Goal: Transaction & Acquisition: Purchase product/service

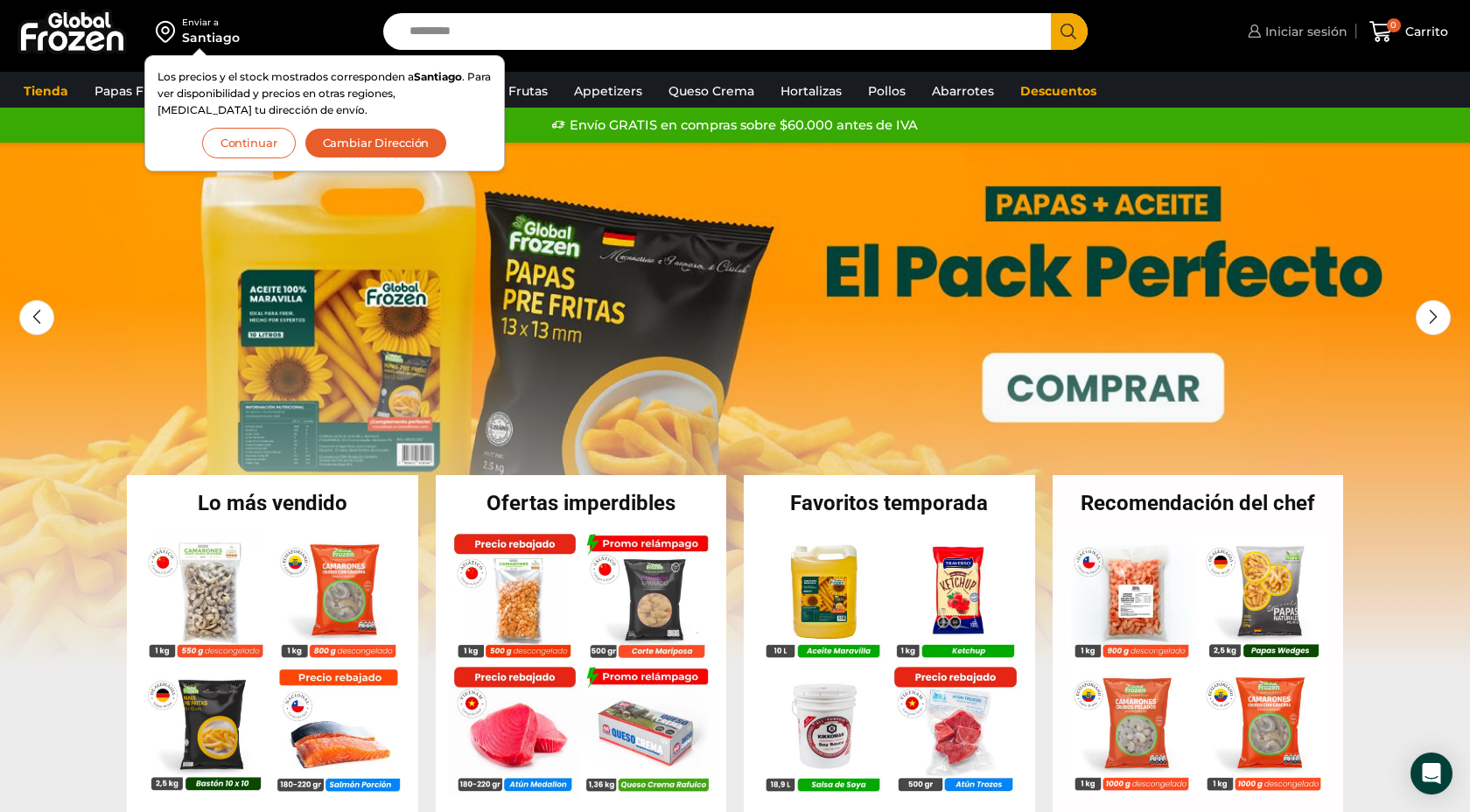
click at [1268, 28] on span "Iniciar sesión" at bounding box center [1304, 31] width 87 height 17
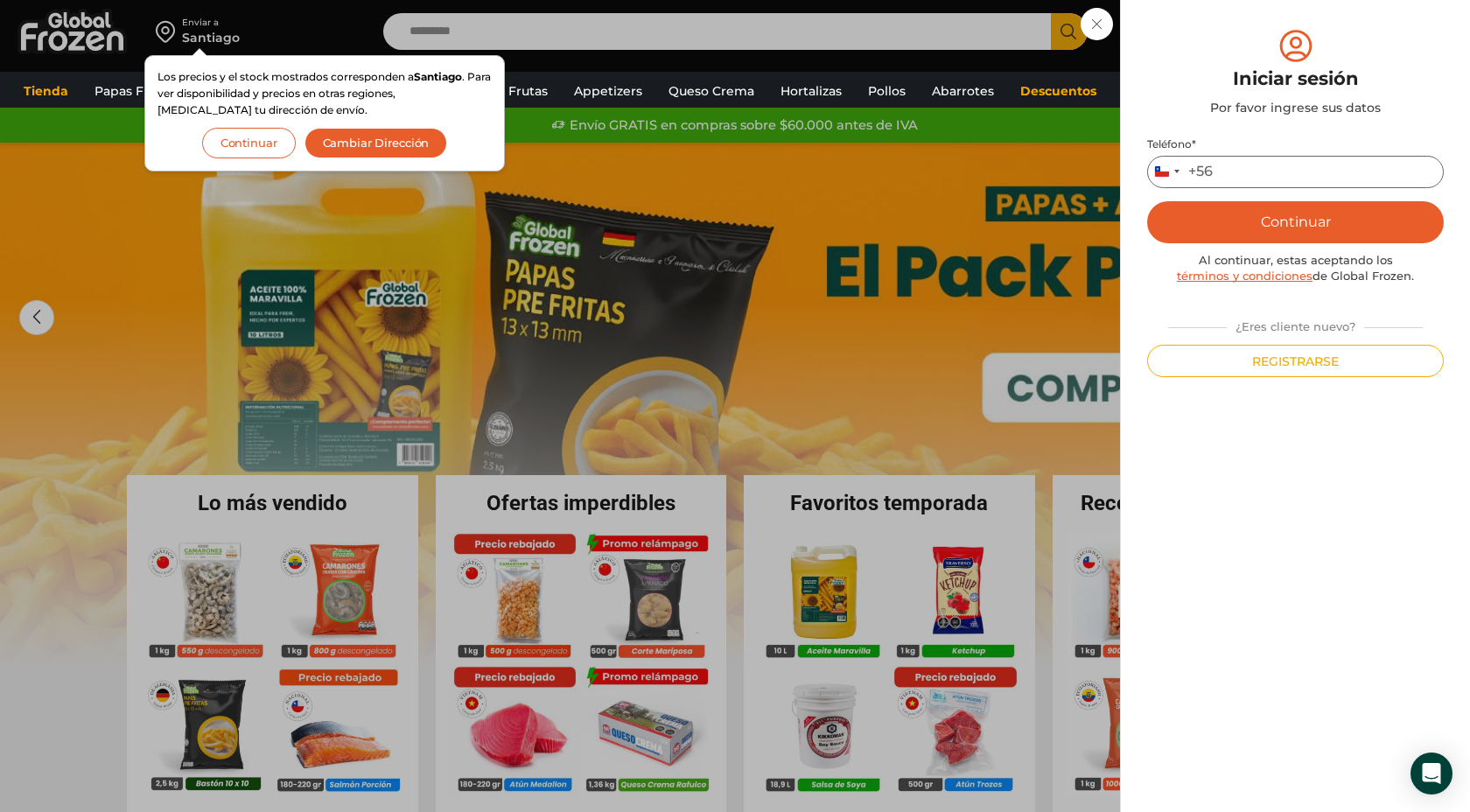
click at [1268, 170] on input "Teléfono *" at bounding box center [1295, 171] width 296 height 32
type input "*********"
click at [1333, 215] on button "Continuar" at bounding box center [1295, 222] width 296 height 42
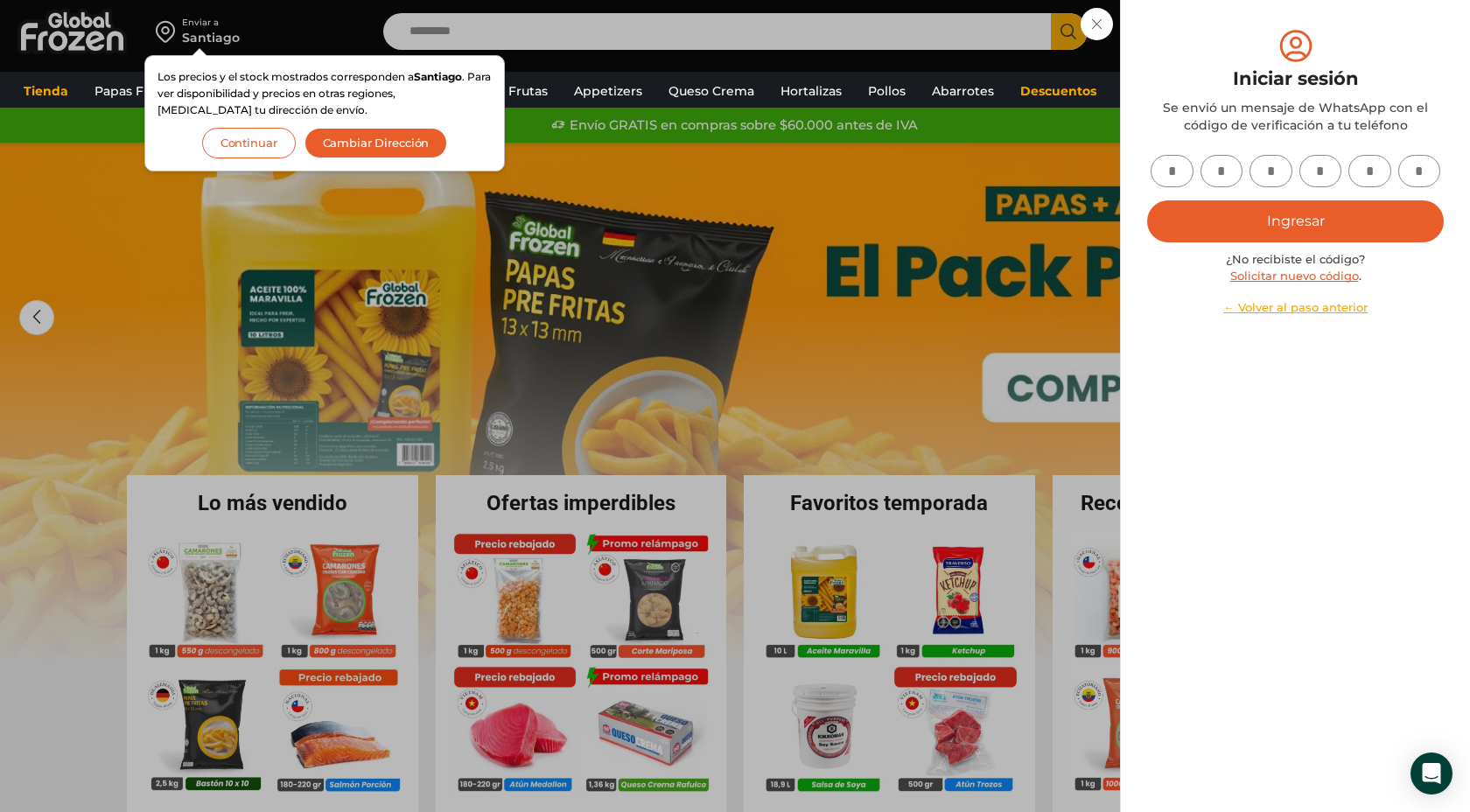
click at [1178, 163] on input "text" at bounding box center [1172, 170] width 43 height 32
type input "*"
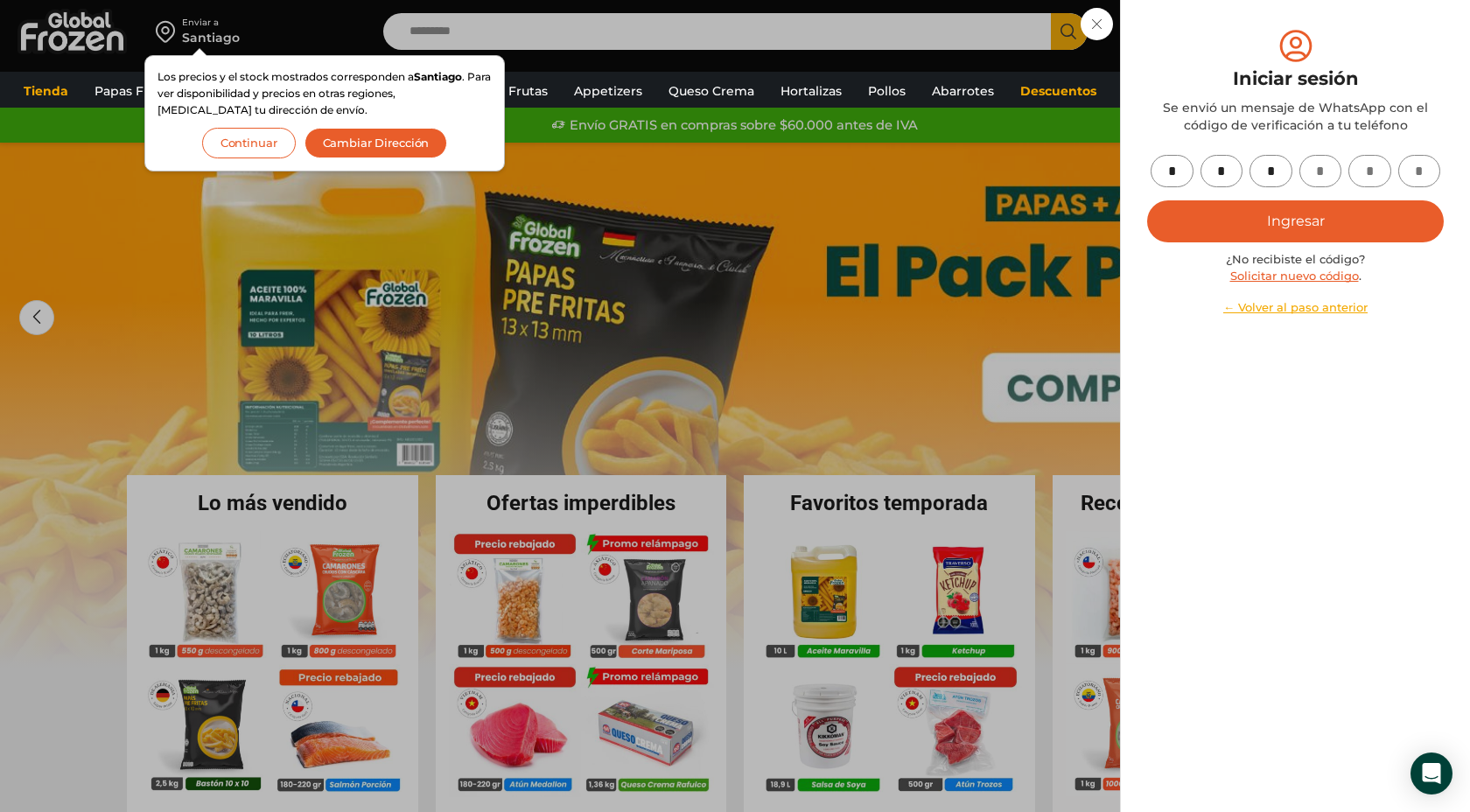
type input "*"
click at [1250, 215] on button "Ingresar" at bounding box center [1295, 221] width 296 height 42
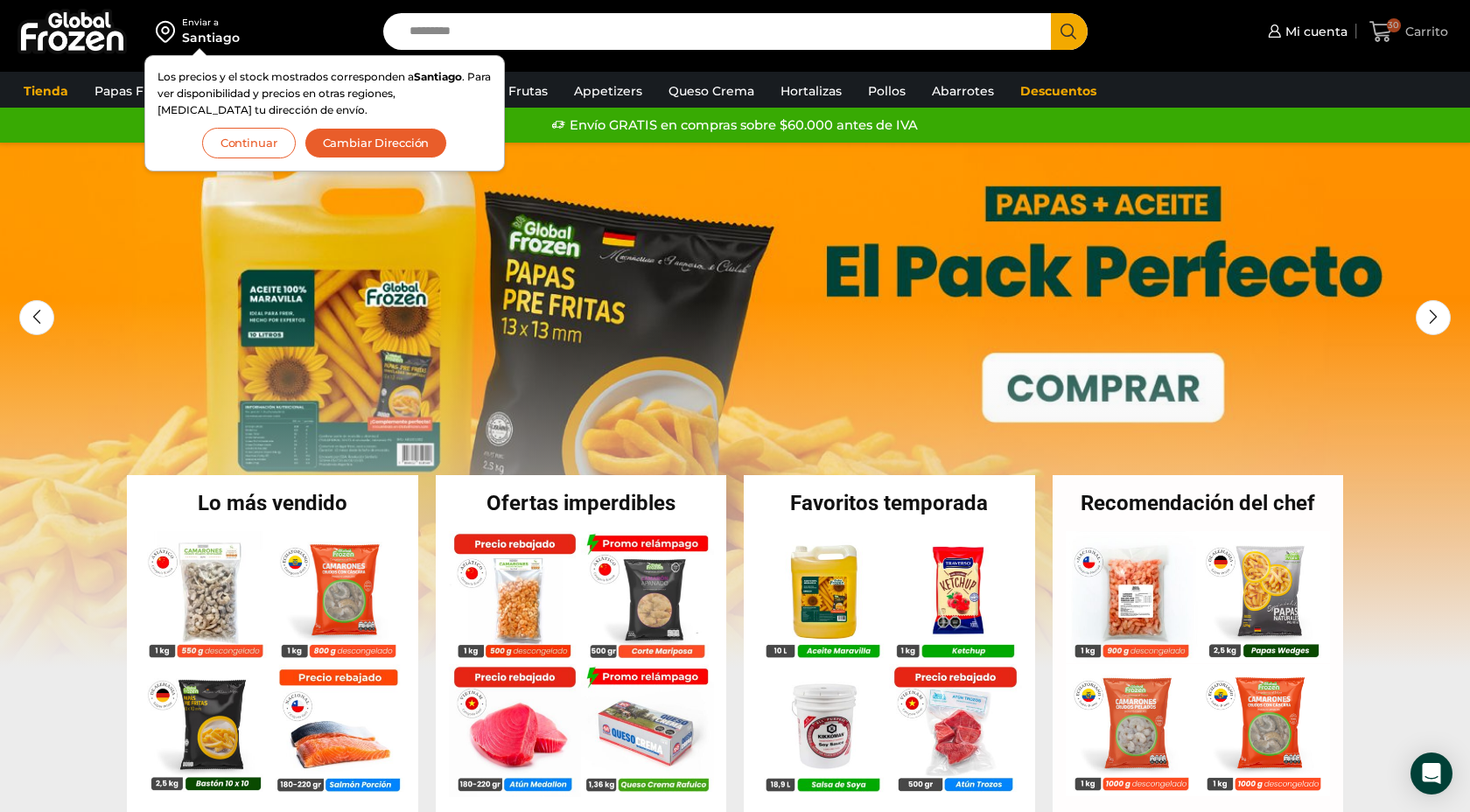
click at [1385, 36] on icon at bounding box center [1380, 31] width 23 height 21
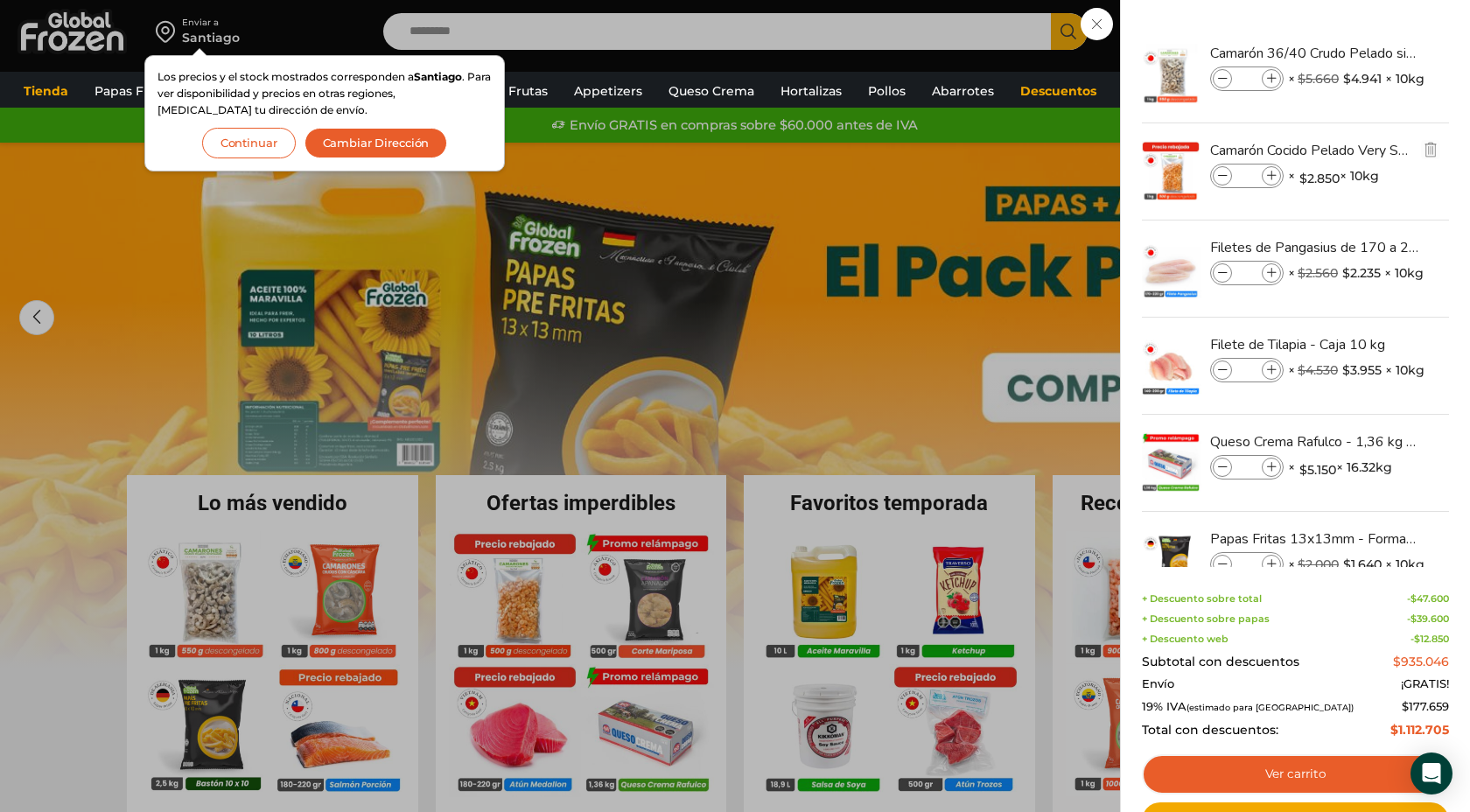
click at [1275, 176] on icon at bounding box center [1271, 176] width 10 height 10
type input "*"
click at [1228, 272] on span at bounding box center [1222, 272] width 19 height 19
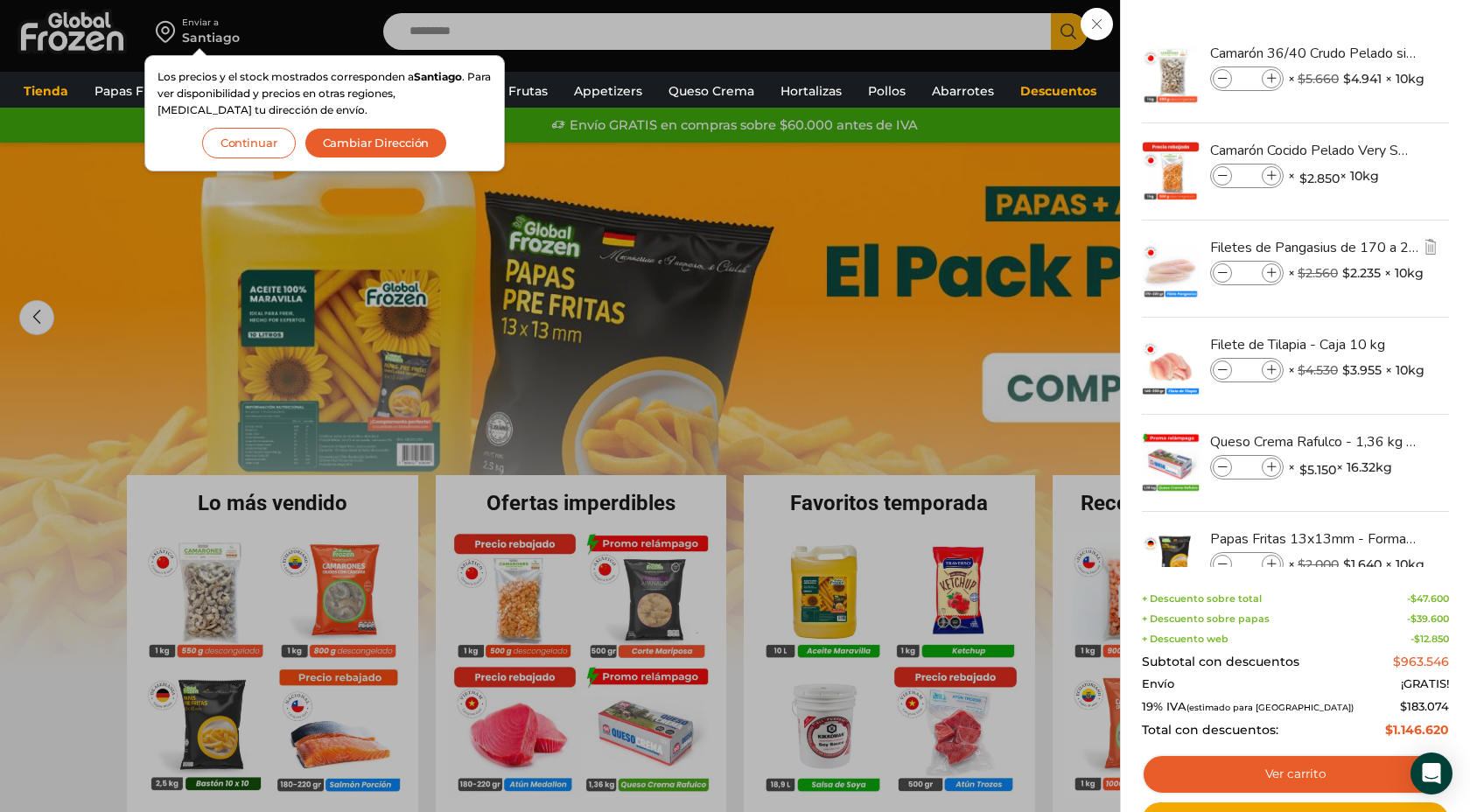
type input "*"
click at [1228, 272] on span at bounding box center [1222, 272] width 19 height 19
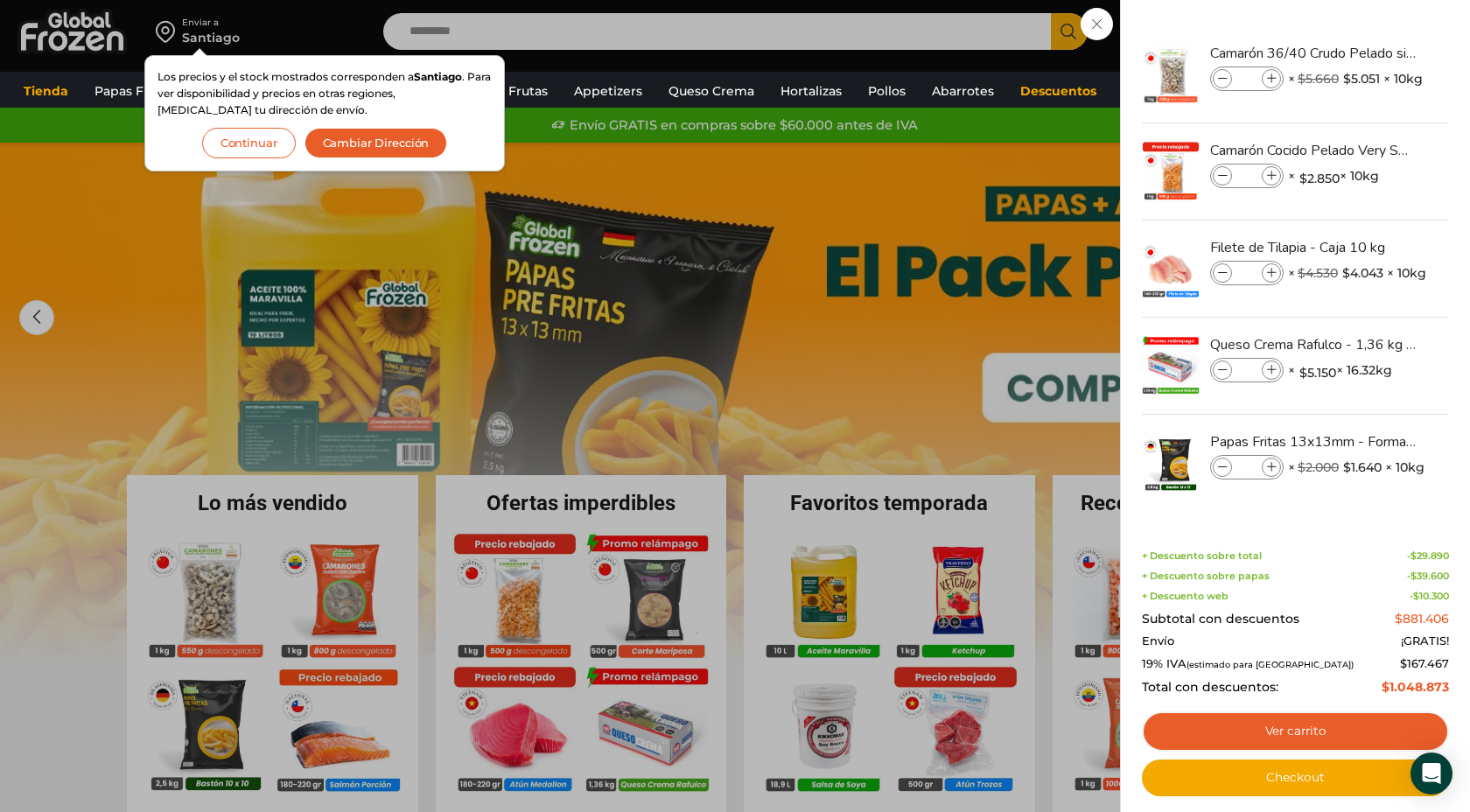
click at [1365, 52] on div "27 Carrito 27 27 Shopping Cart" at bounding box center [1409, 31] width 88 height 41
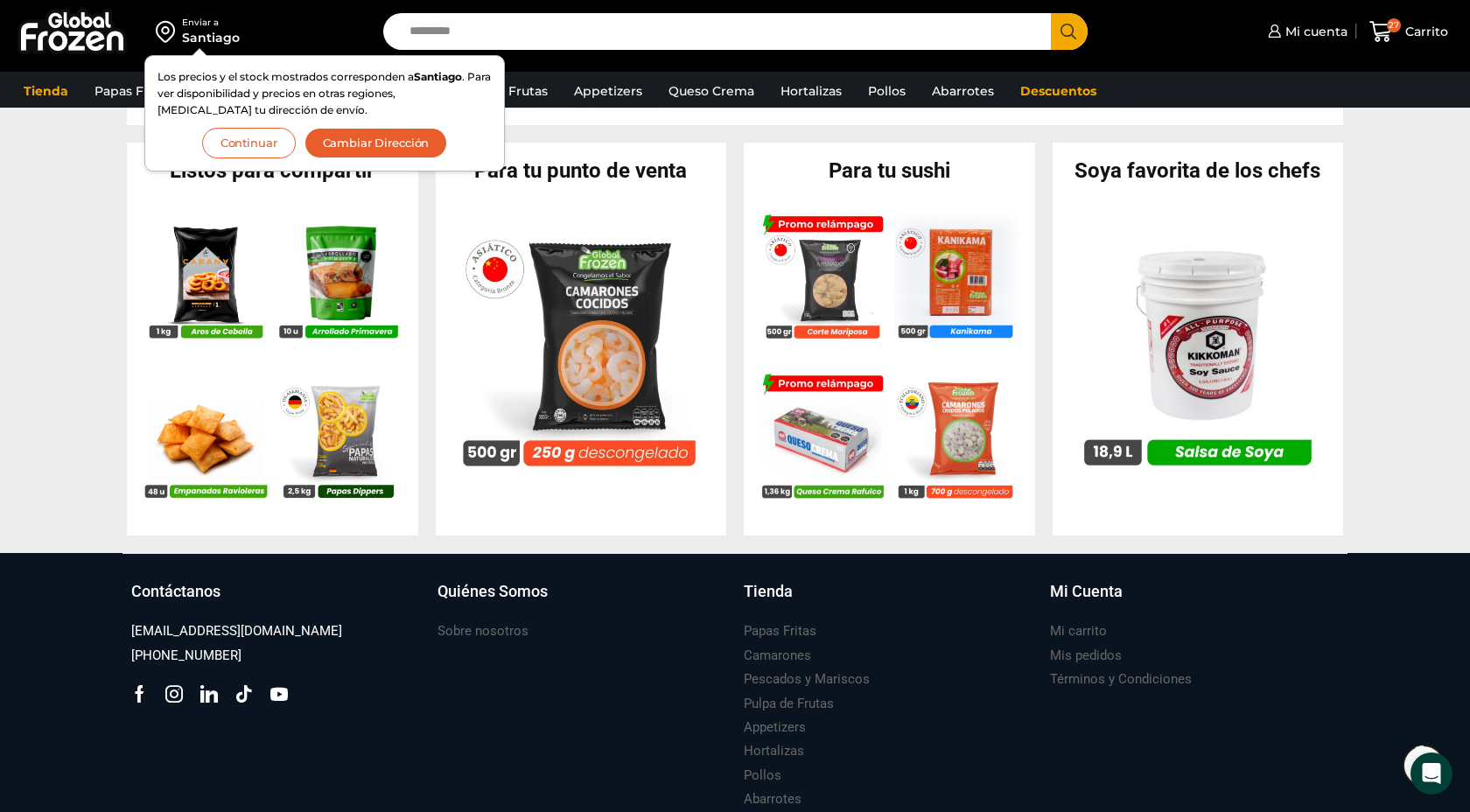
scroll to position [1659, 0]
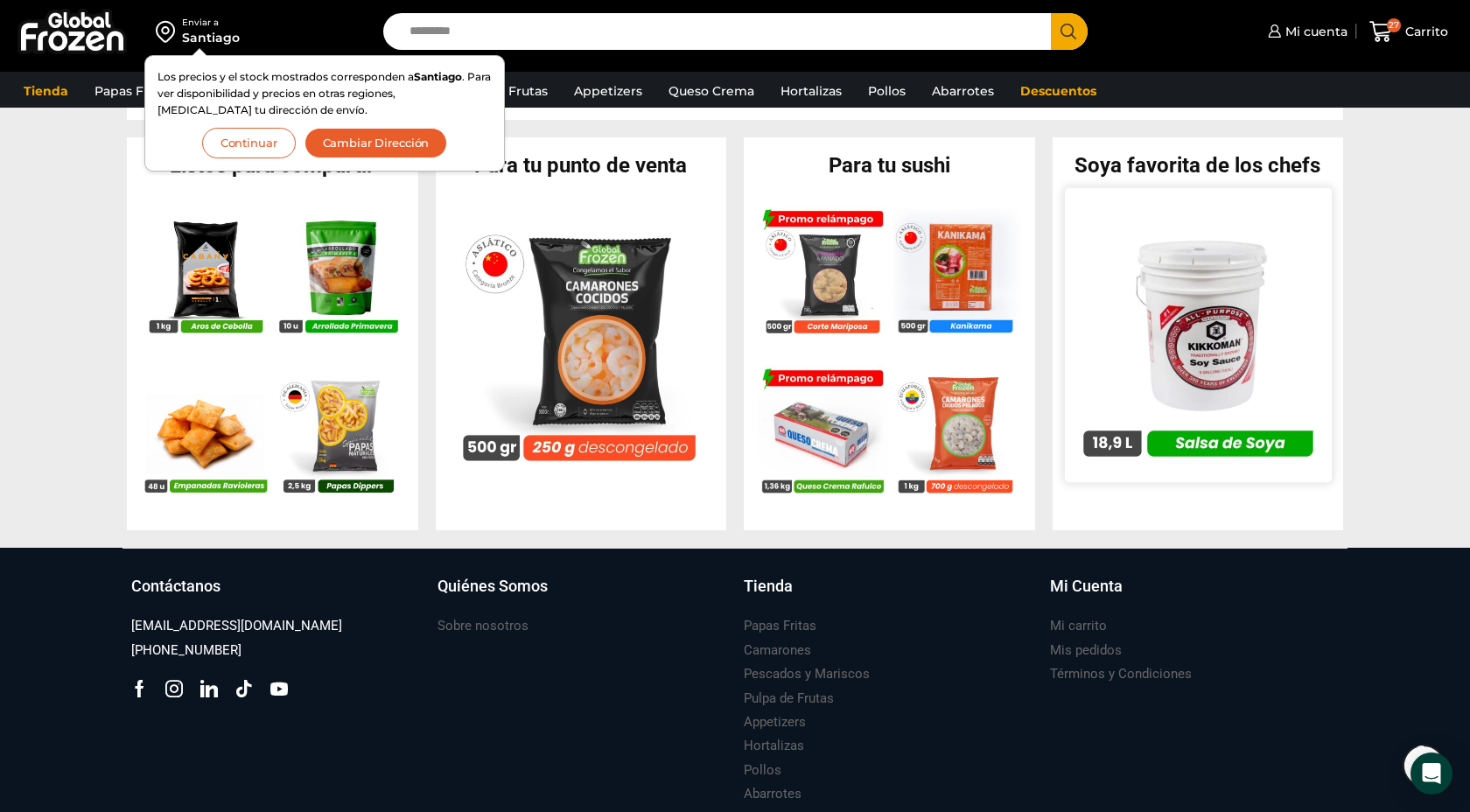
click at [1228, 319] on img at bounding box center [1197, 335] width 267 height 267
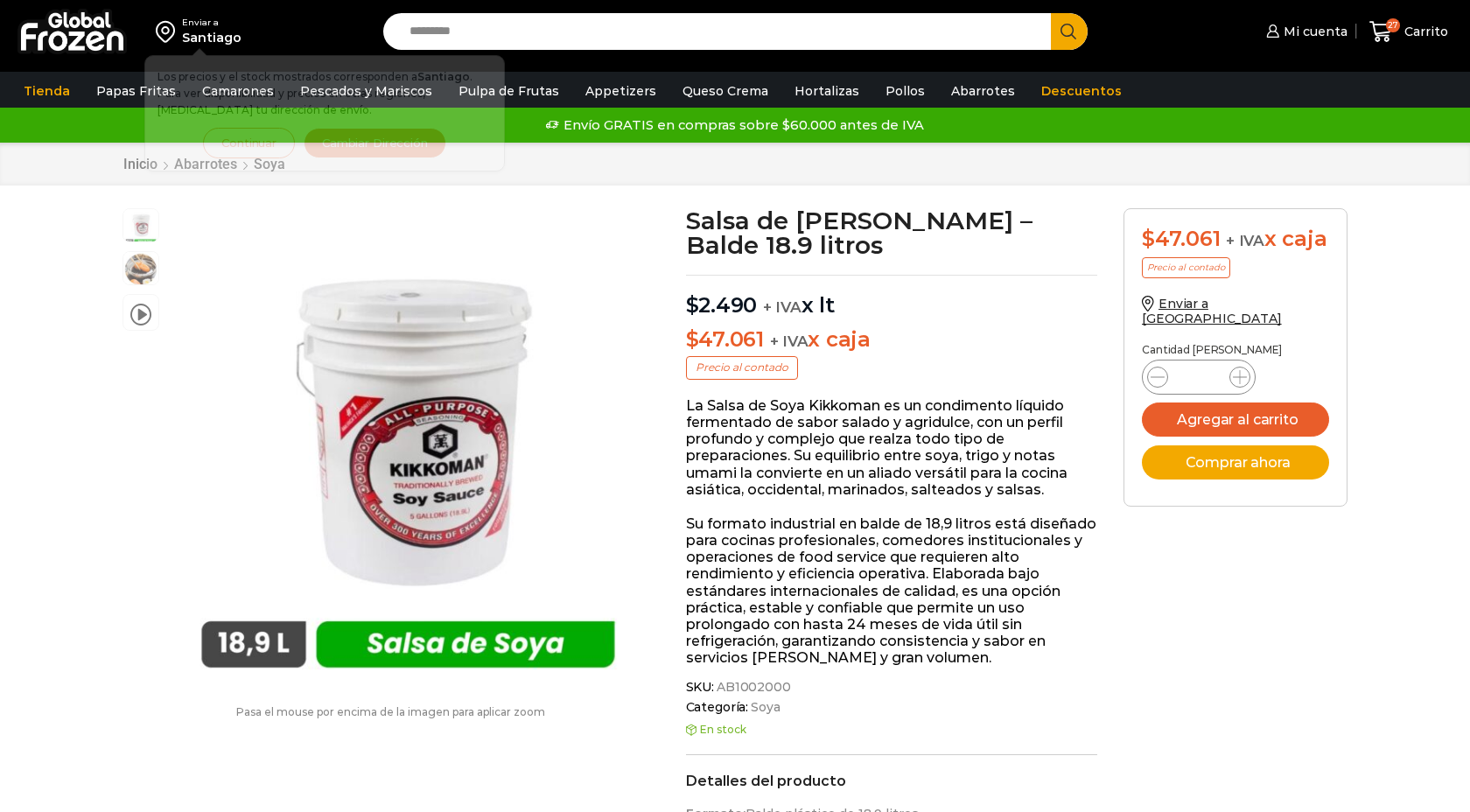
scroll to position [1, 0]
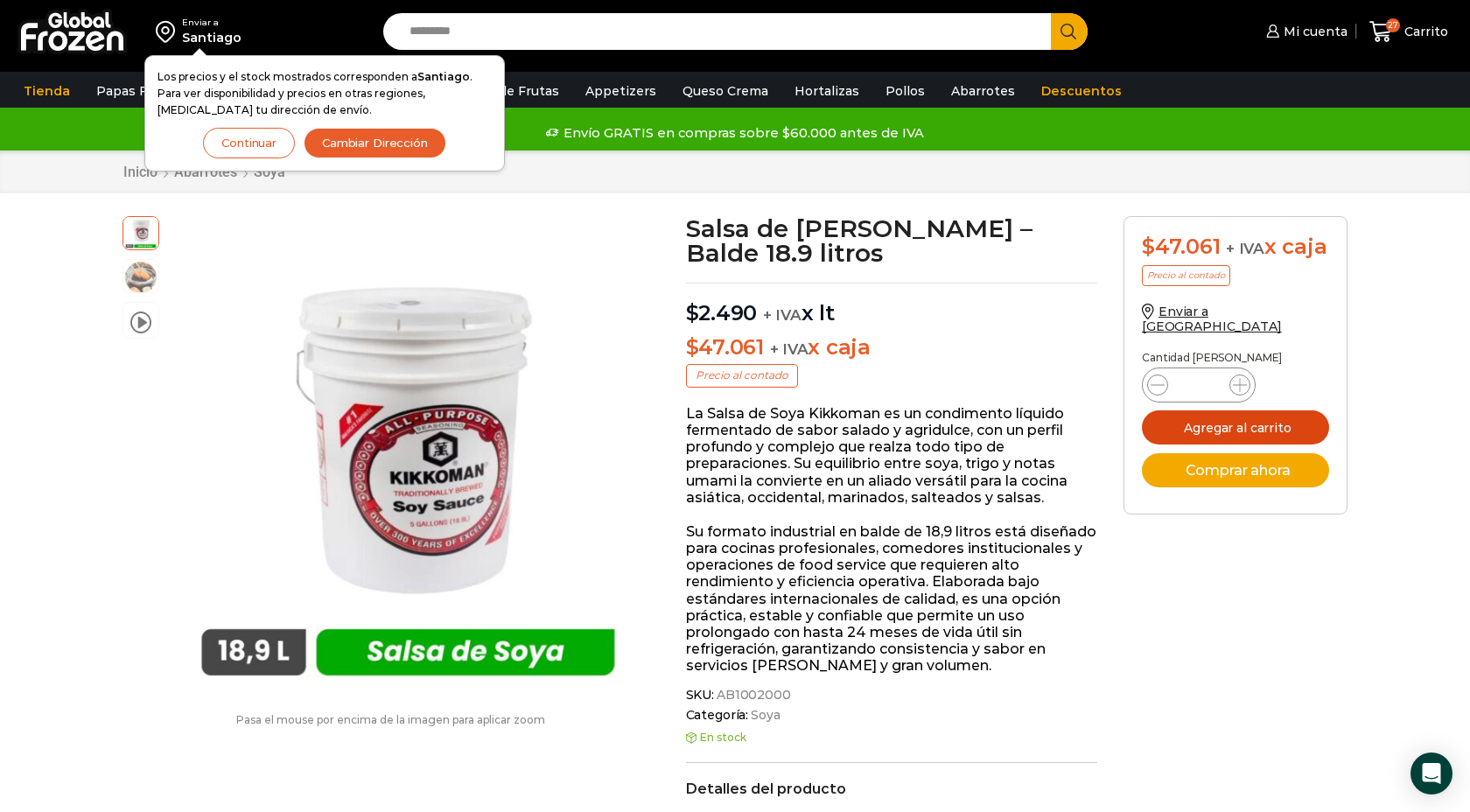
click at [1240, 417] on button "Agregar al carrito" at bounding box center [1235, 427] width 188 height 34
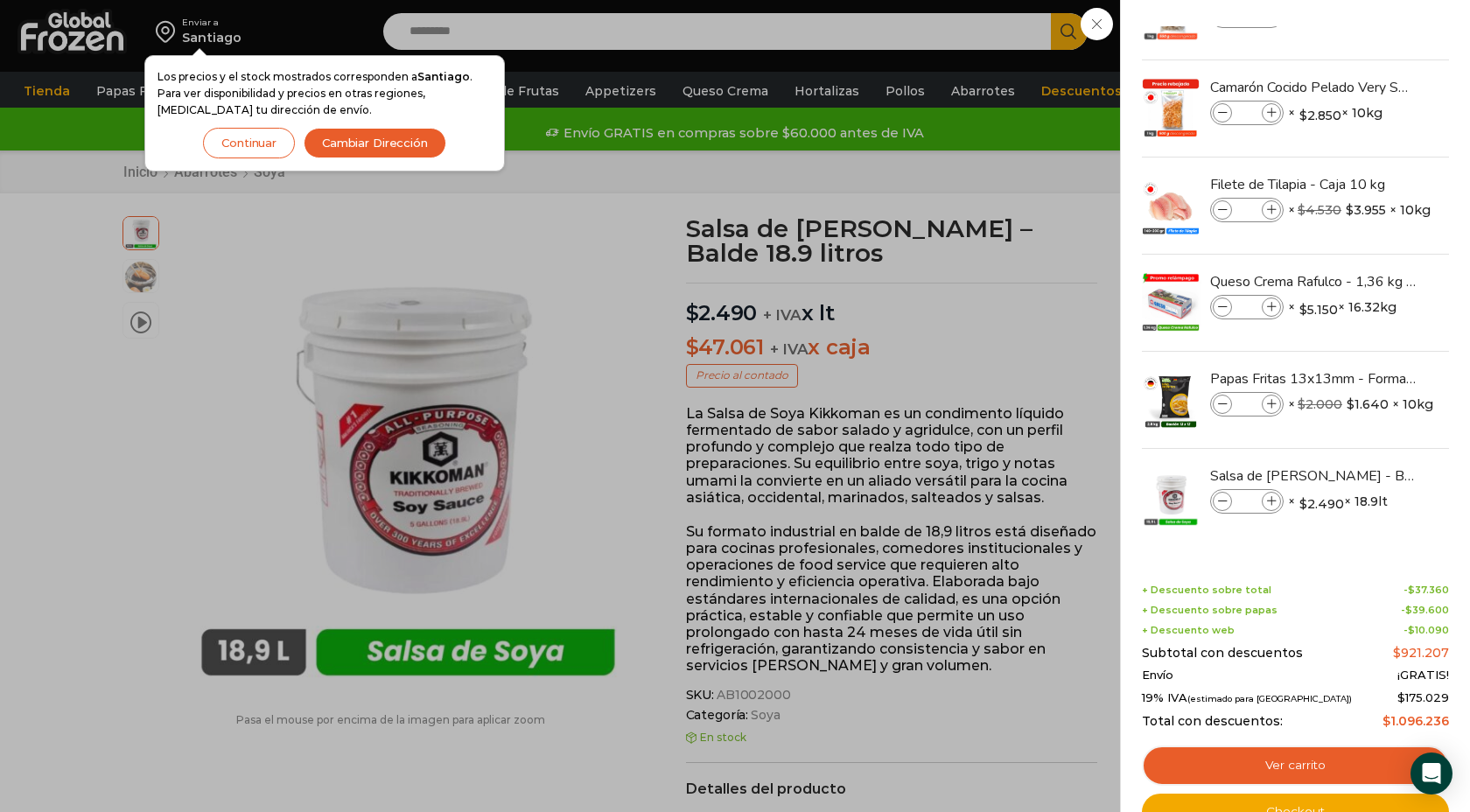
scroll to position [0, 0]
click at [1365, 52] on div "28 Carrito 28 28 Shopping Cart *" at bounding box center [1409, 31] width 88 height 41
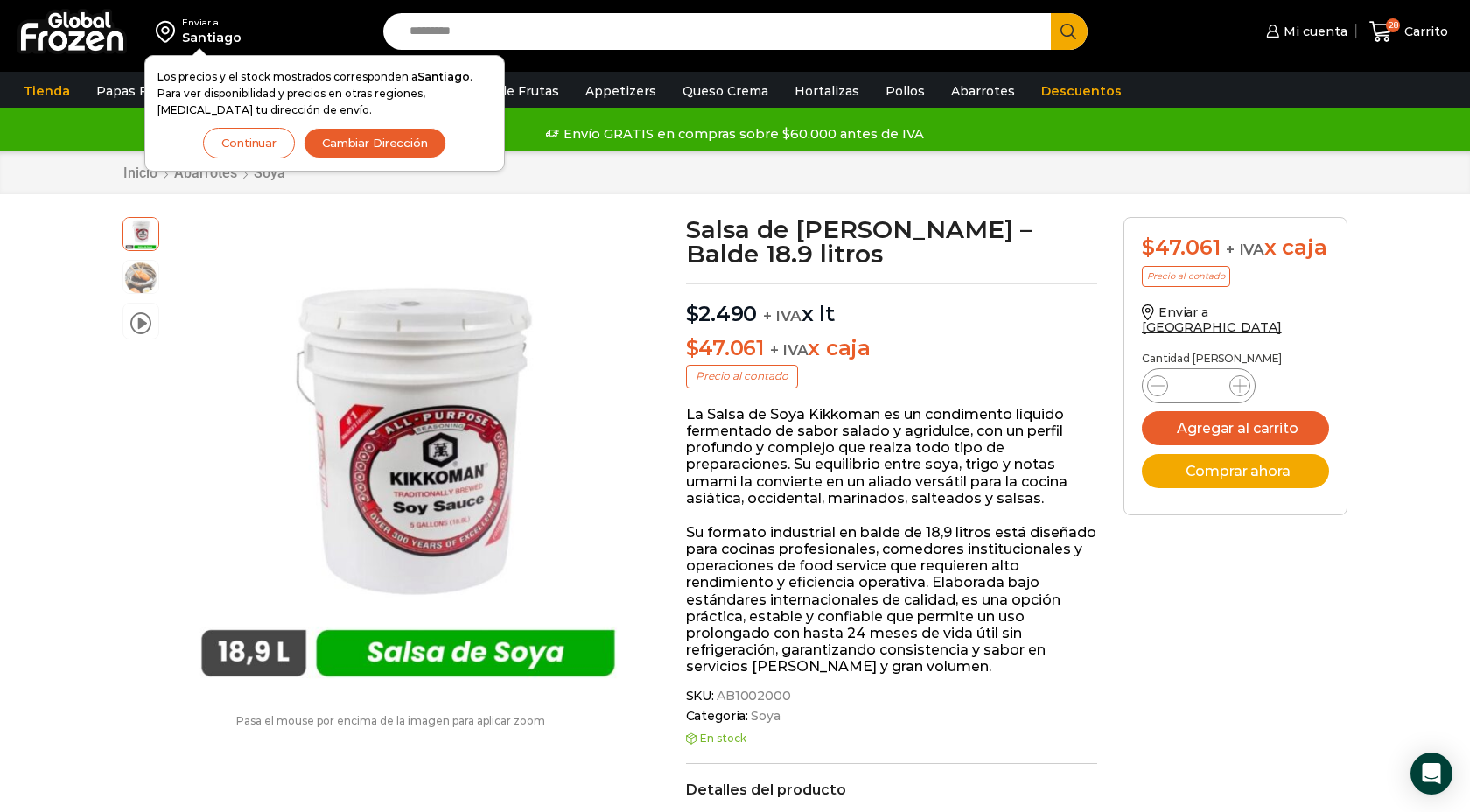
click at [263, 143] on button "Continuar" at bounding box center [249, 143] width 91 height 30
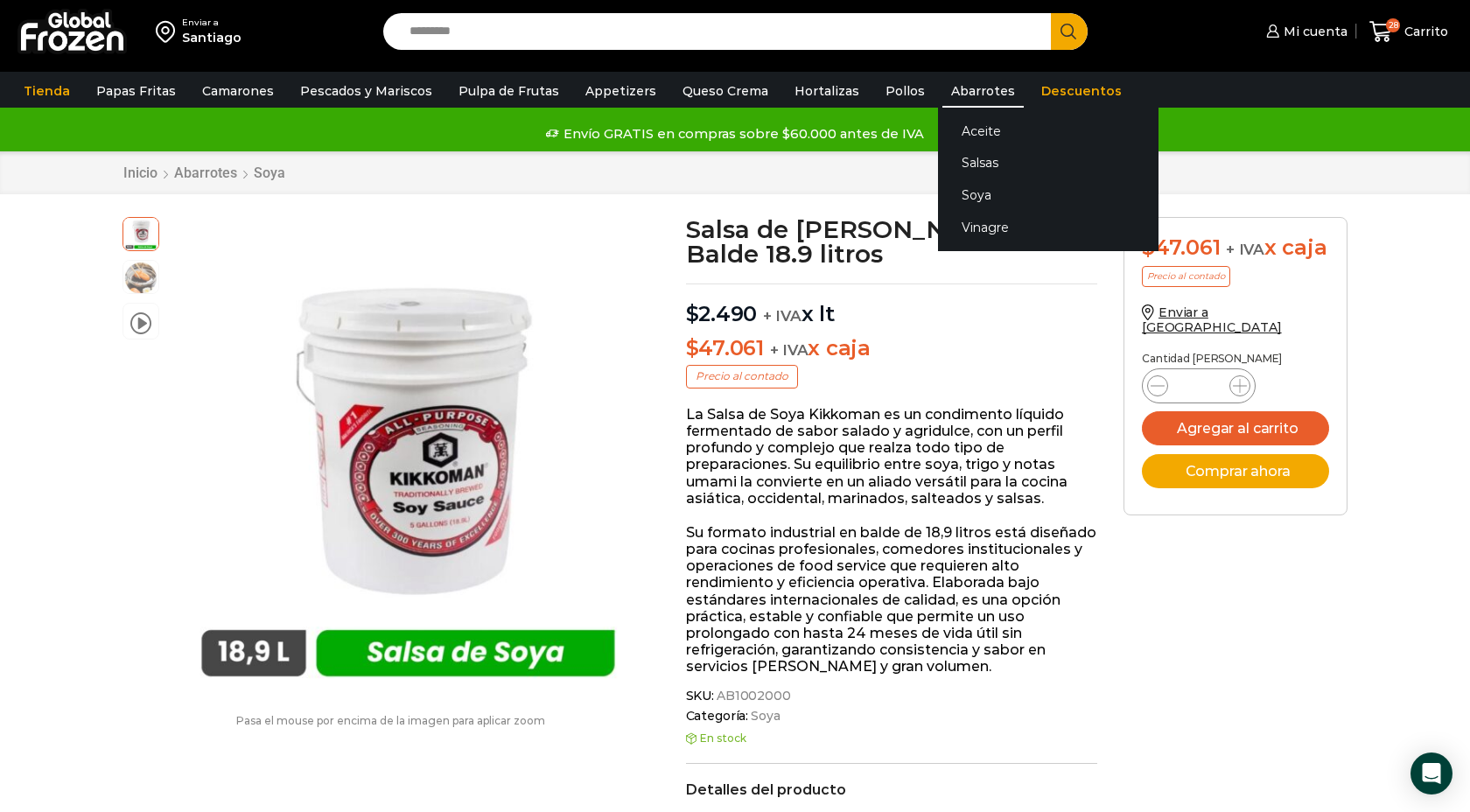
click at [961, 91] on link "Abarrotes" at bounding box center [982, 91] width 81 height 33
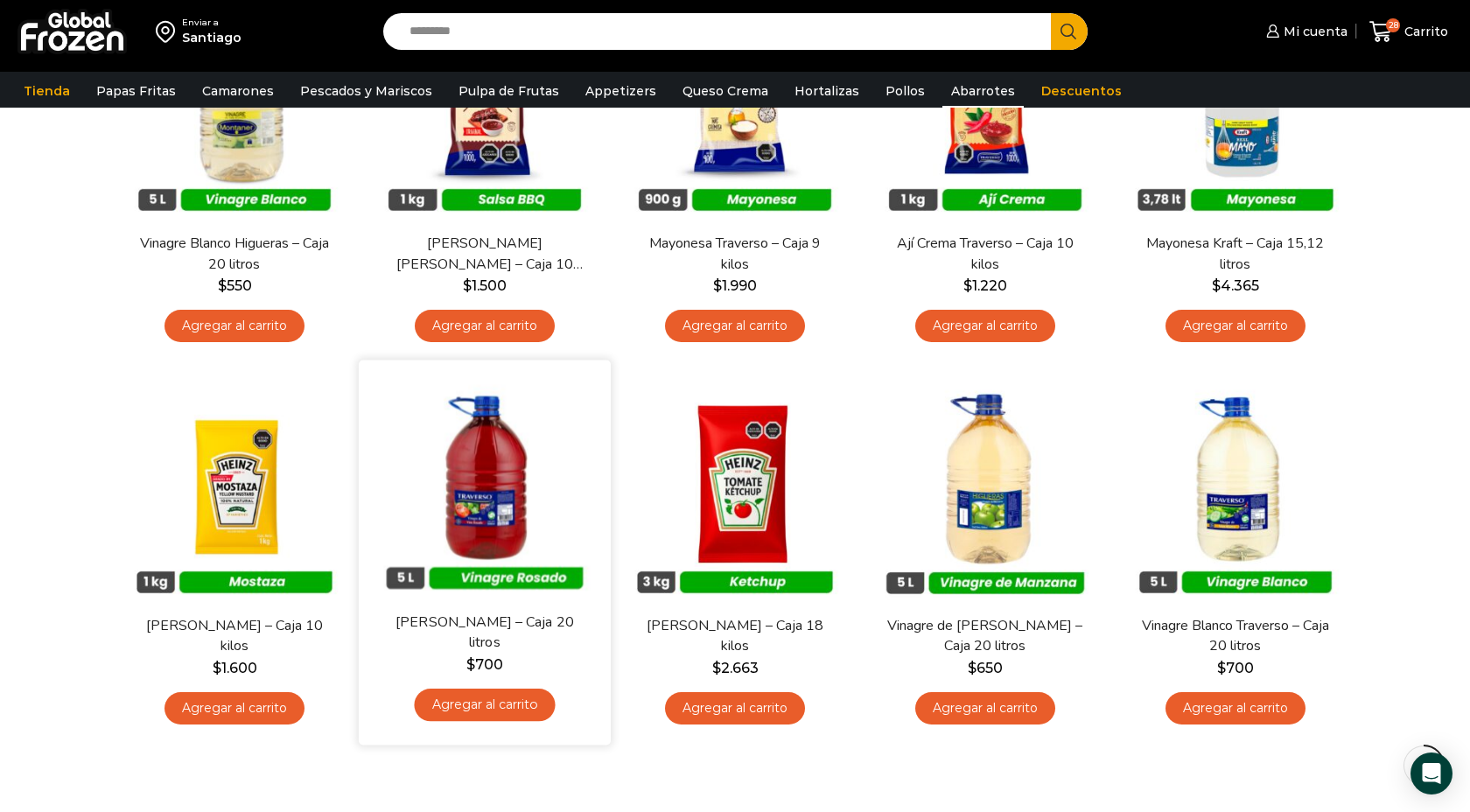
scroll to position [661, 0]
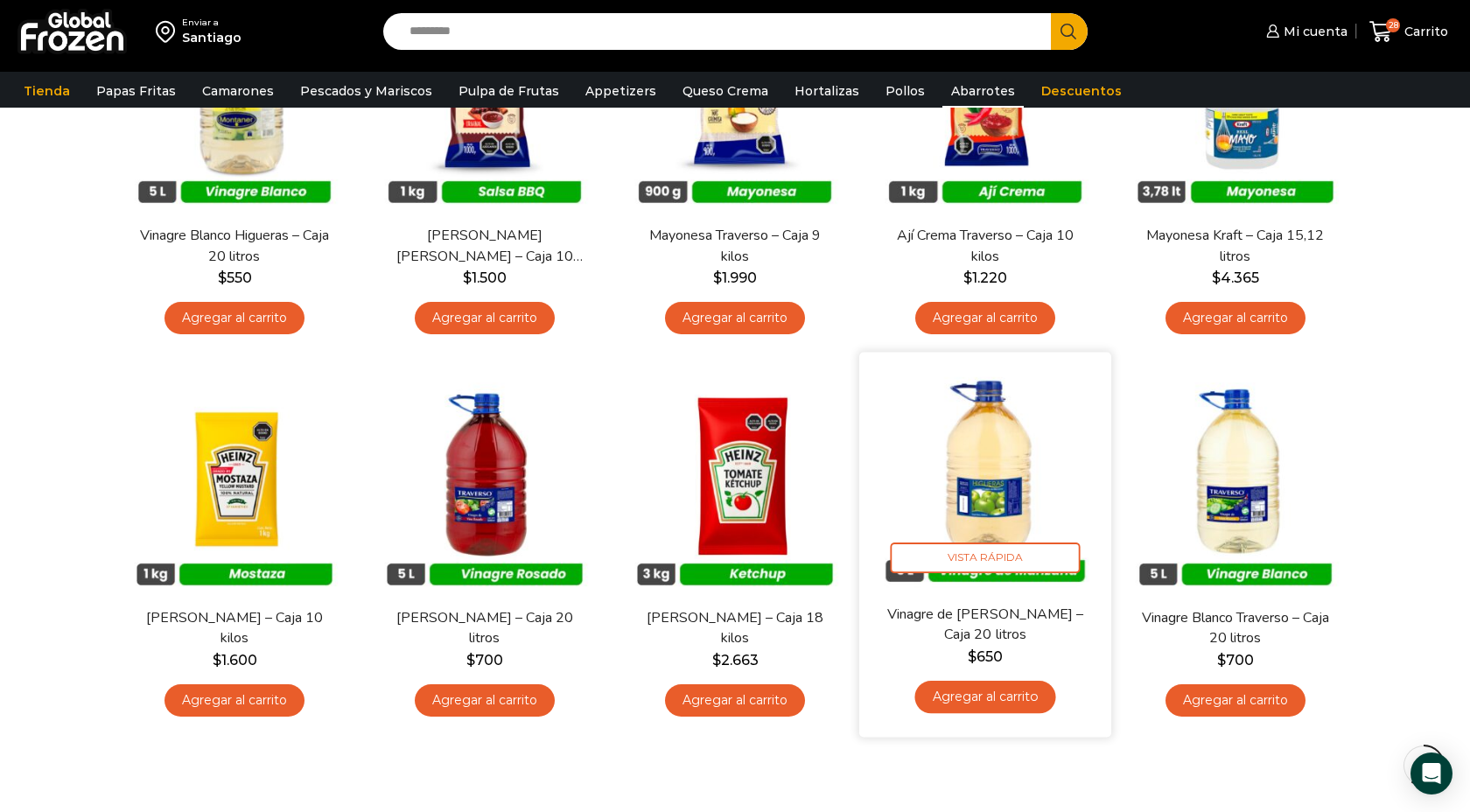
click at [991, 699] on link "Agregar al carrito" at bounding box center [985, 696] width 141 height 32
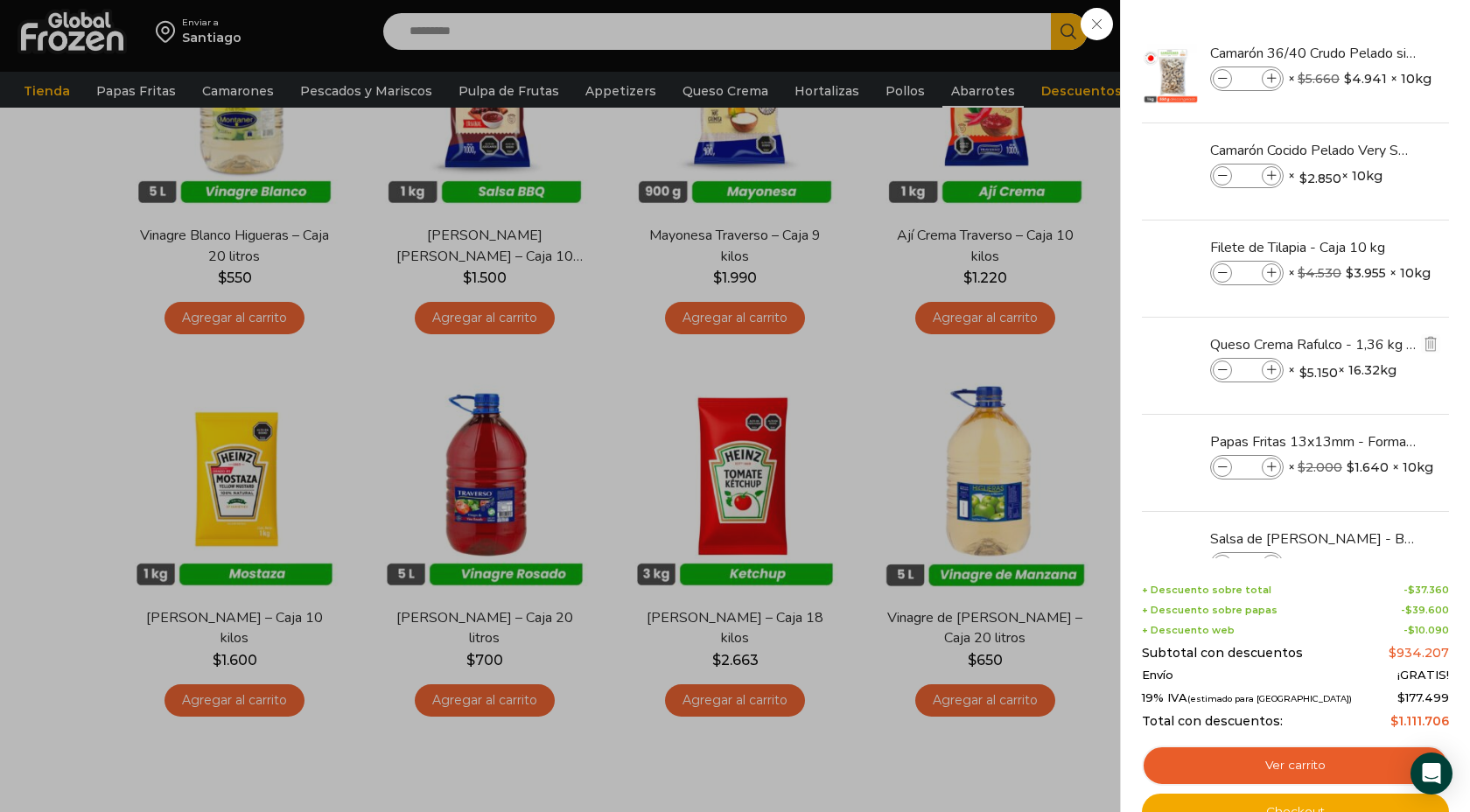
scroll to position [160, 0]
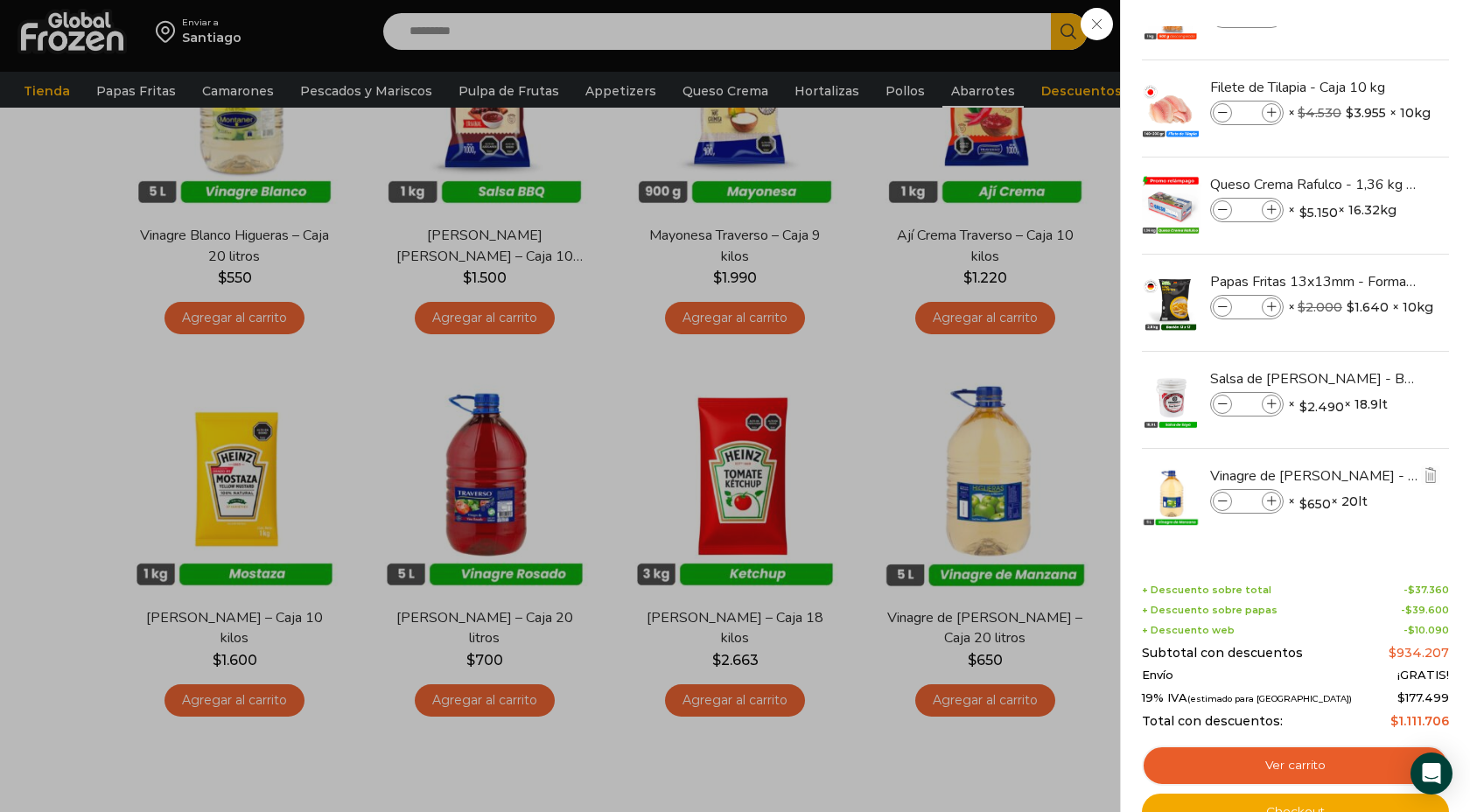
click at [1273, 501] on icon at bounding box center [1271, 501] width 10 height 10
type input "*"
click at [1273, 501] on icon at bounding box center [1271, 501] width 10 height 10
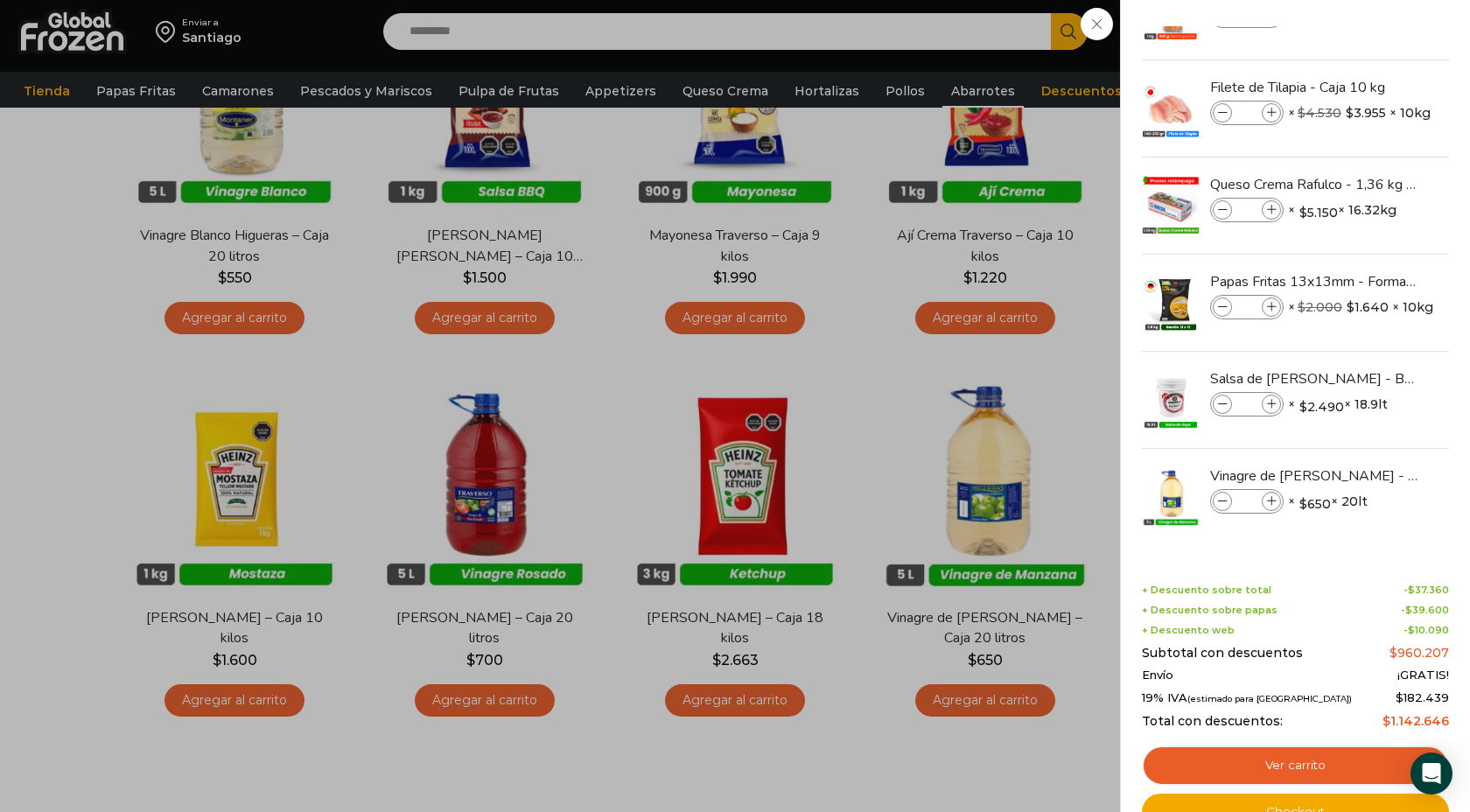
click at [1273, 501] on icon at bounding box center [1271, 501] width 10 height 10
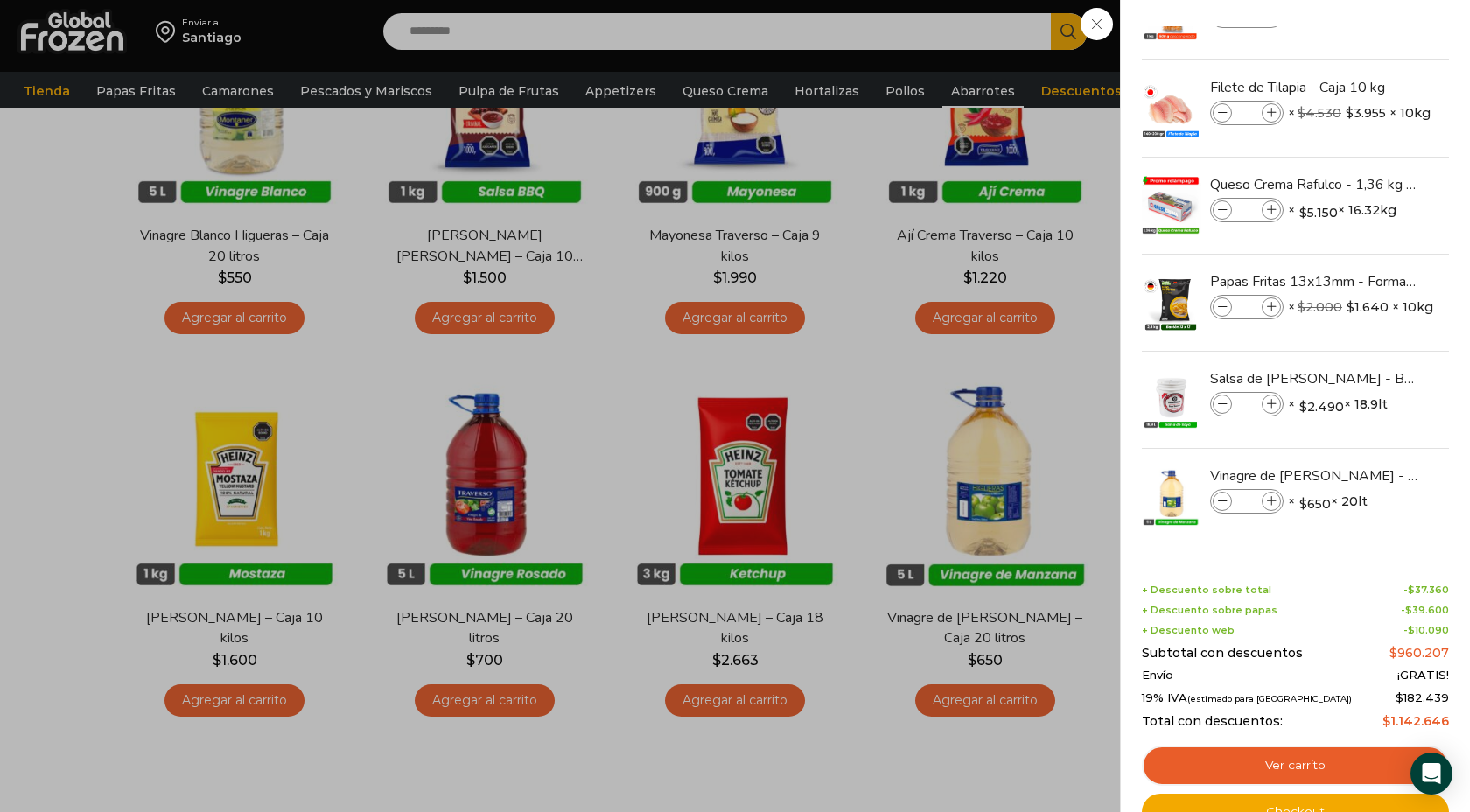
type input "**"
click at [1365, 52] on div "31 Carrito 31 31 Shopping Cart" at bounding box center [1409, 31] width 88 height 41
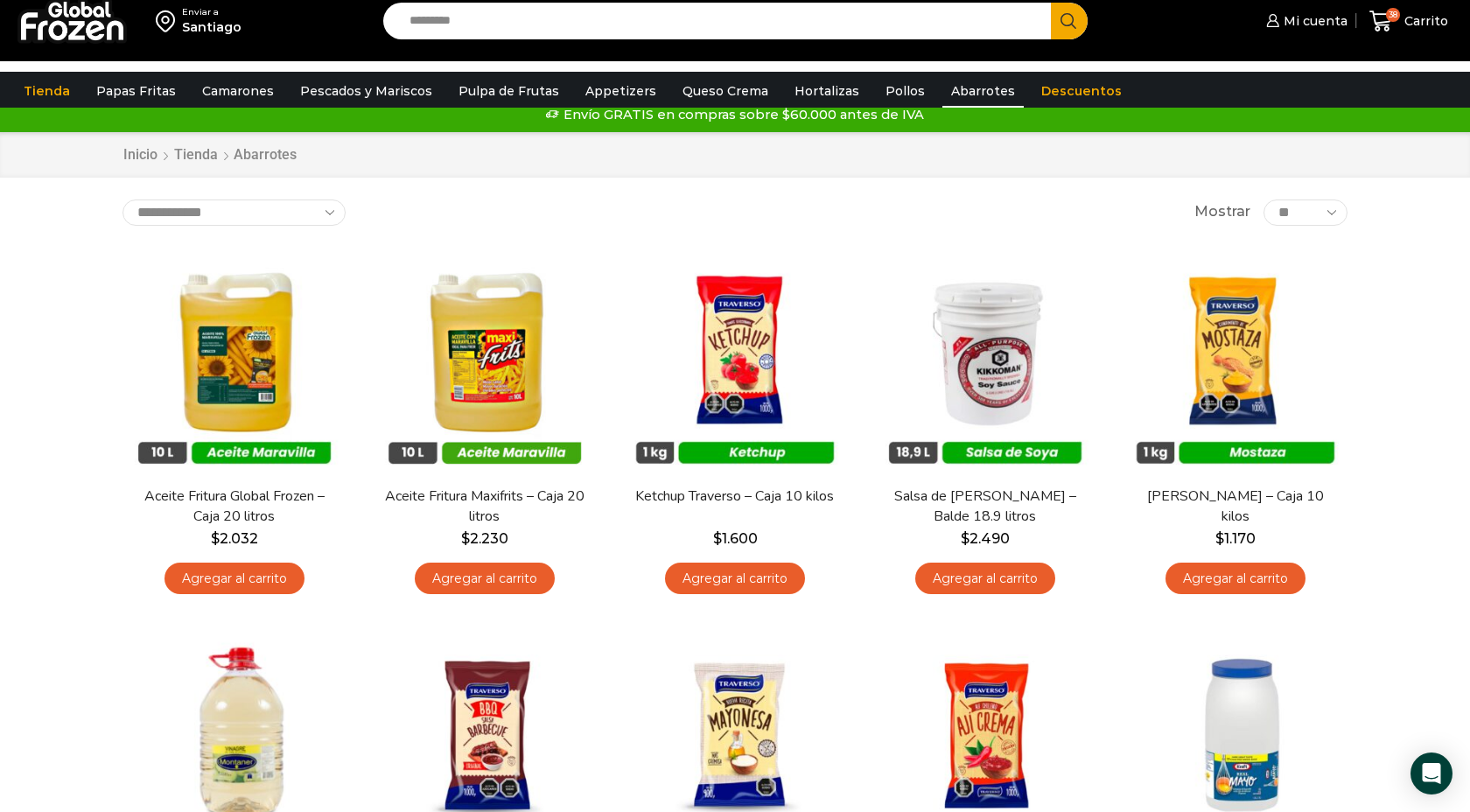
scroll to position [0, 0]
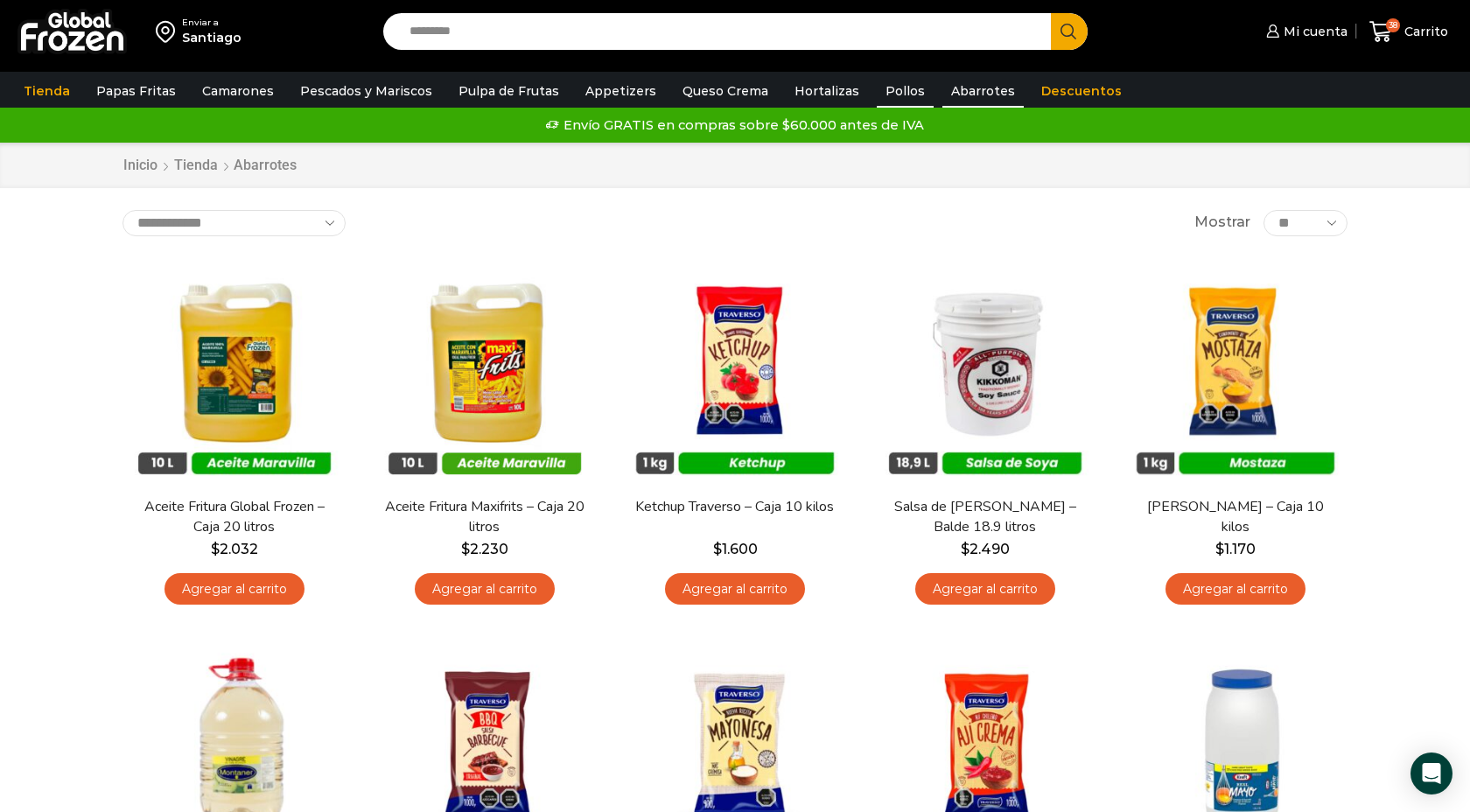
click at [890, 91] on link "Pollos" at bounding box center [906, 91] width 57 height 33
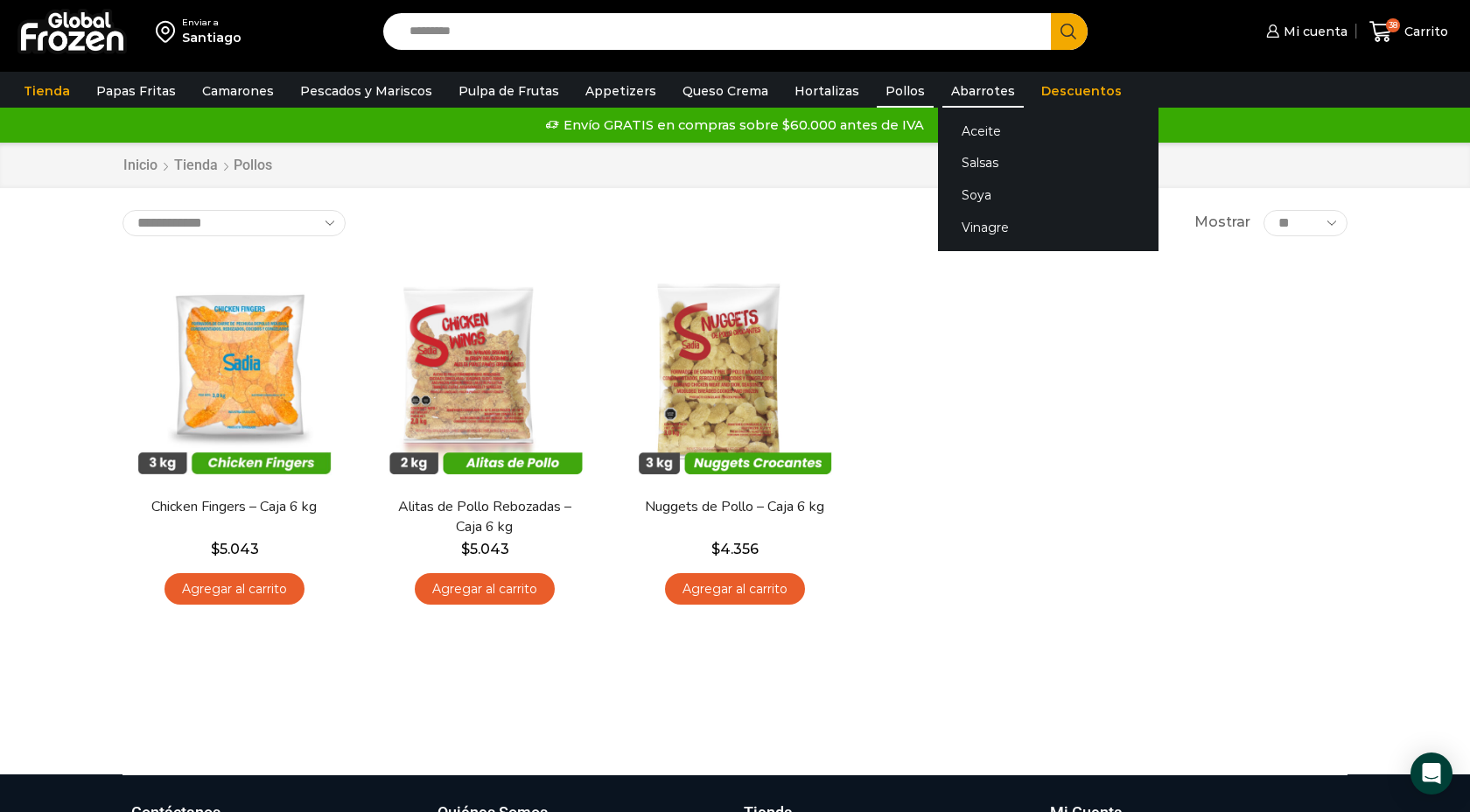
click at [944, 95] on link "Abarrotes" at bounding box center [982, 91] width 81 height 33
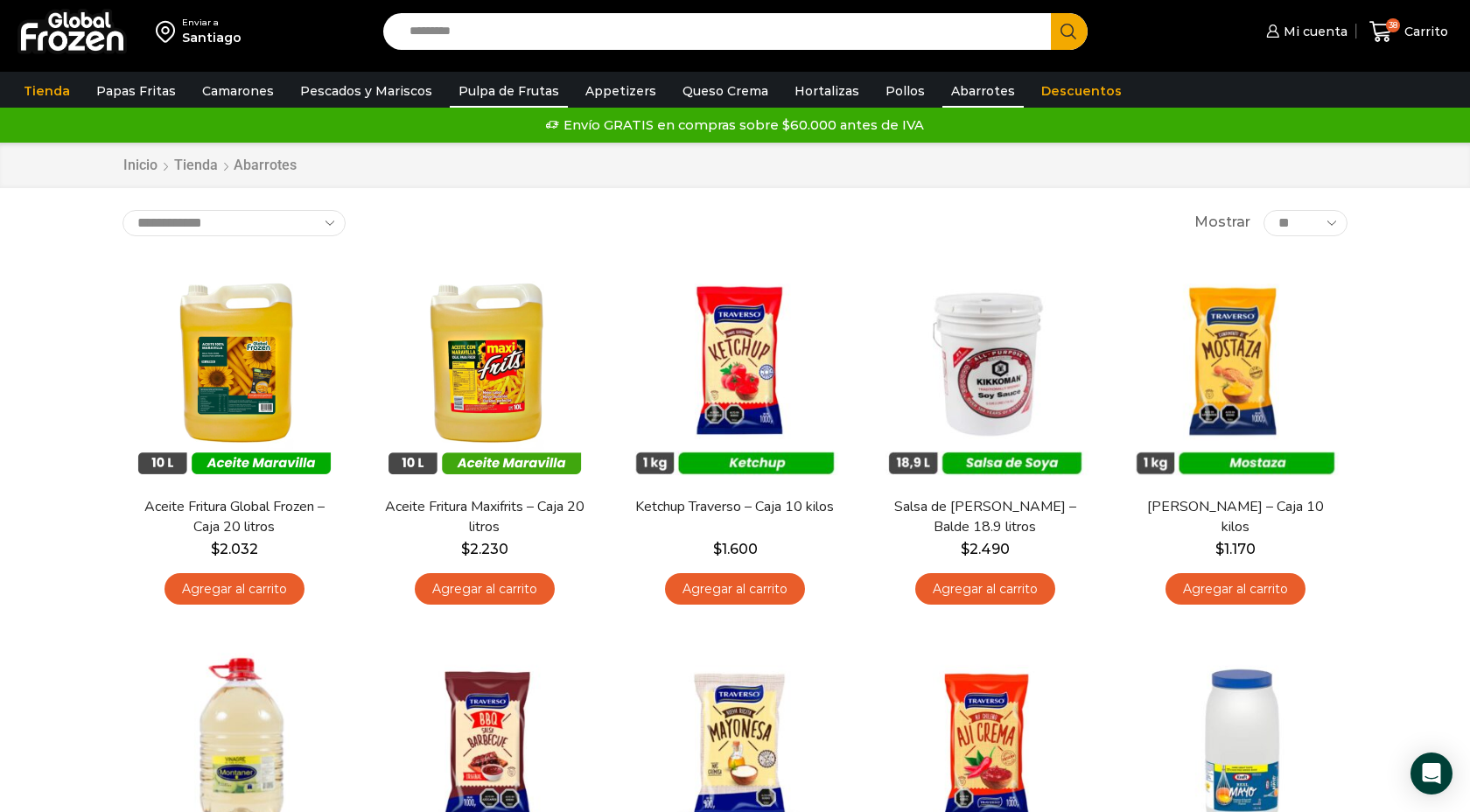
click at [481, 93] on link "Pulpa de Frutas" at bounding box center [509, 91] width 118 height 33
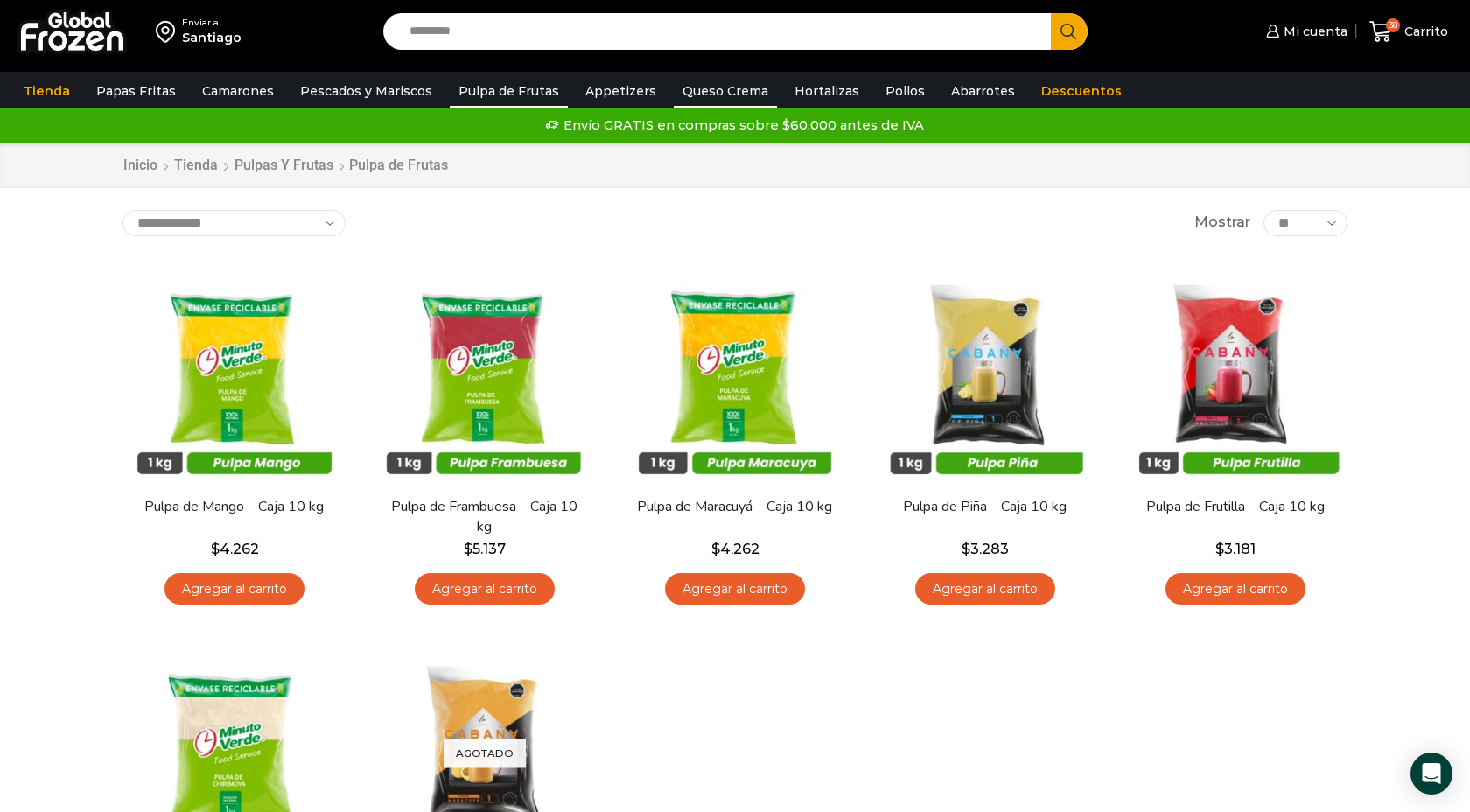
click at [705, 92] on link "Queso Crema" at bounding box center [725, 91] width 103 height 33
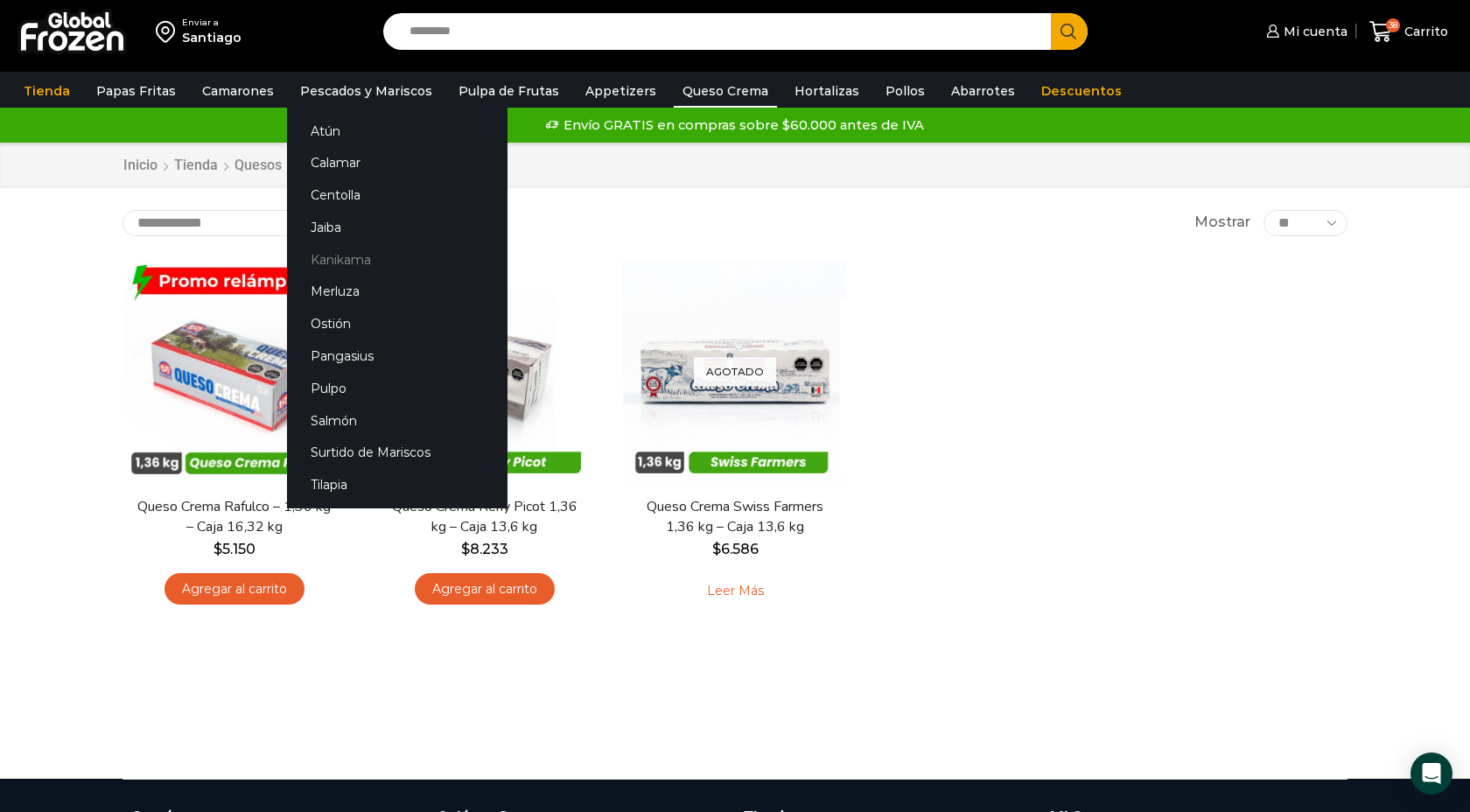
click at [339, 263] on link "Kanikama" at bounding box center [397, 259] width 220 height 32
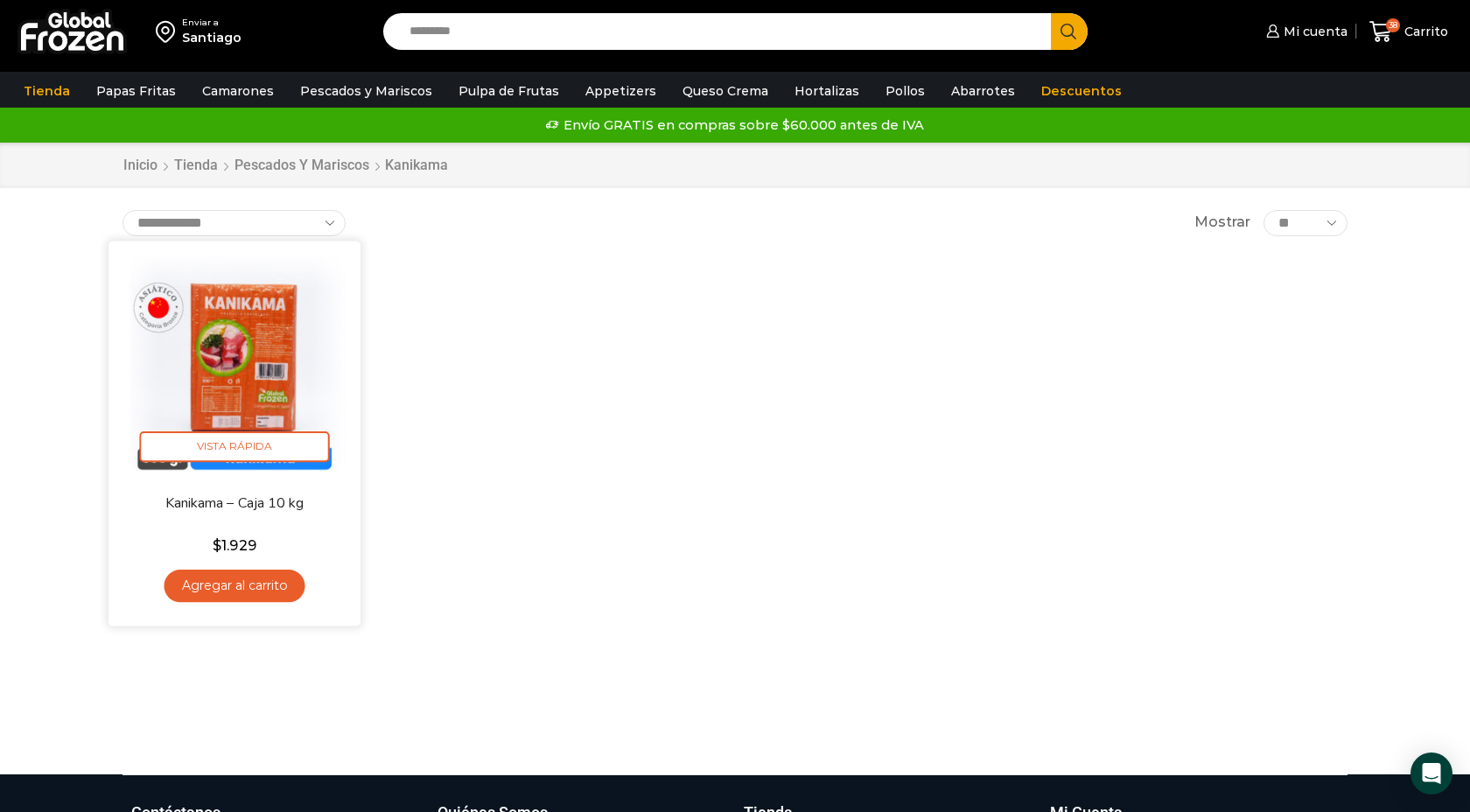
click at [249, 593] on link "Agregar al carrito" at bounding box center [234, 585] width 141 height 32
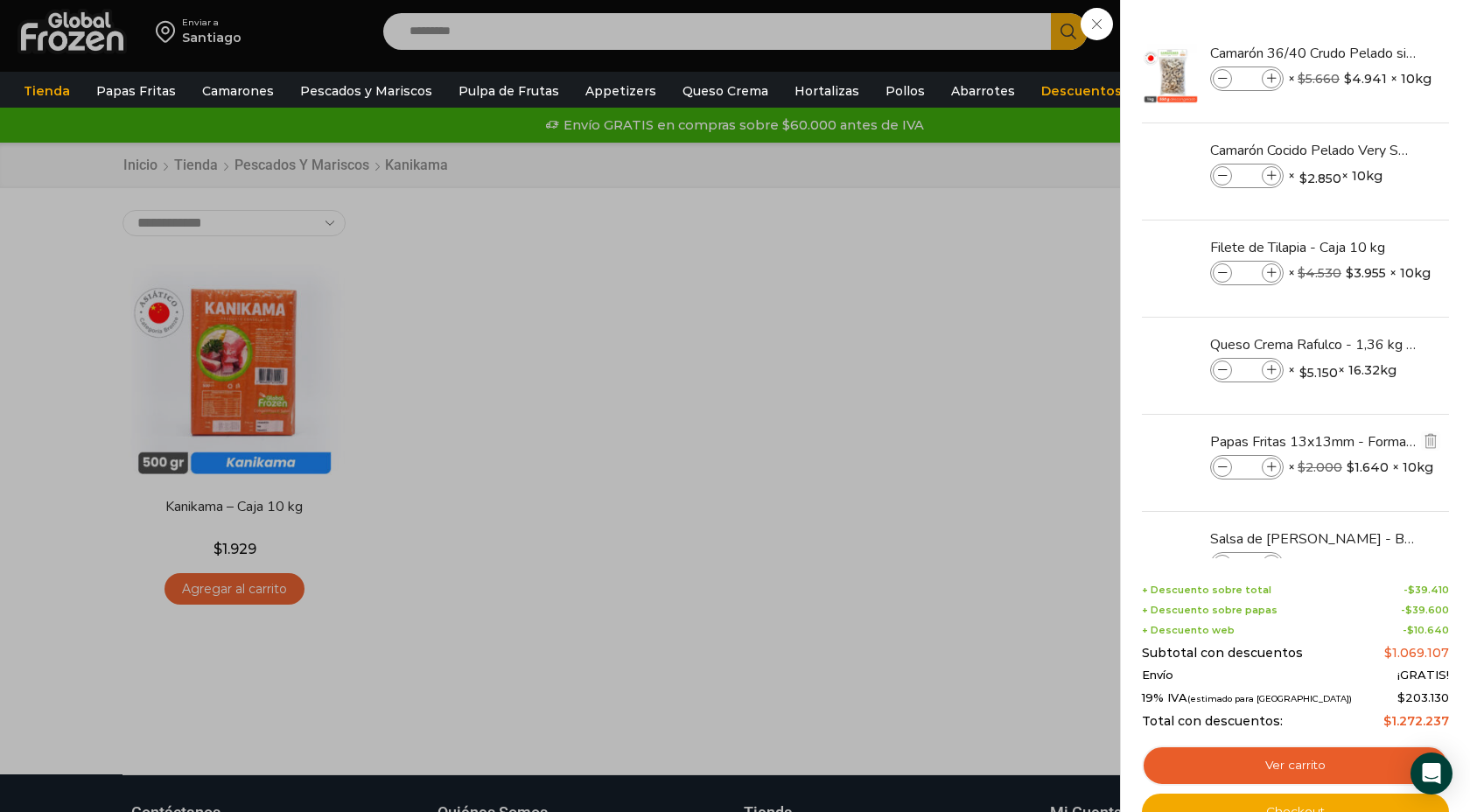
scroll to position [257, 0]
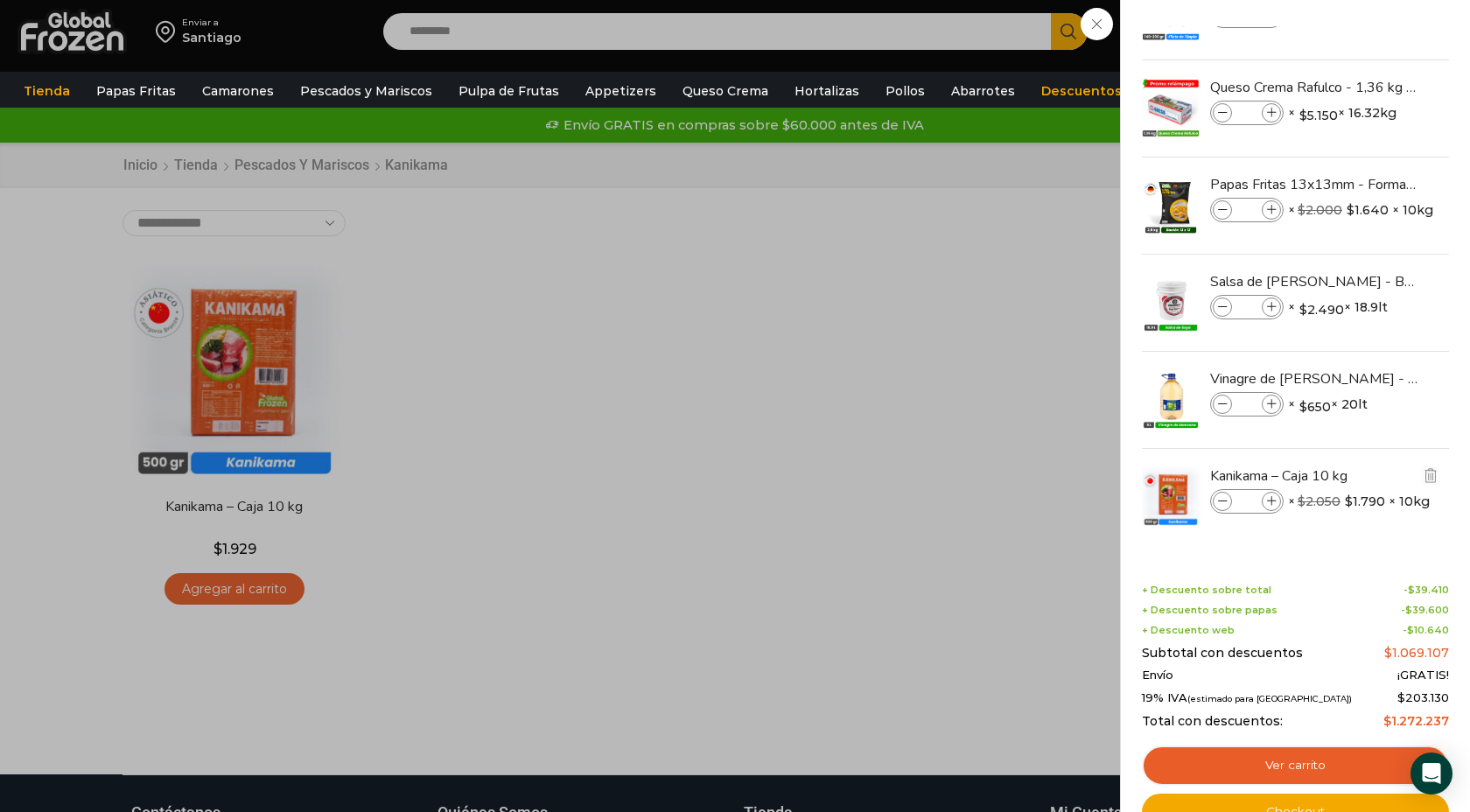
click at [1275, 501] on icon at bounding box center [1271, 501] width 10 height 10
type input "*"
click at [1277, 504] on span at bounding box center [1271, 501] width 19 height 19
type input "*"
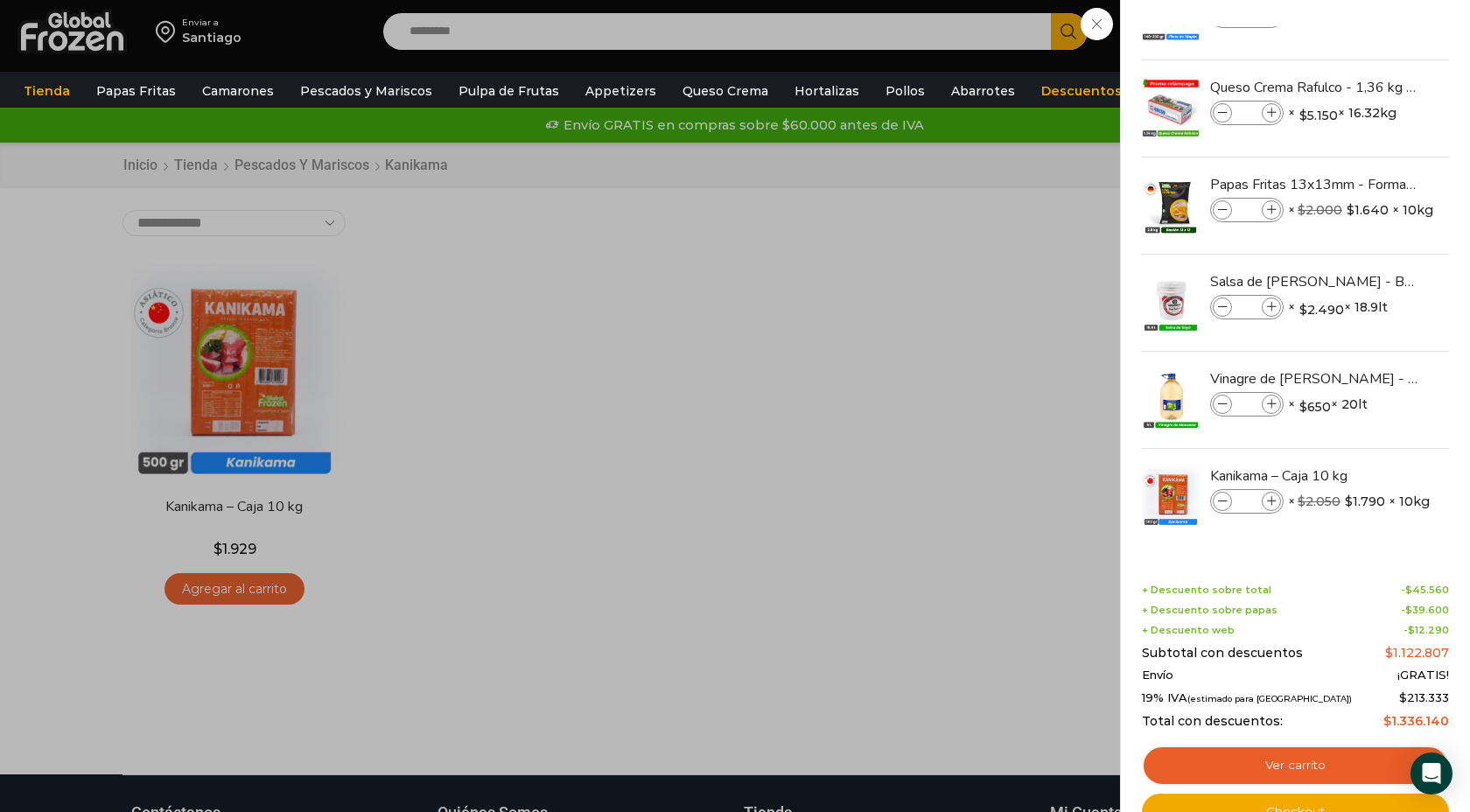
click at [1365, 52] on div "42 Carrito 42 42 Shopping Cart" at bounding box center [1409, 31] width 88 height 41
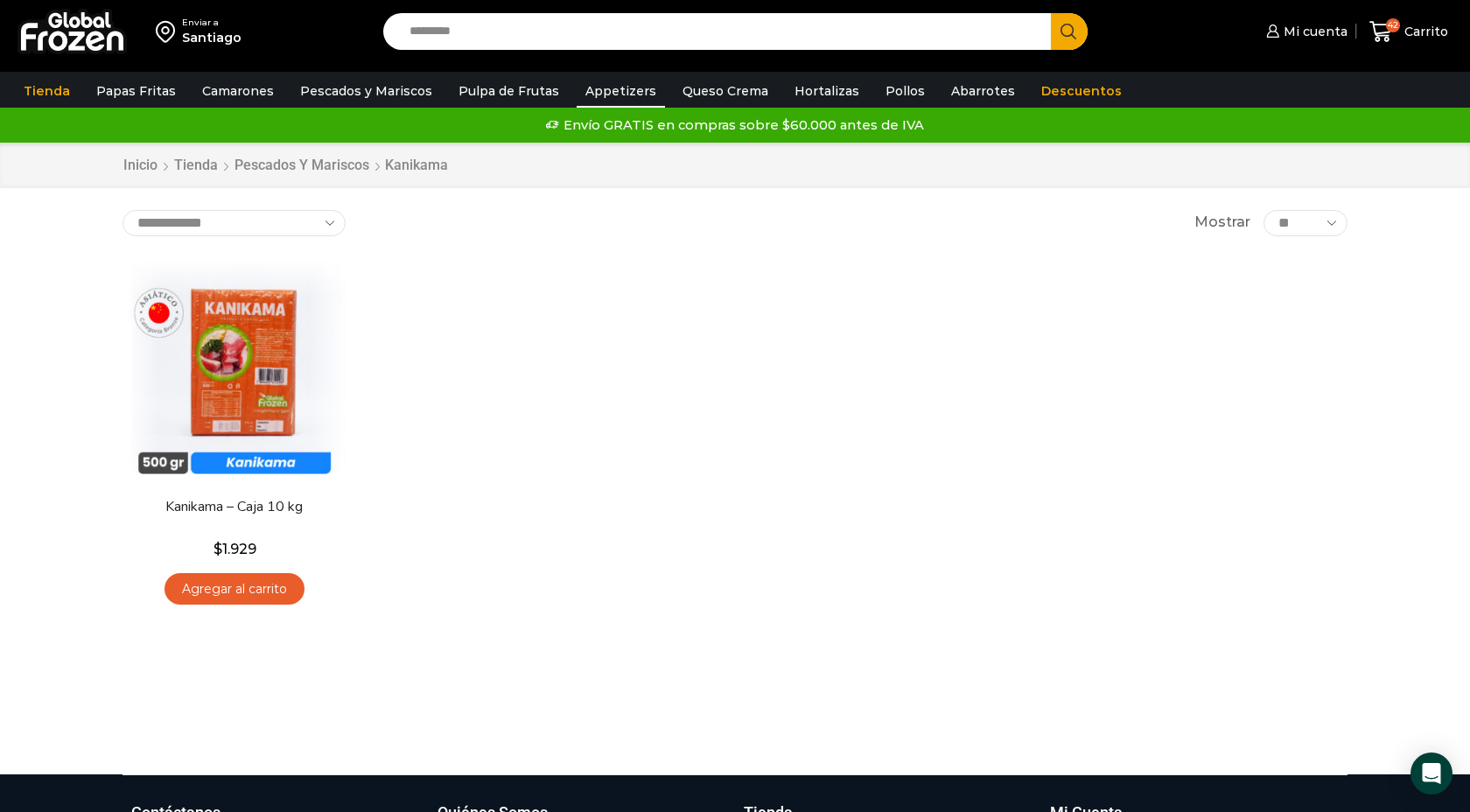
click at [595, 100] on link "Appetizers" at bounding box center [620, 91] width 89 height 33
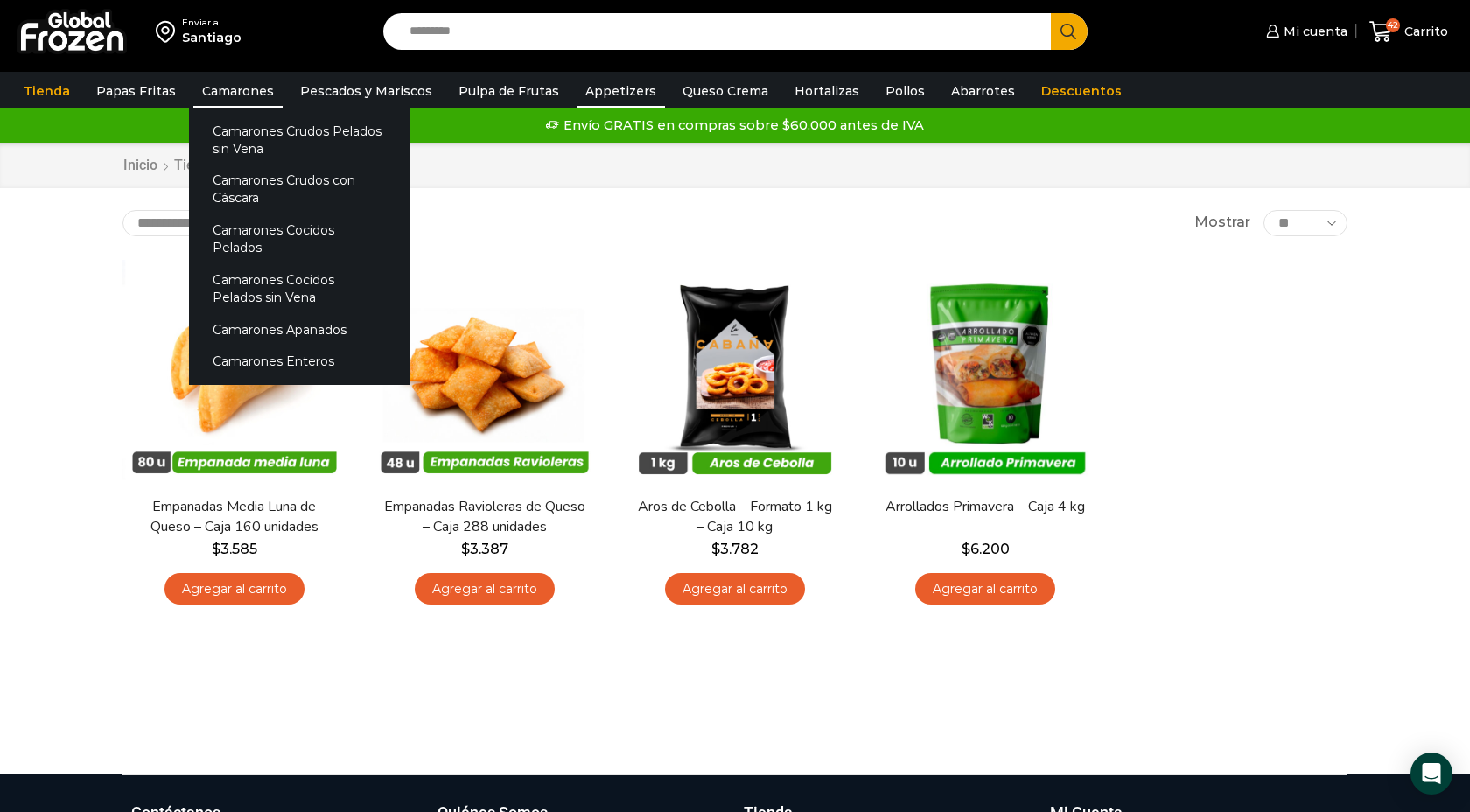
click at [209, 87] on link "Camarones" at bounding box center [238, 91] width 90 height 33
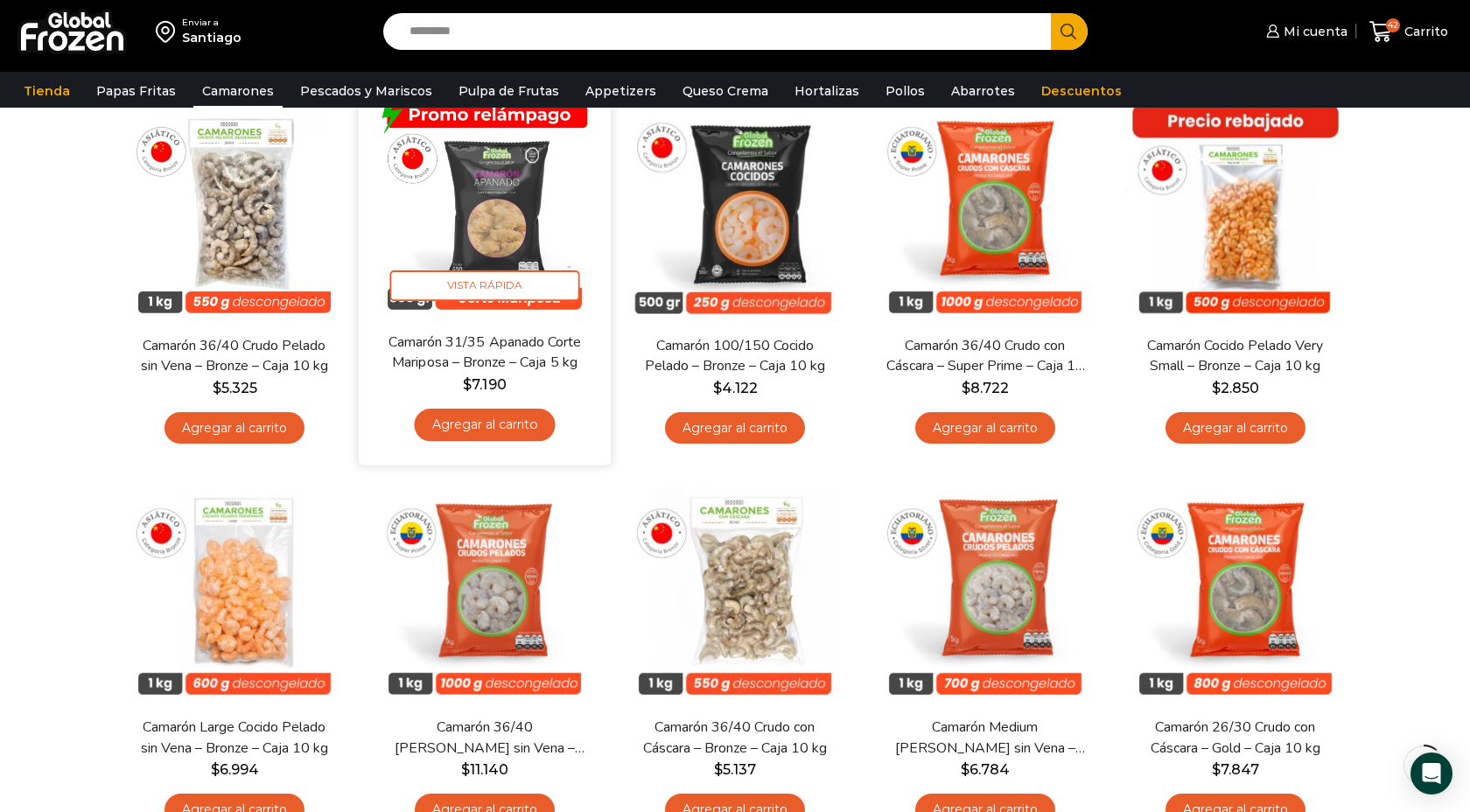
scroll to position [172, 0]
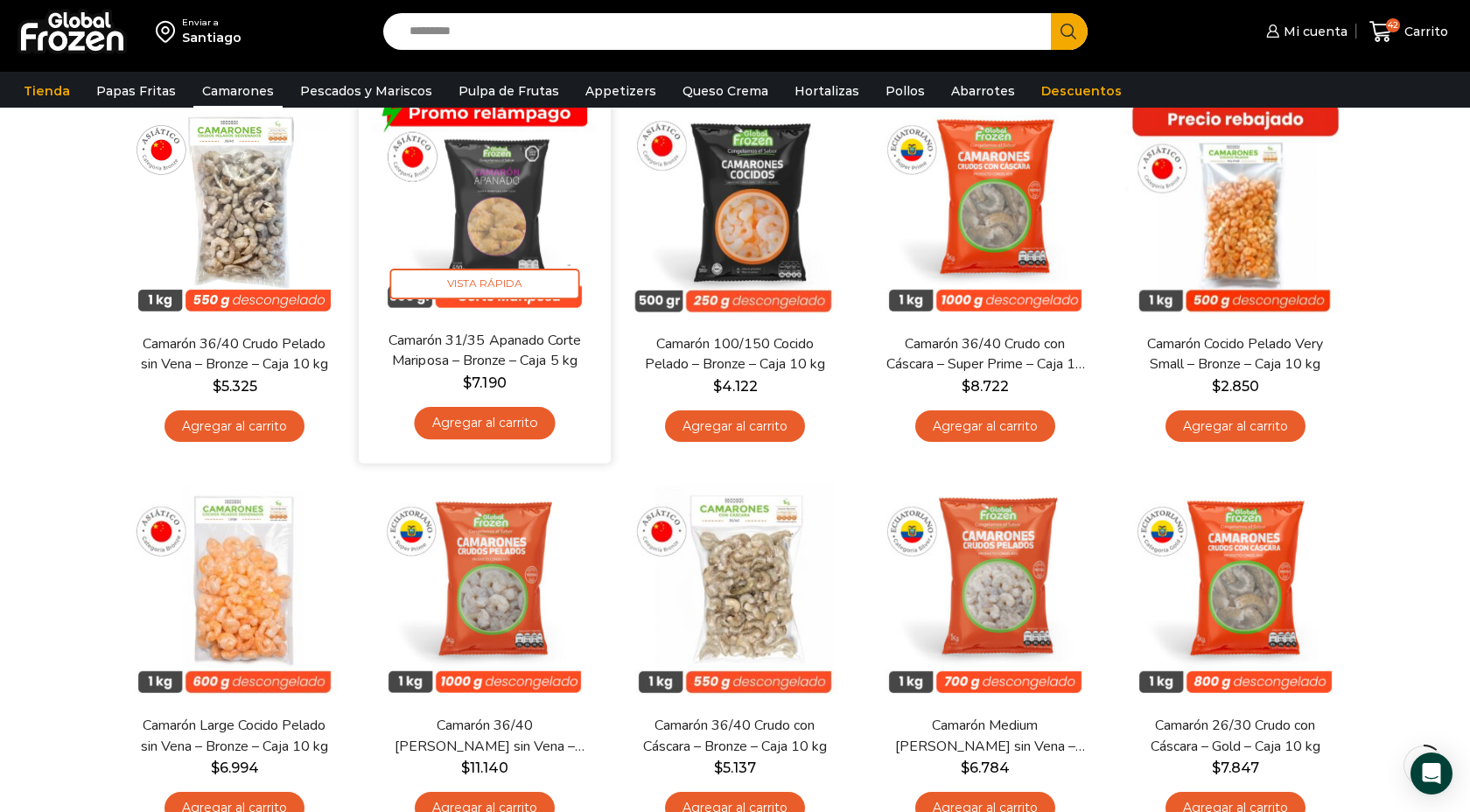
click at [487, 430] on link "Agregar al carrito" at bounding box center [485, 422] width 141 height 32
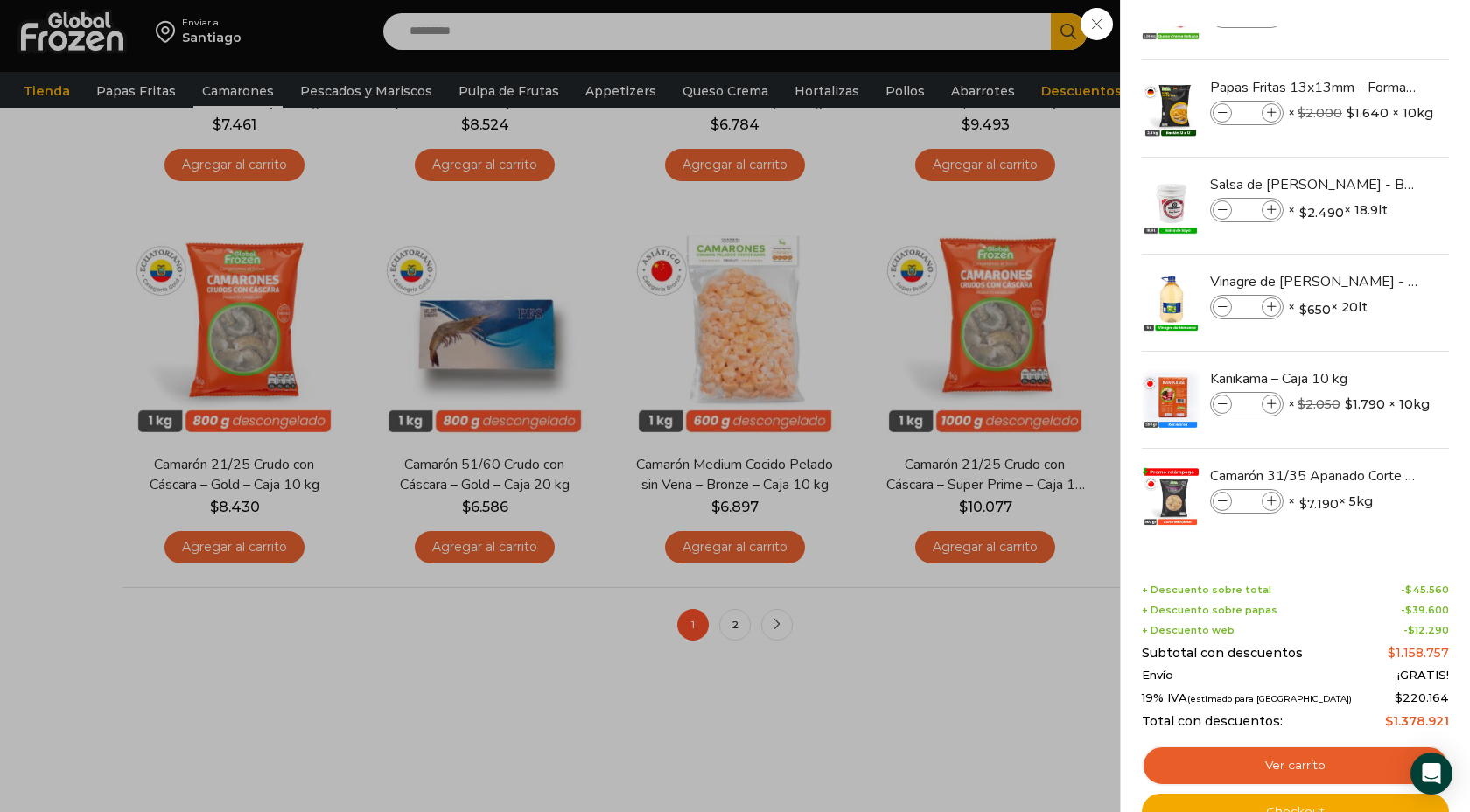
scroll to position [1200, 0]
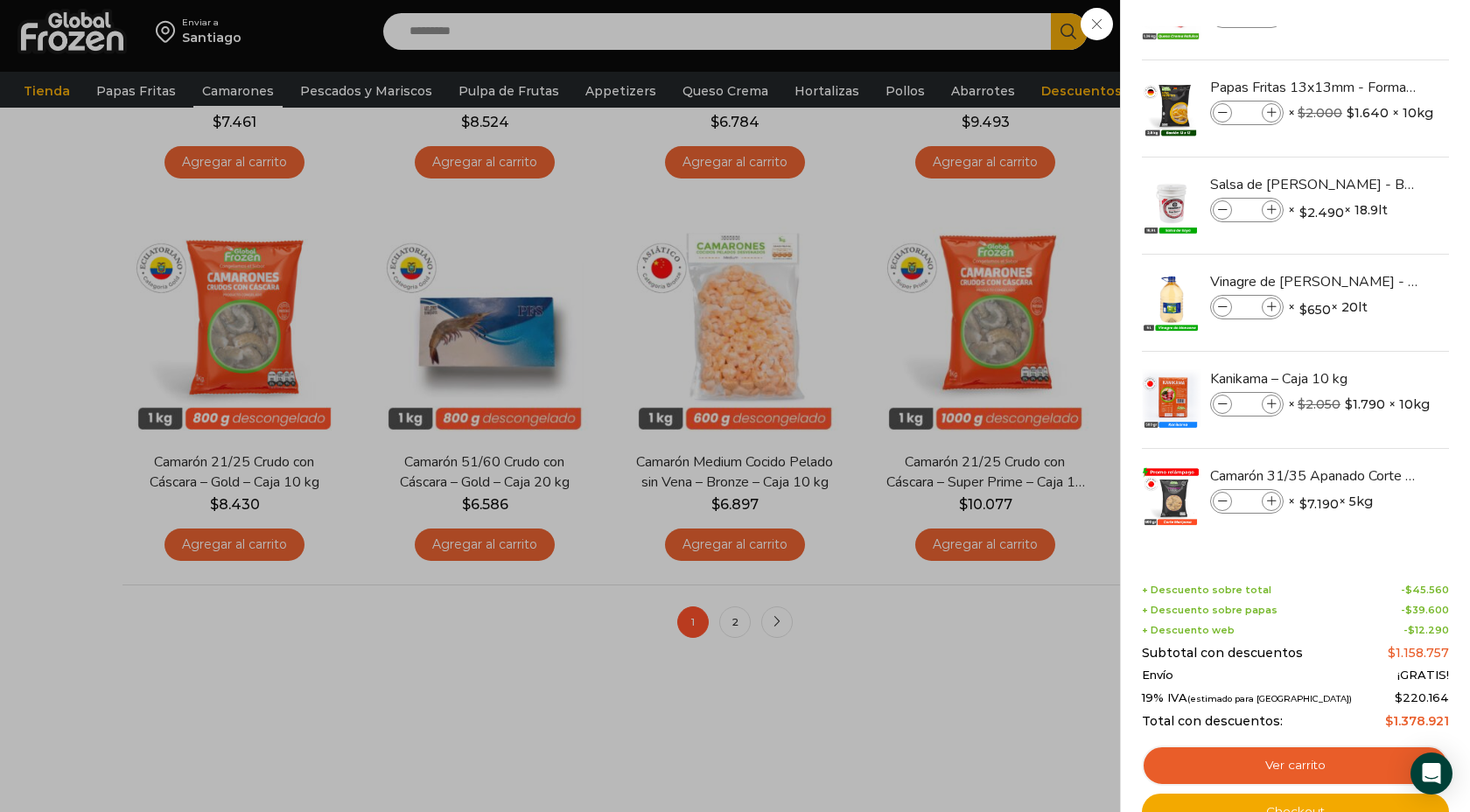
click at [1365, 52] on div "43 Carrito 43 43 Shopping Cart *" at bounding box center [1409, 31] width 88 height 41
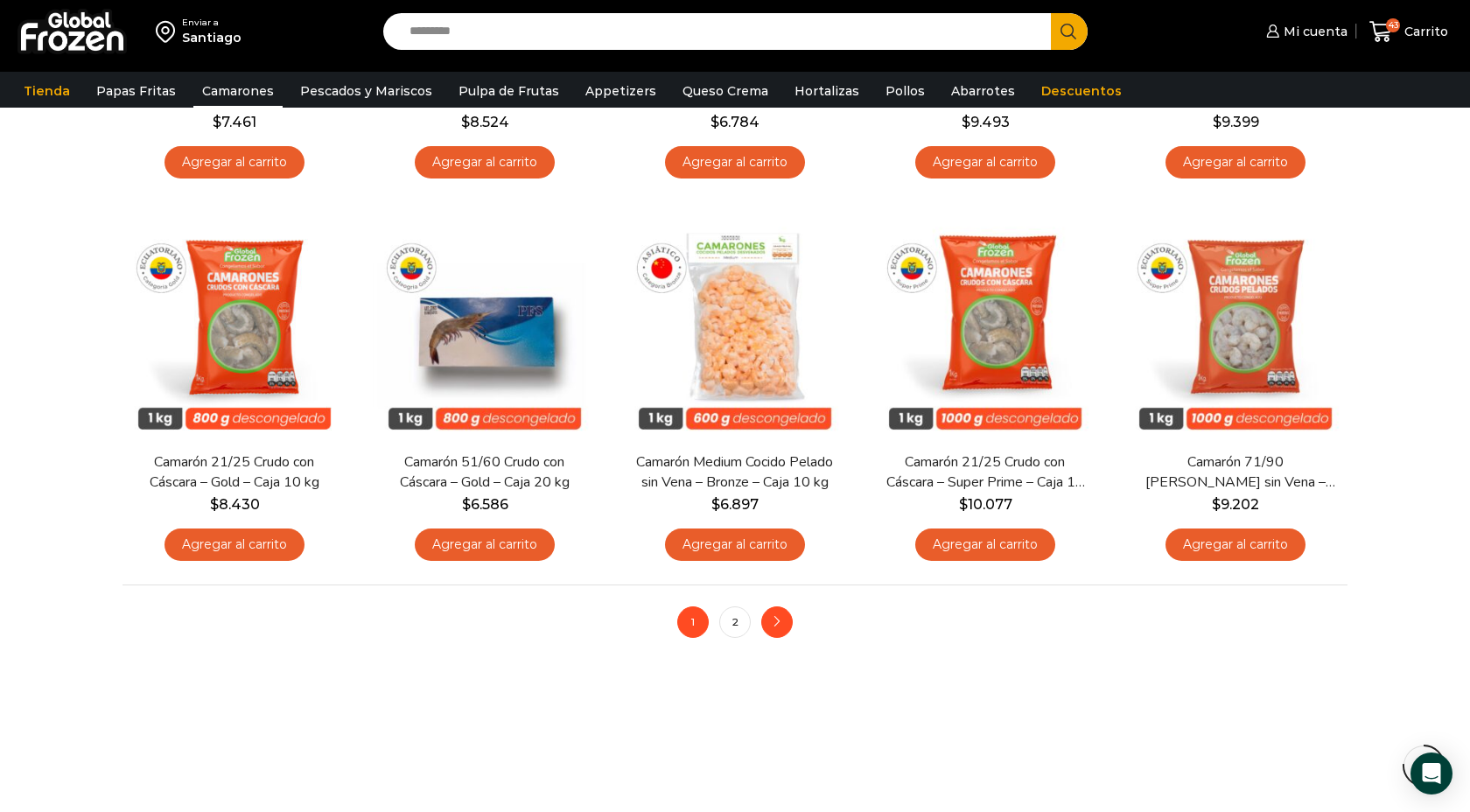
click at [782, 621] on icon "next" at bounding box center [777, 621] width 10 height 10
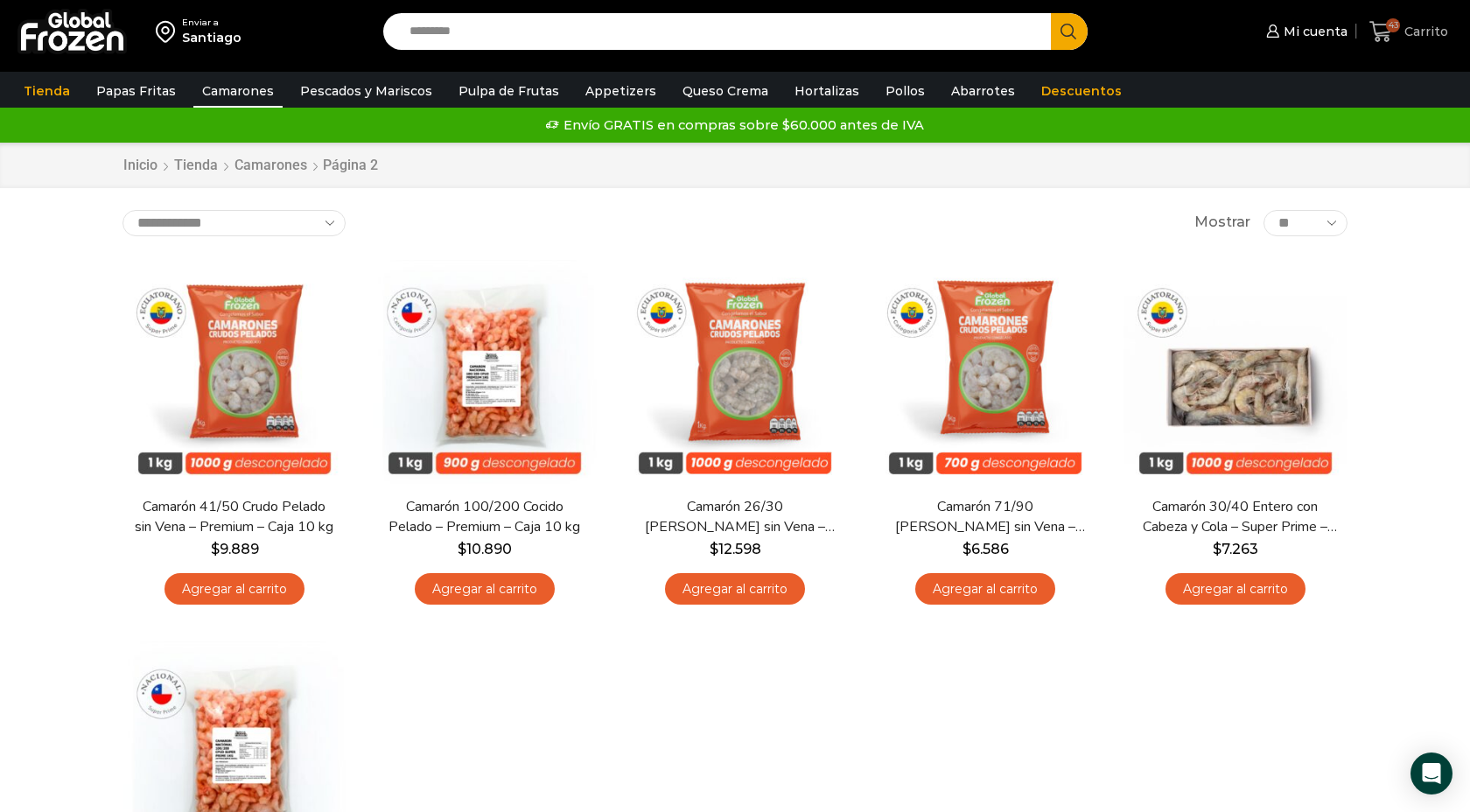
click at [1411, 36] on span "Carrito" at bounding box center [1424, 31] width 48 height 17
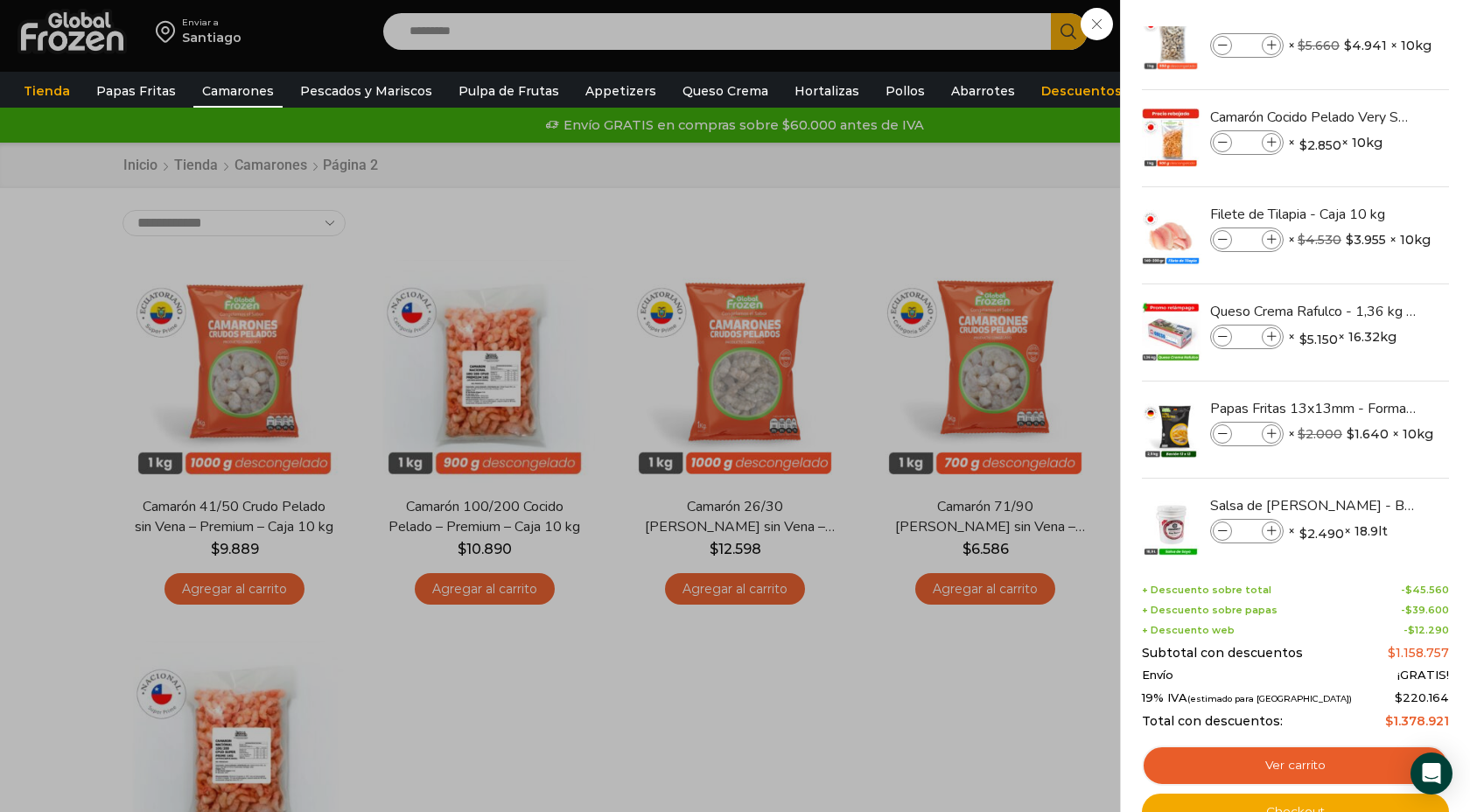
scroll to position [48, 0]
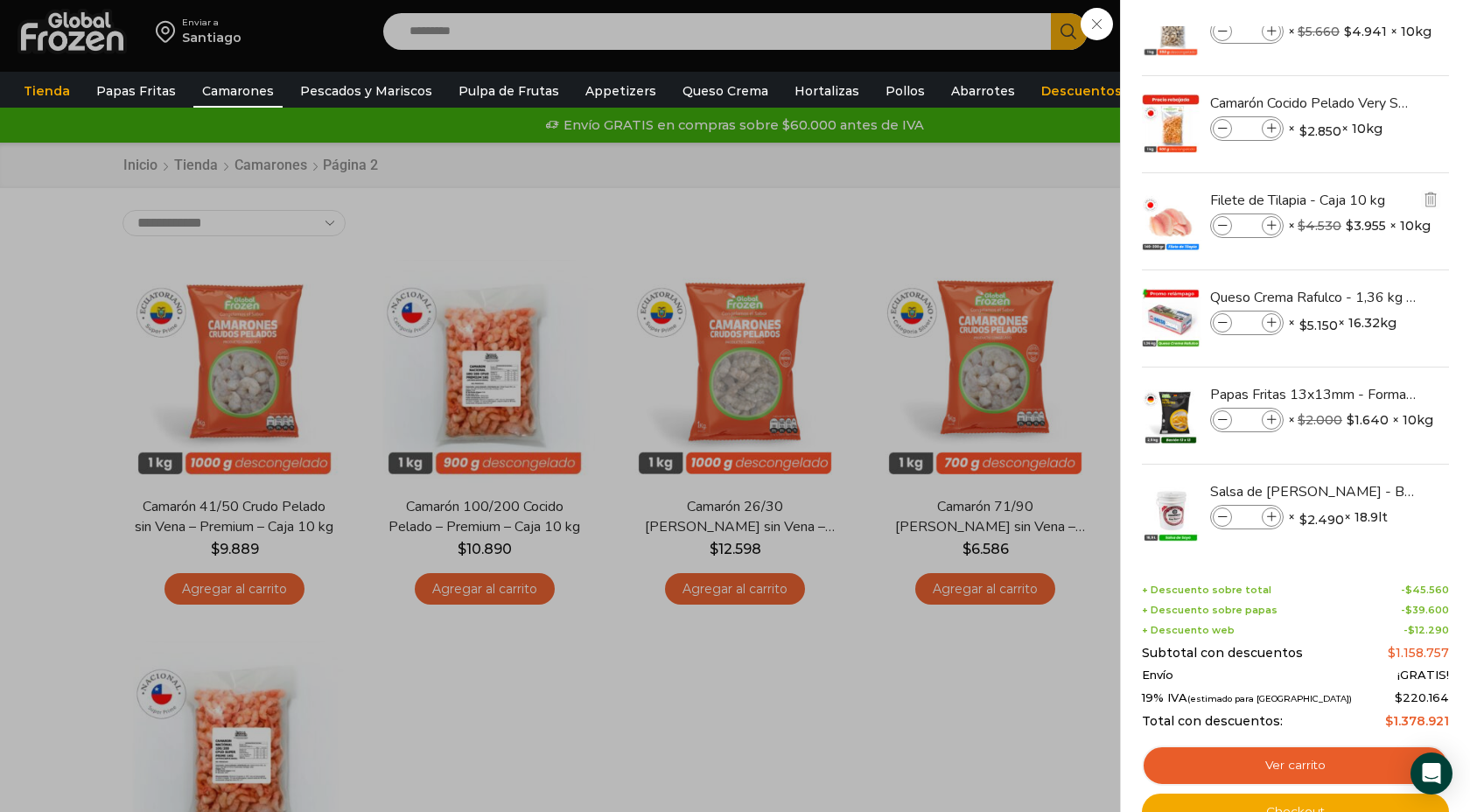
click at [1221, 228] on icon at bounding box center [1223, 226] width 10 height 10
type input "*"
click at [1221, 228] on icon at bounding box center [1223, 226] width 10 height 10
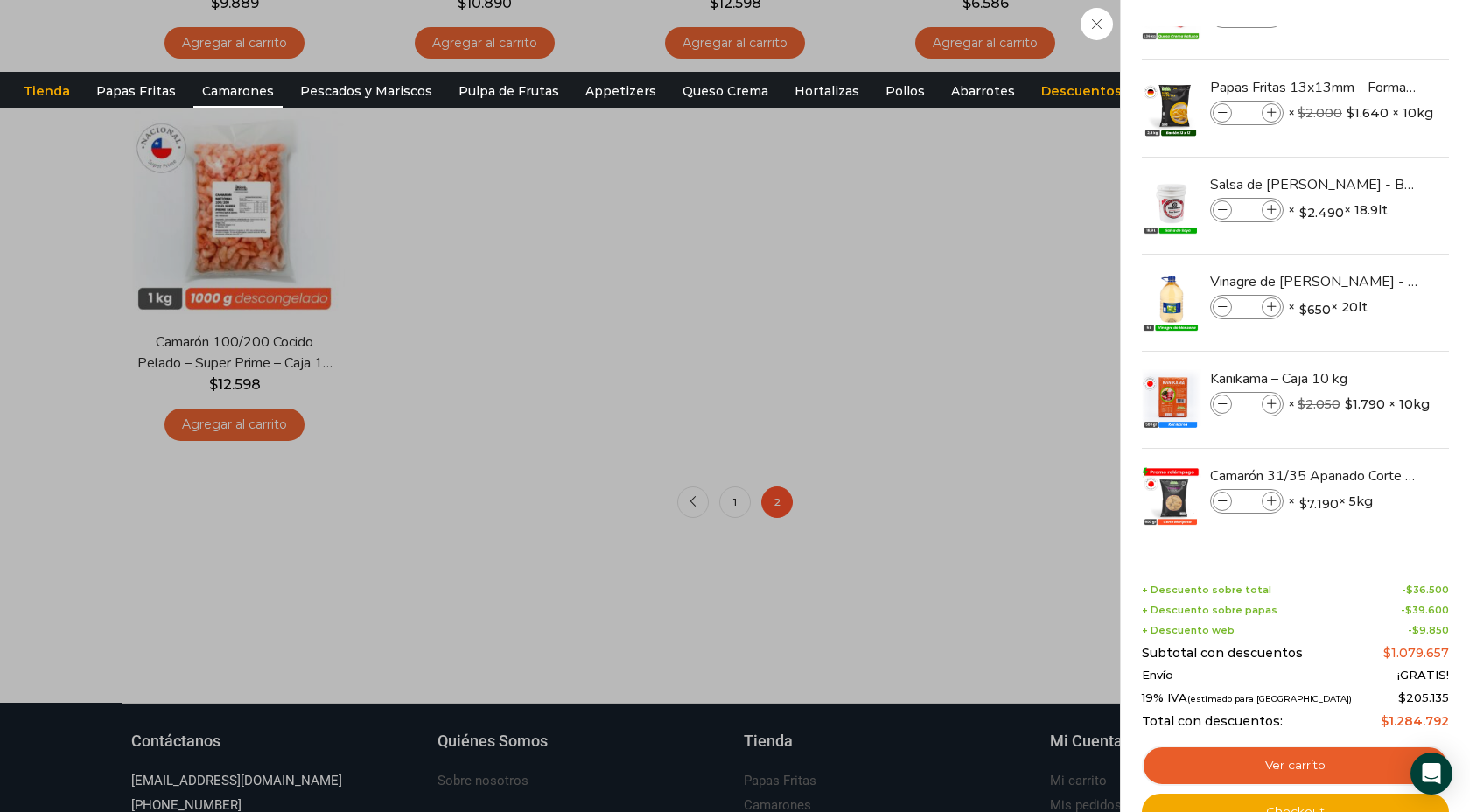
scroll to position [548, 0]
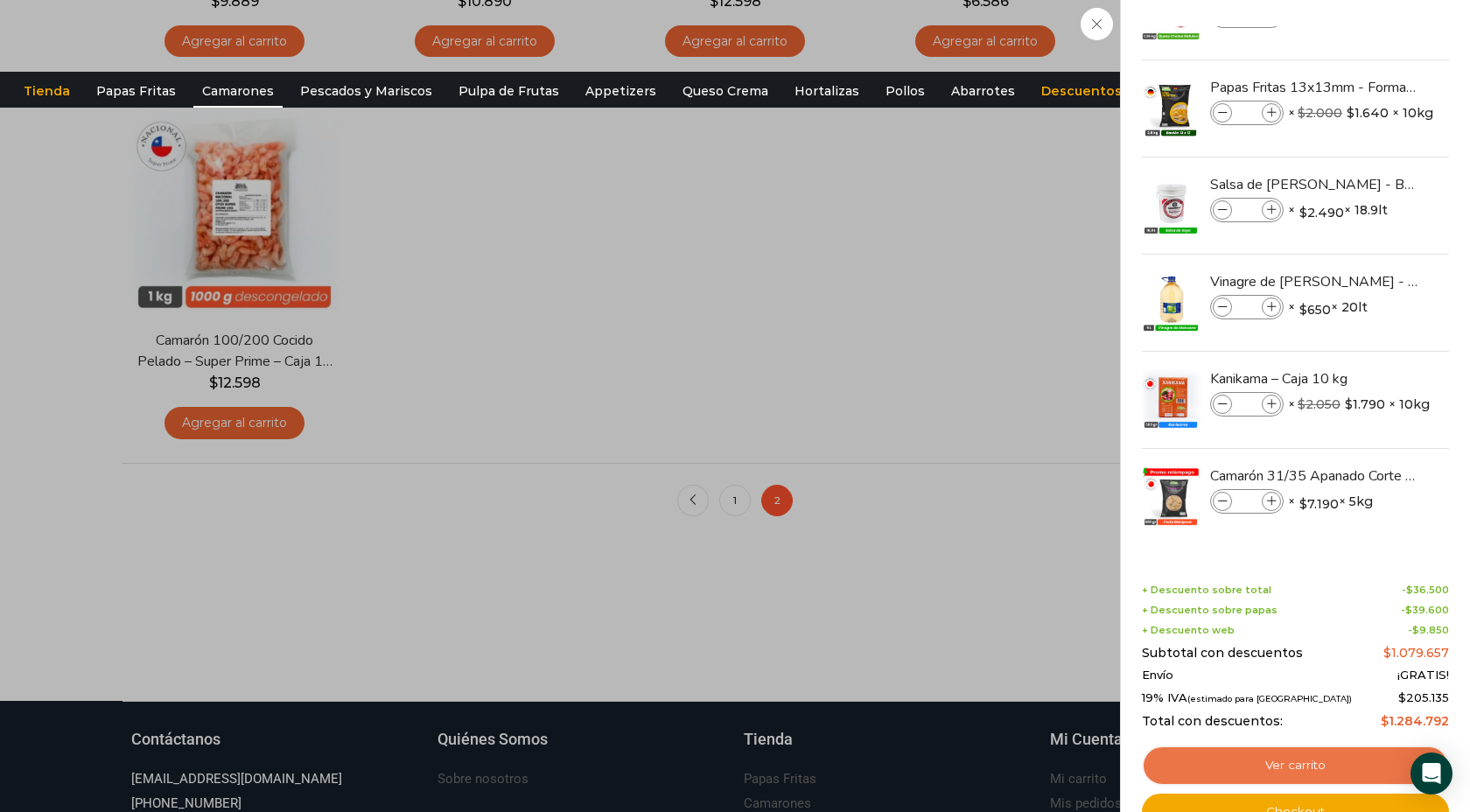
click at [1316, 767] on link "Ver carrito" at bounding box center [1295, 765] width 307 height 40
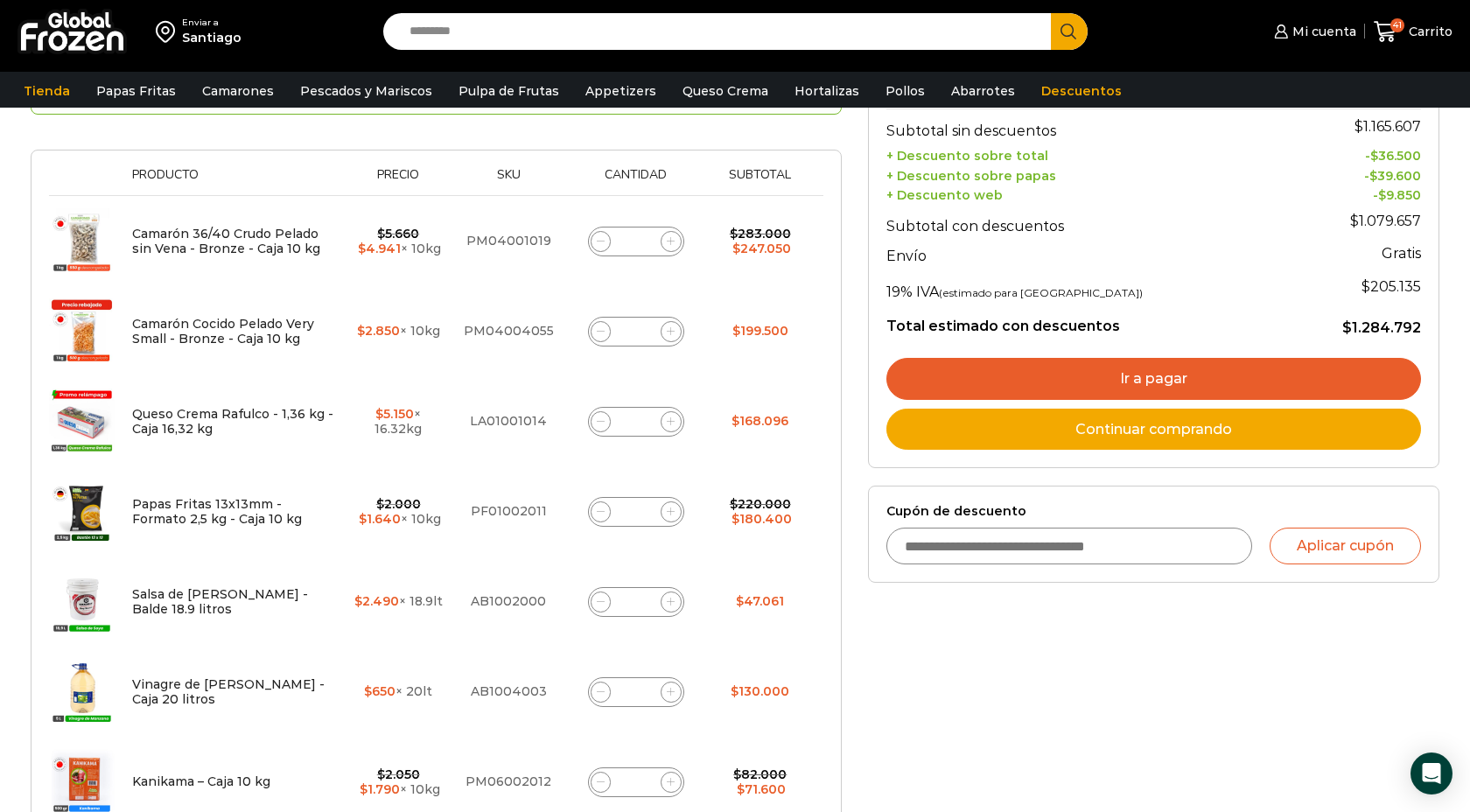
scroll to position [261, 0]
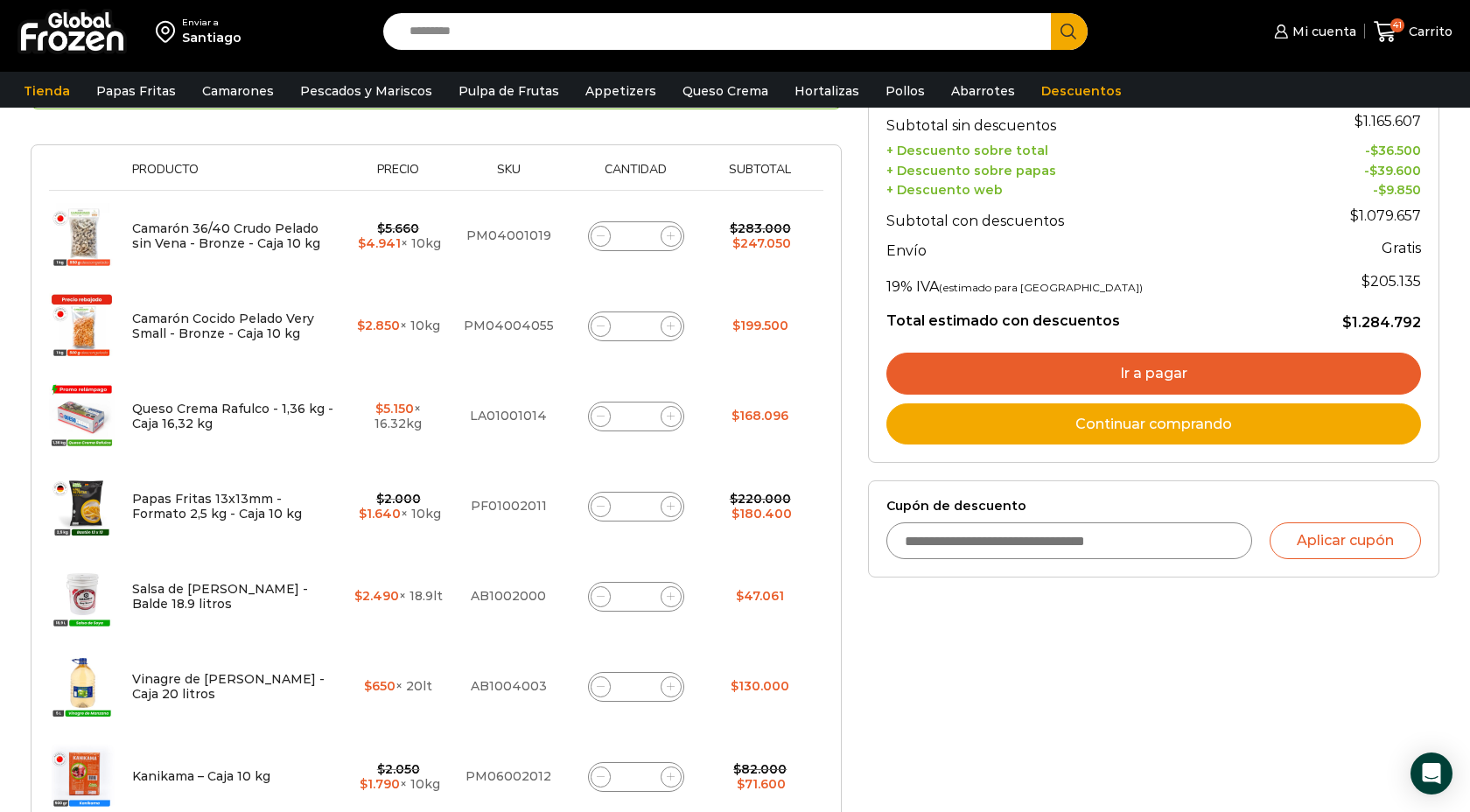
click at [1018, 548] on input "Cupón de descuento" at bounding box center [1069, 540] width 366 height 37
type input "*"
type input "**********"
click at [1358, 545] on button "Aplicar cupón" at bounding box center [1346, 540] width 152 height 37
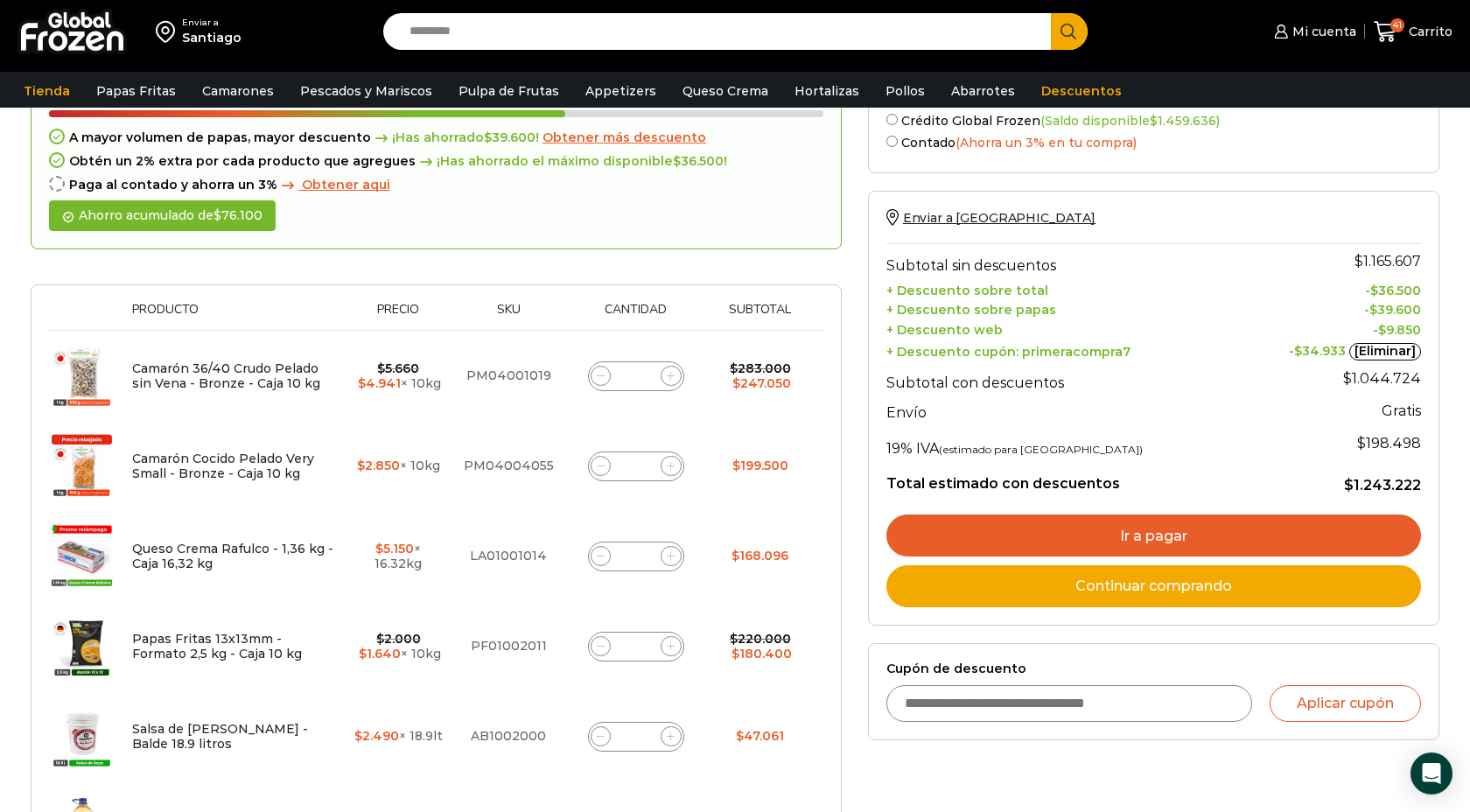
scroll to position [189, 0]
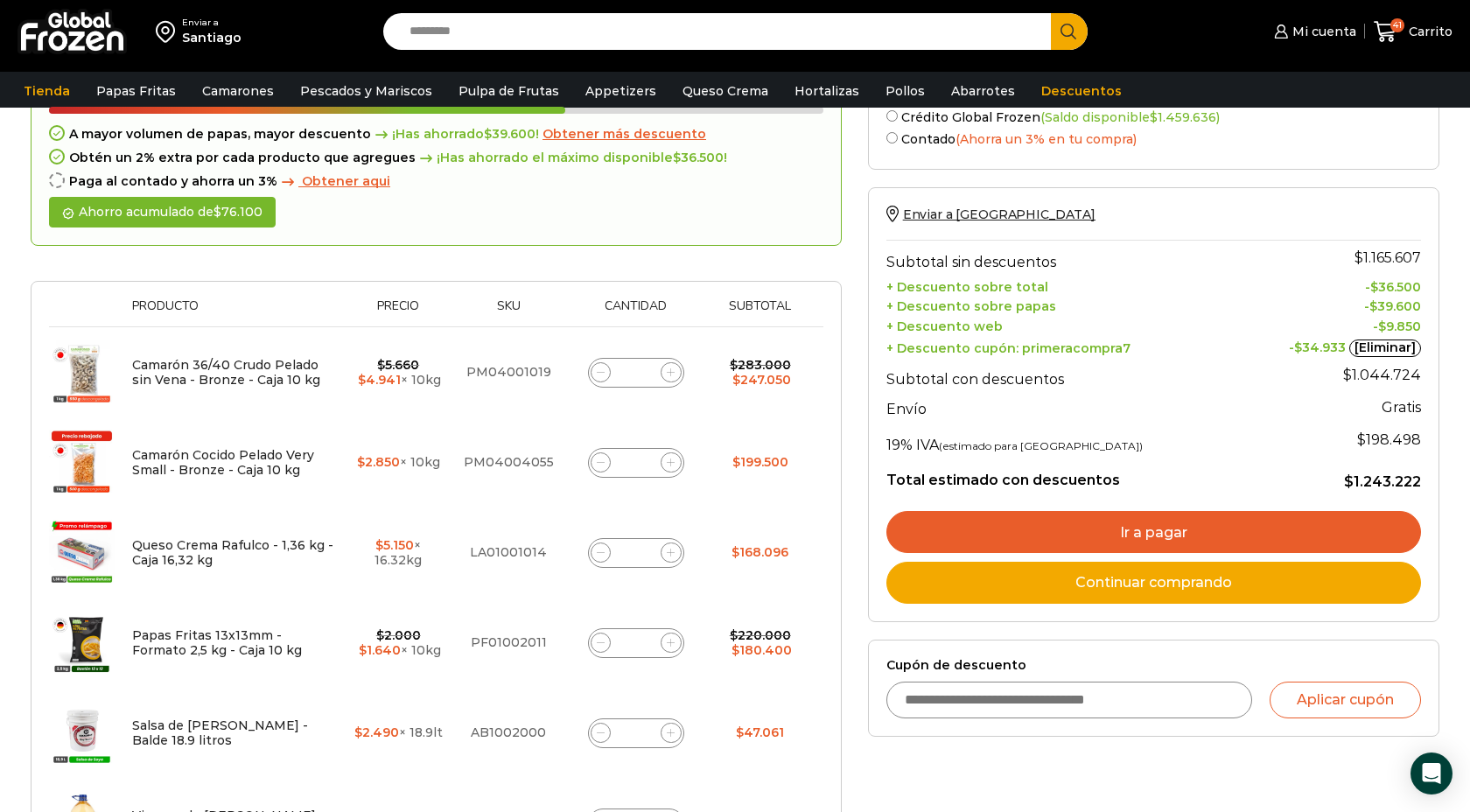
click at [1132, 588] on link "Continuar comprando" at bounding box center [1153, 582] width 535 height 42
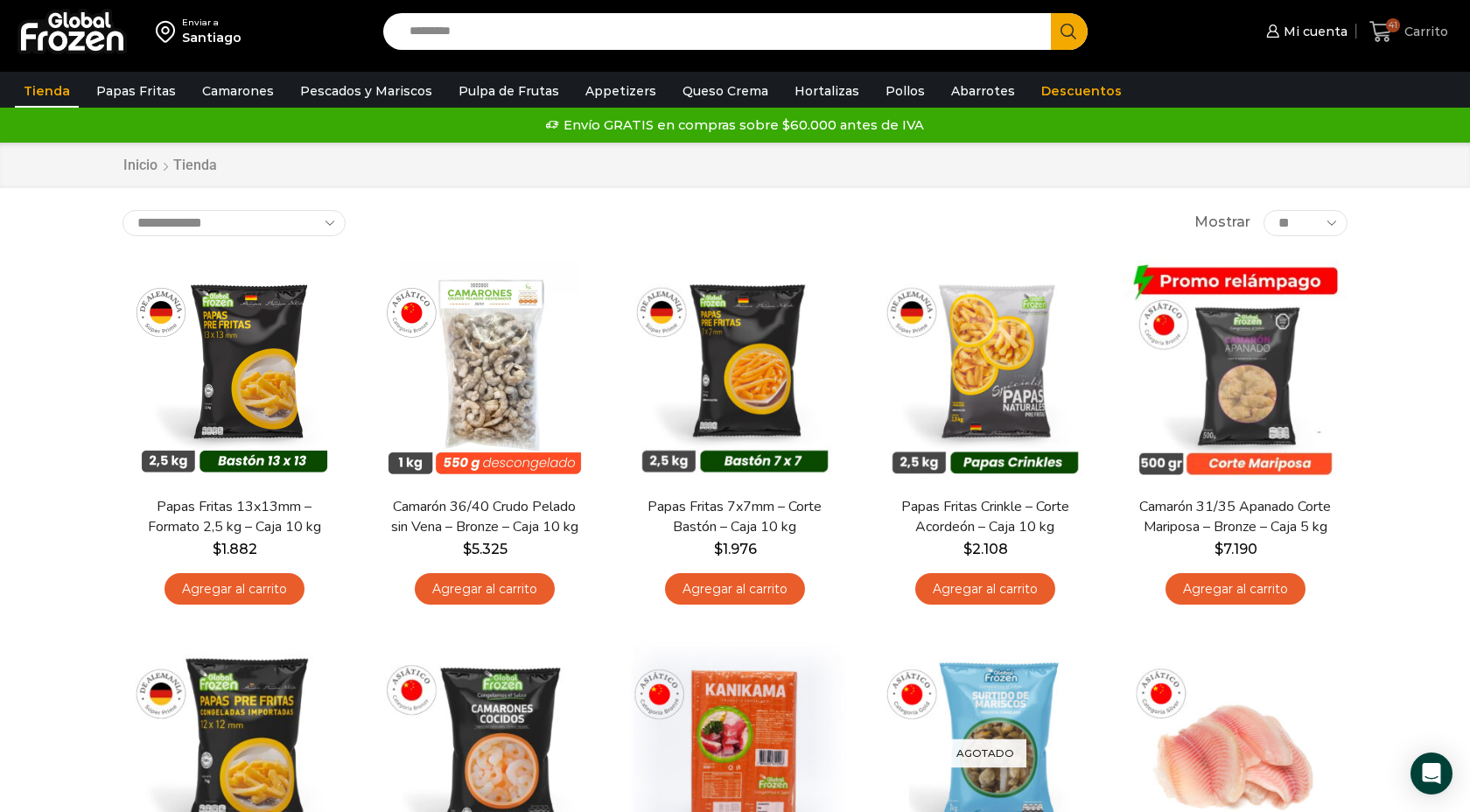
click at [1418, 32] on span "Carrito" at bounding box center [1424, 31] width 48 height 17
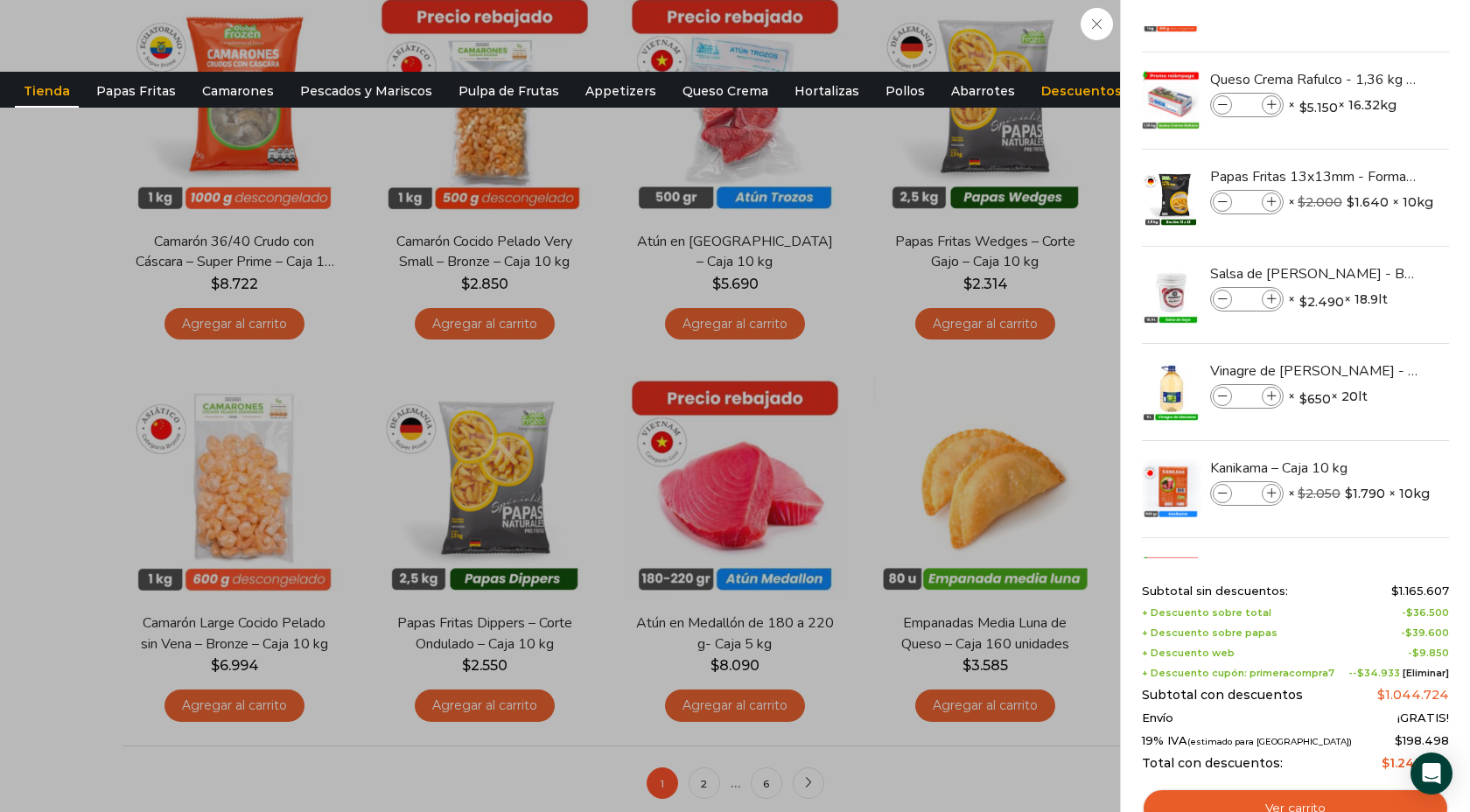
scroll to position [257, 0]
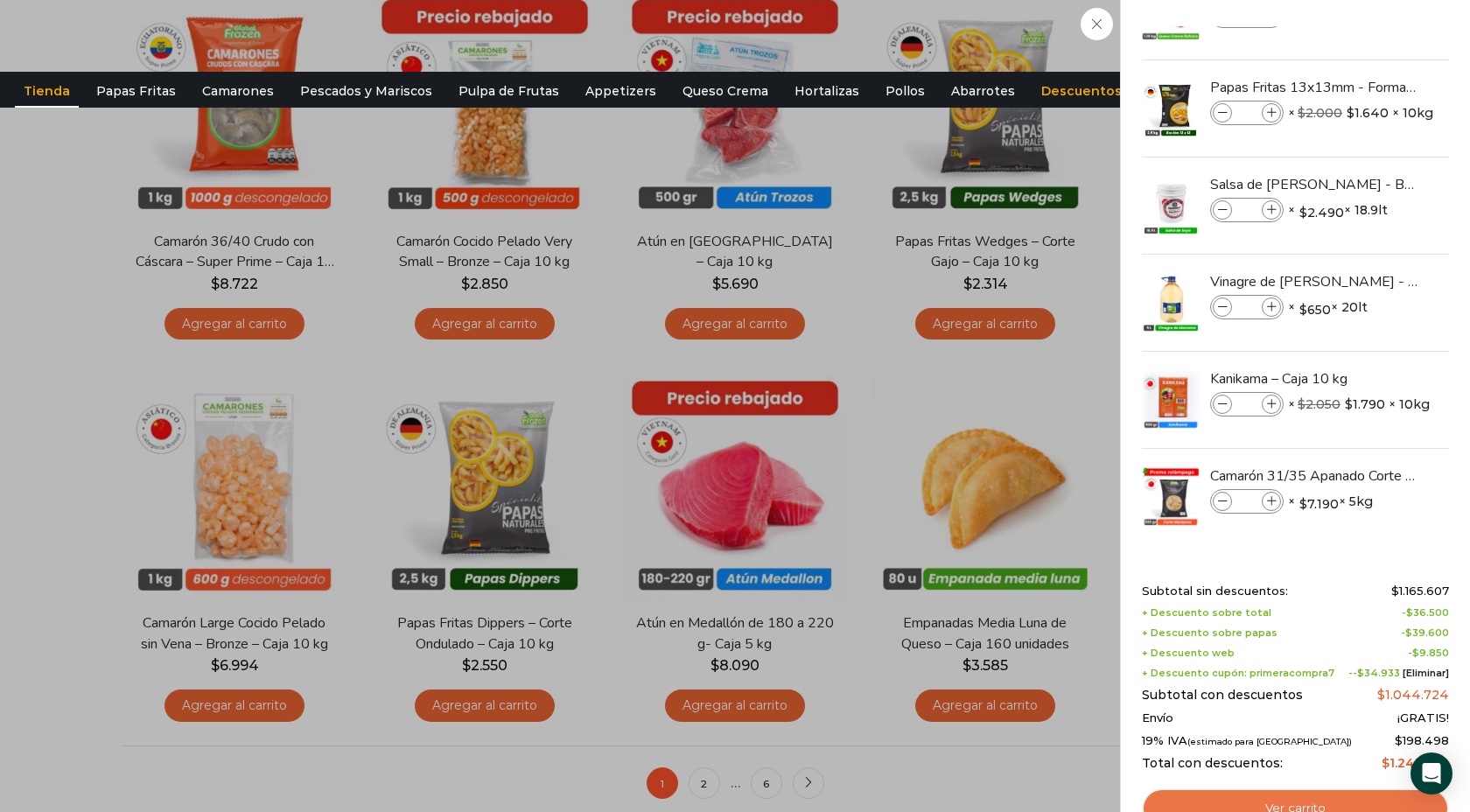
click at [1327, 803] on link "Ver carrito" at bounding box center [1295, 808] width 307 height 40
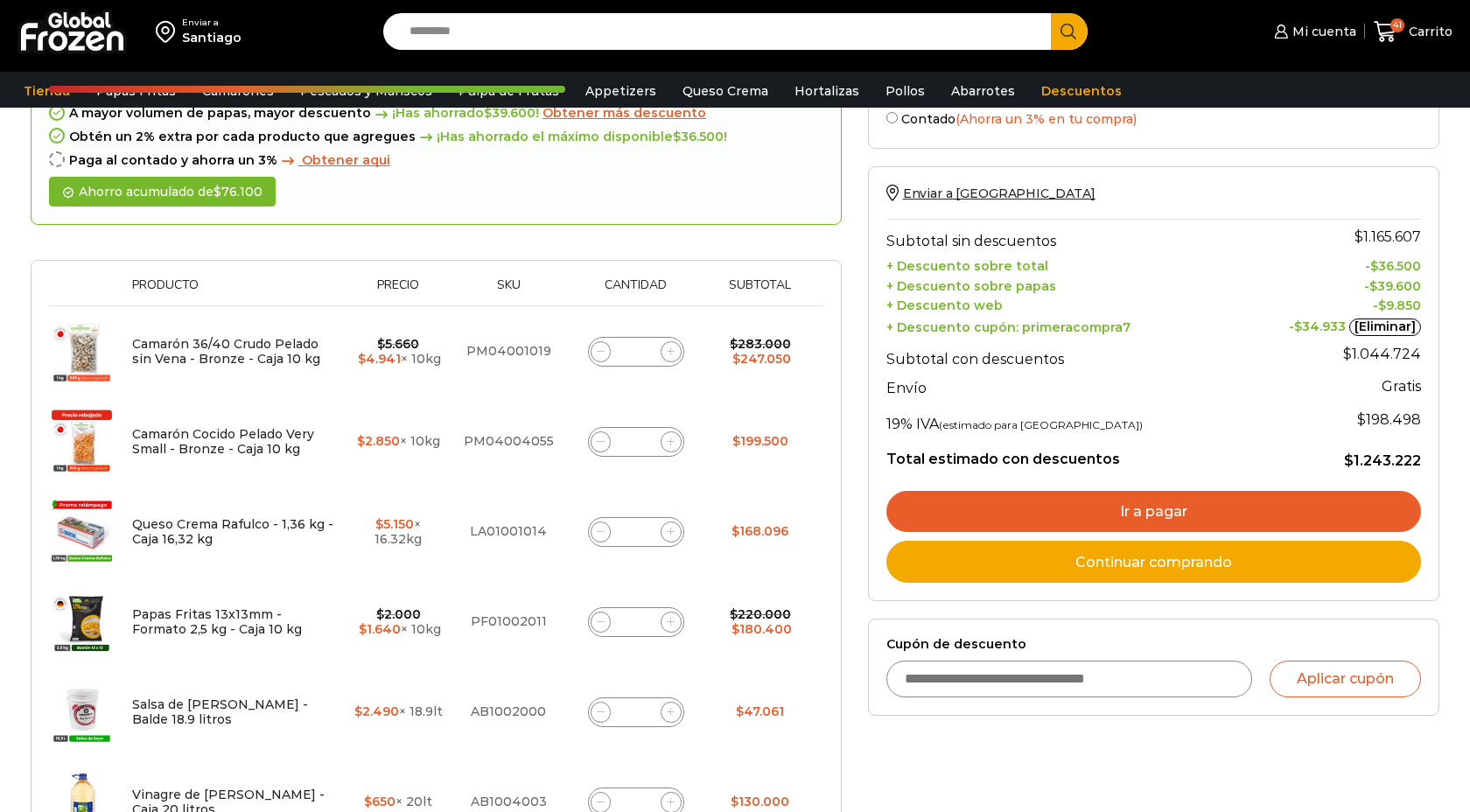
scroll to position [146, 0]
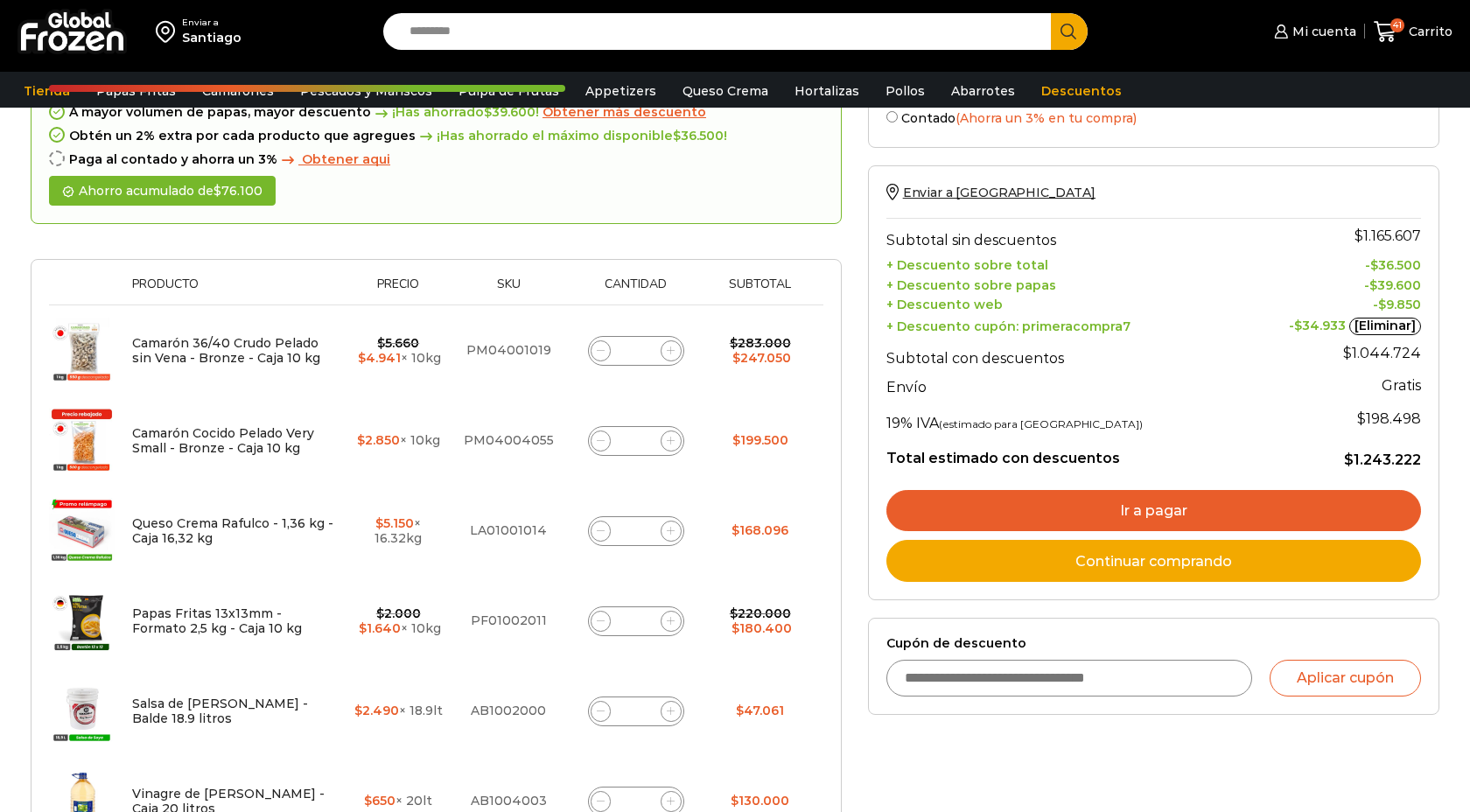
click at [1207, 508] on link "Ir a pagar" at bounding box center [1153, 511] width 535 height 42
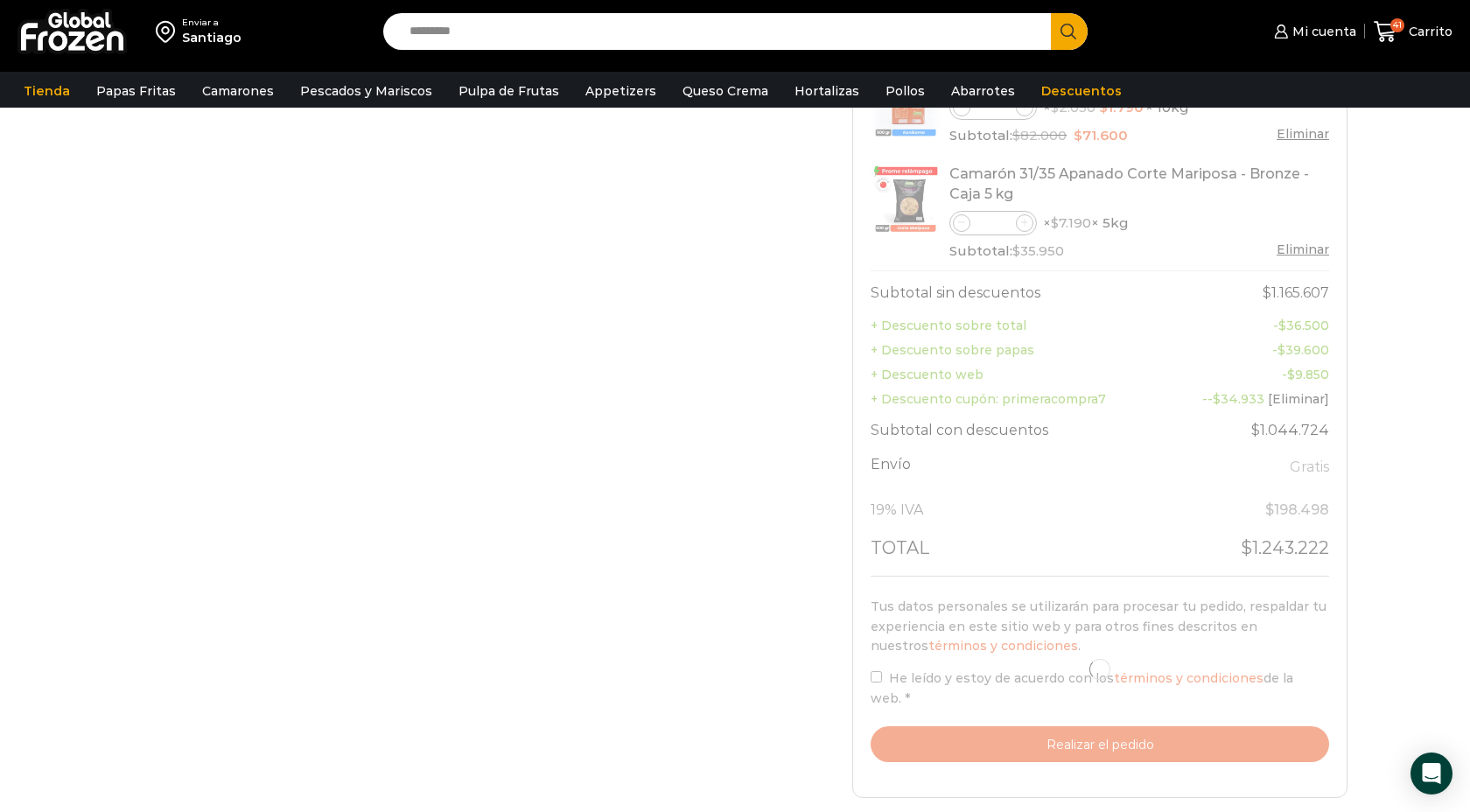
scroll to position [849, 0]
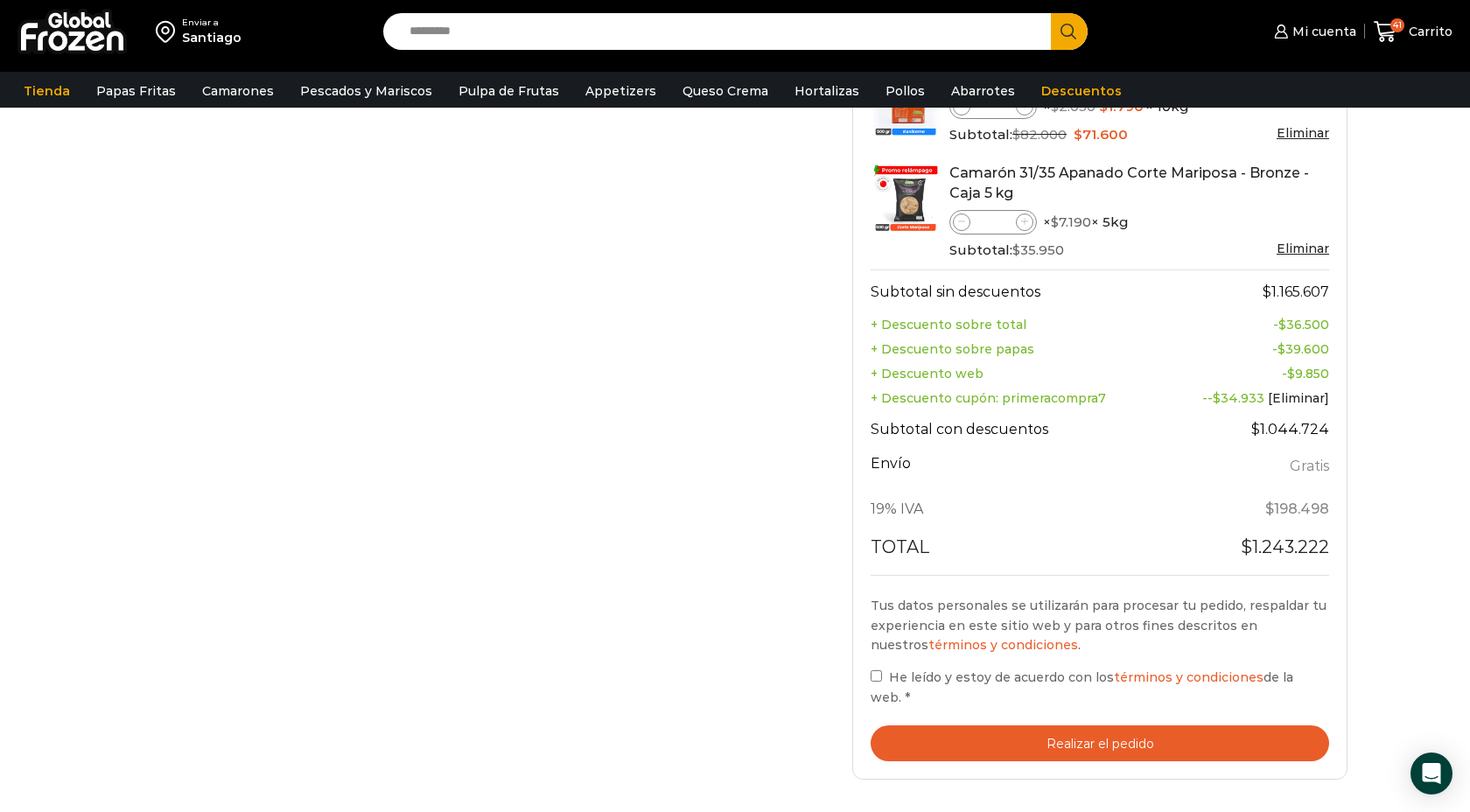
click at [1099, 725] on button "Realizar el pedido" at bounding box center [1100, 743] width 458 height 36
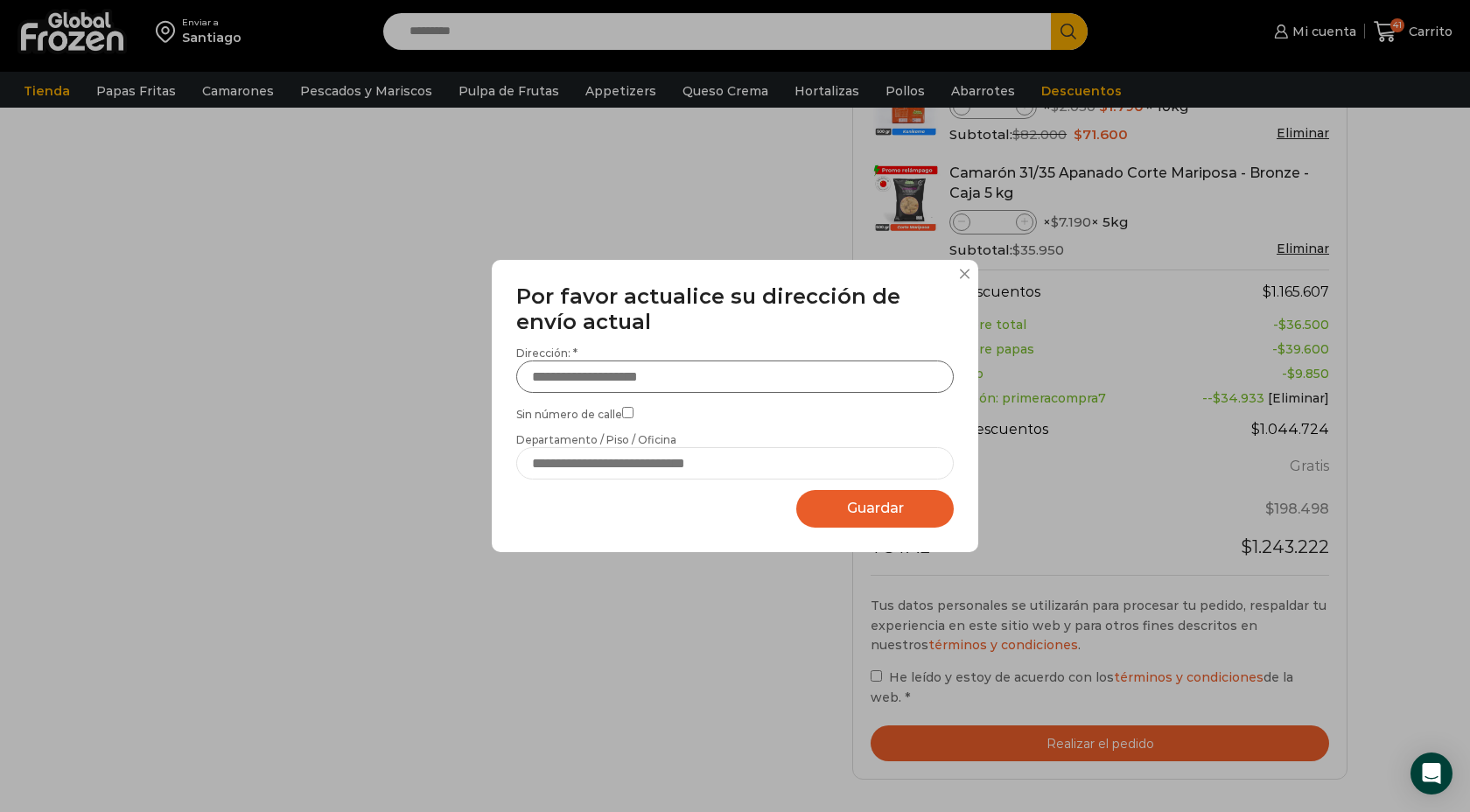
click at [640, 390] on input "Dirección: *" at bounding box center [735, 376] width 437 height 32
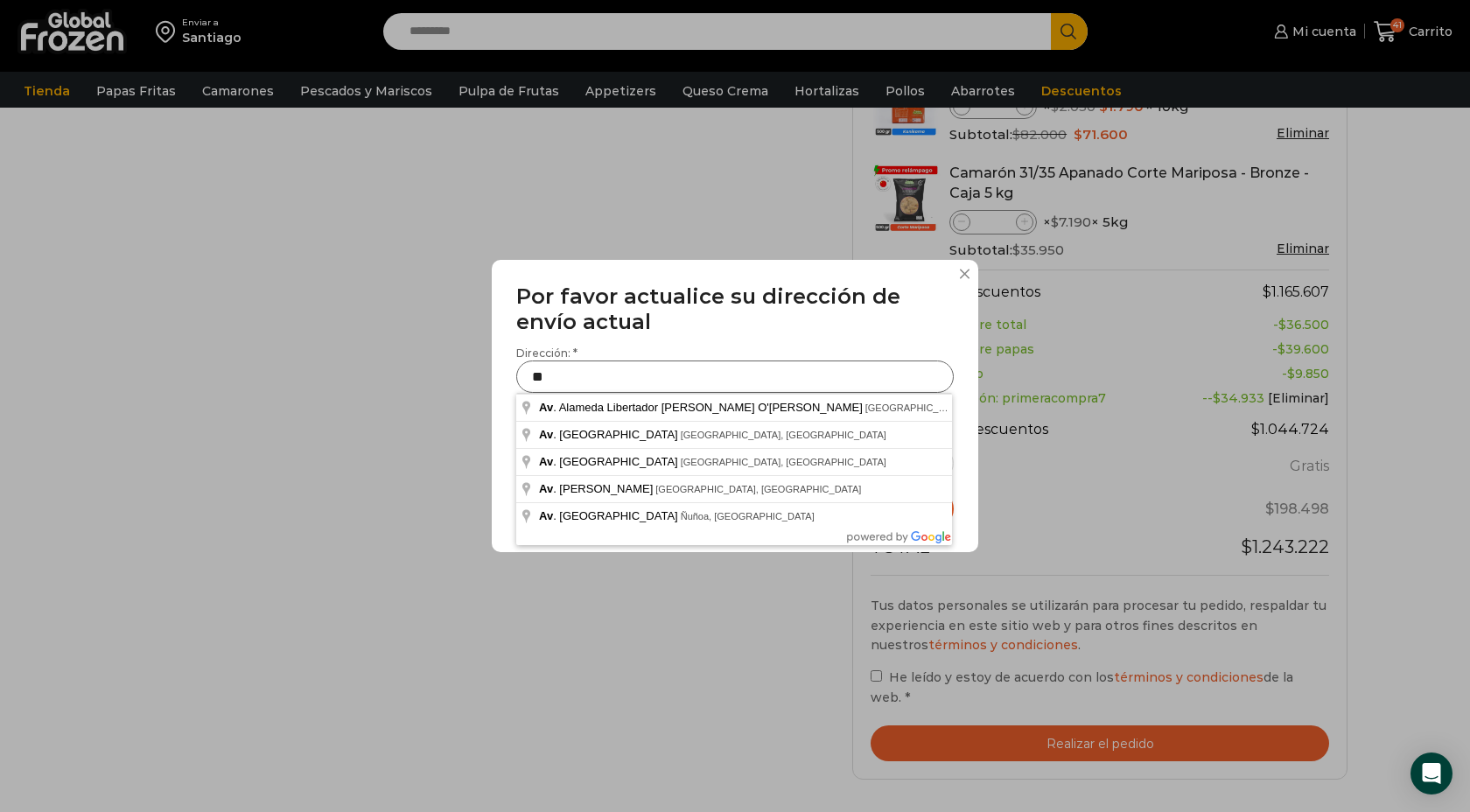
type input "*"
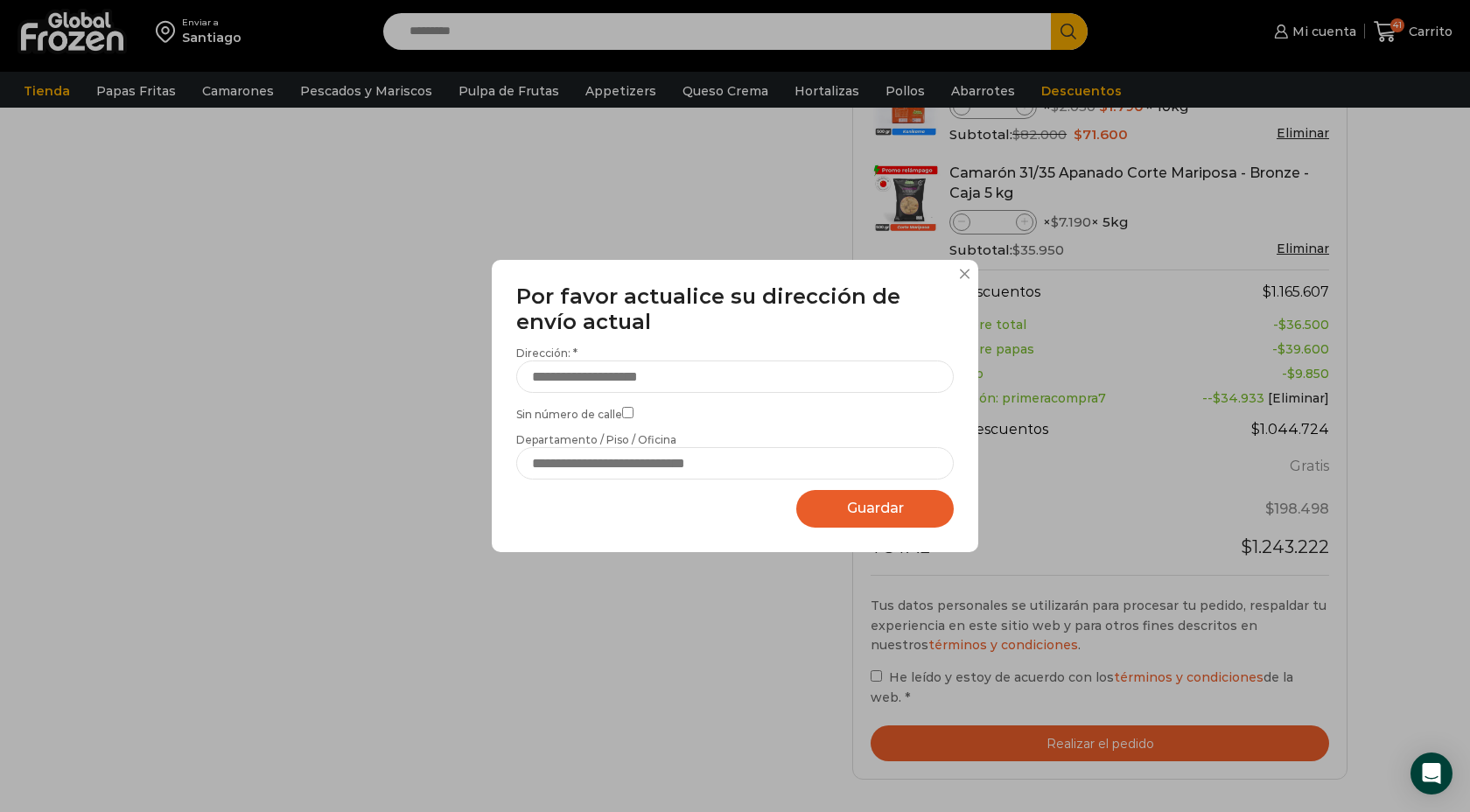
click at [635, 419] on label "Sin número de calle" at bounding box center [735, 412] width 437 height 18
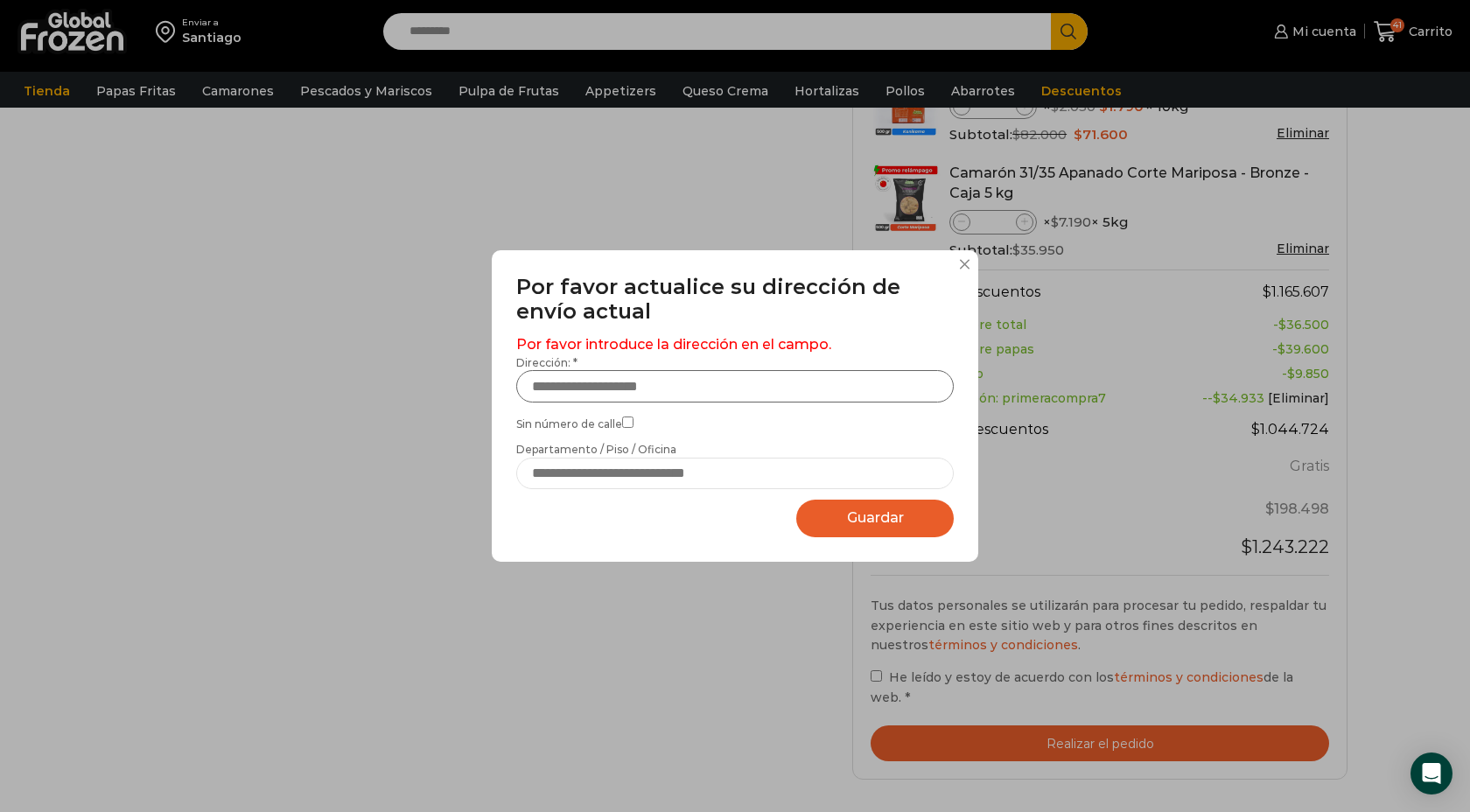
click at [650, 390] on input "Dirección: *" at bounding box center [735, 386] width 437 height 32
click at [623, 384] on input "Dirección: *" at bounding box center [735, 386] width 437 height 32
type input "**********"
click at [961, 265] on button at bounding box center [963, 263] width 10 height 10
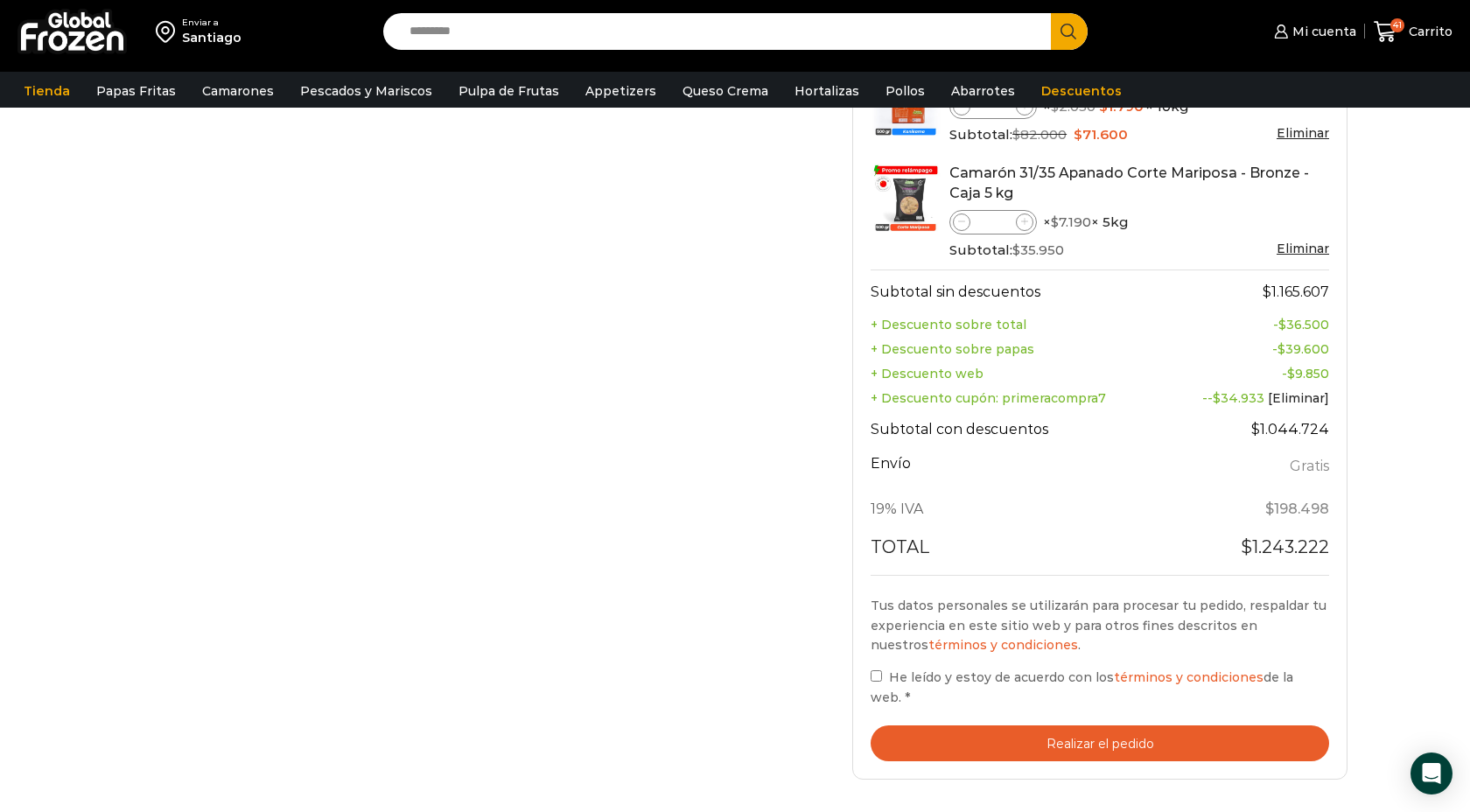
click at [1143, 725] on button "Realizar el pedido" at bounding box center [1100, 743] width 458 height 36
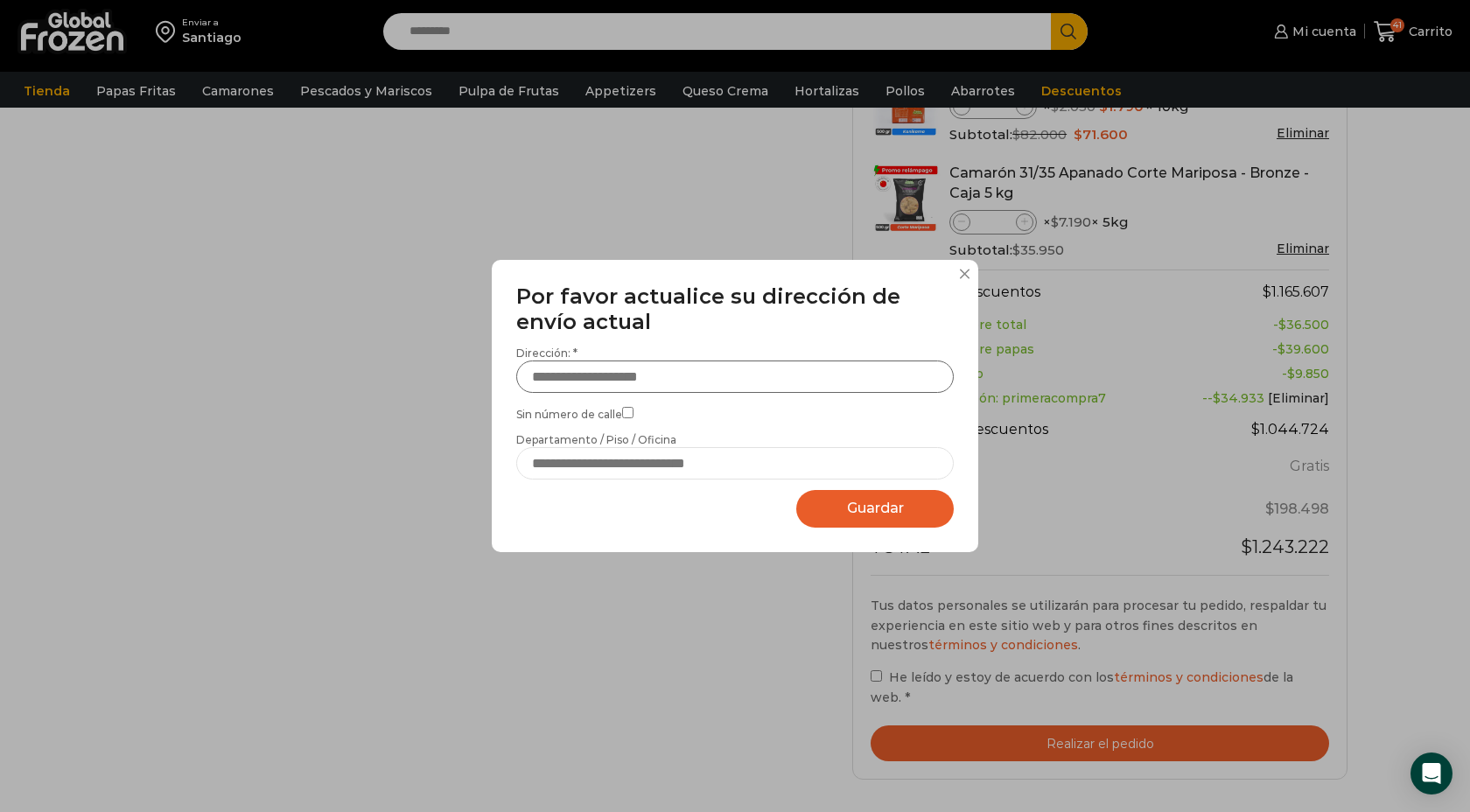
click at [794, 382] on input "Dirección: *" at bounding box center [735, 376] width 437 height 32
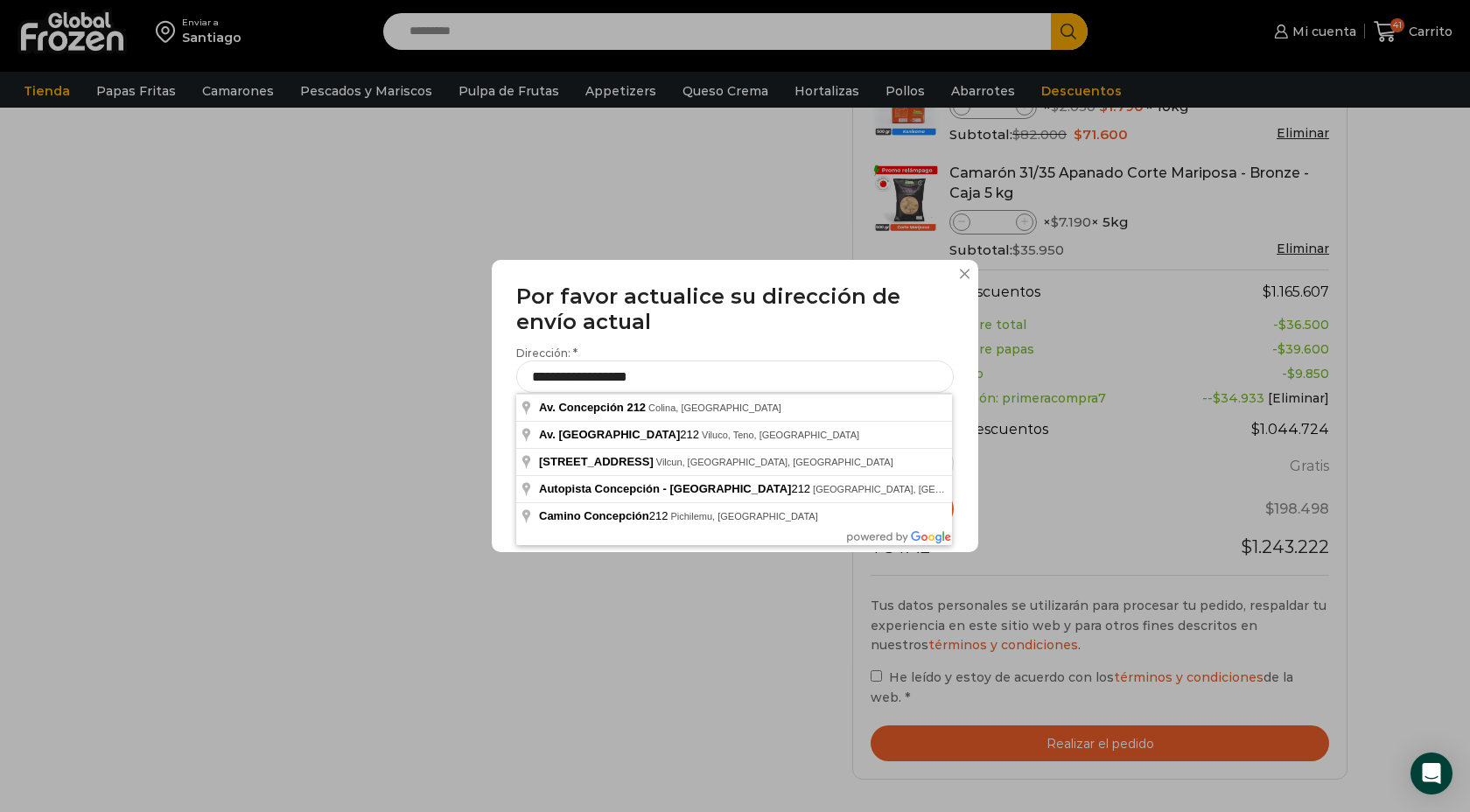
type input "**********"
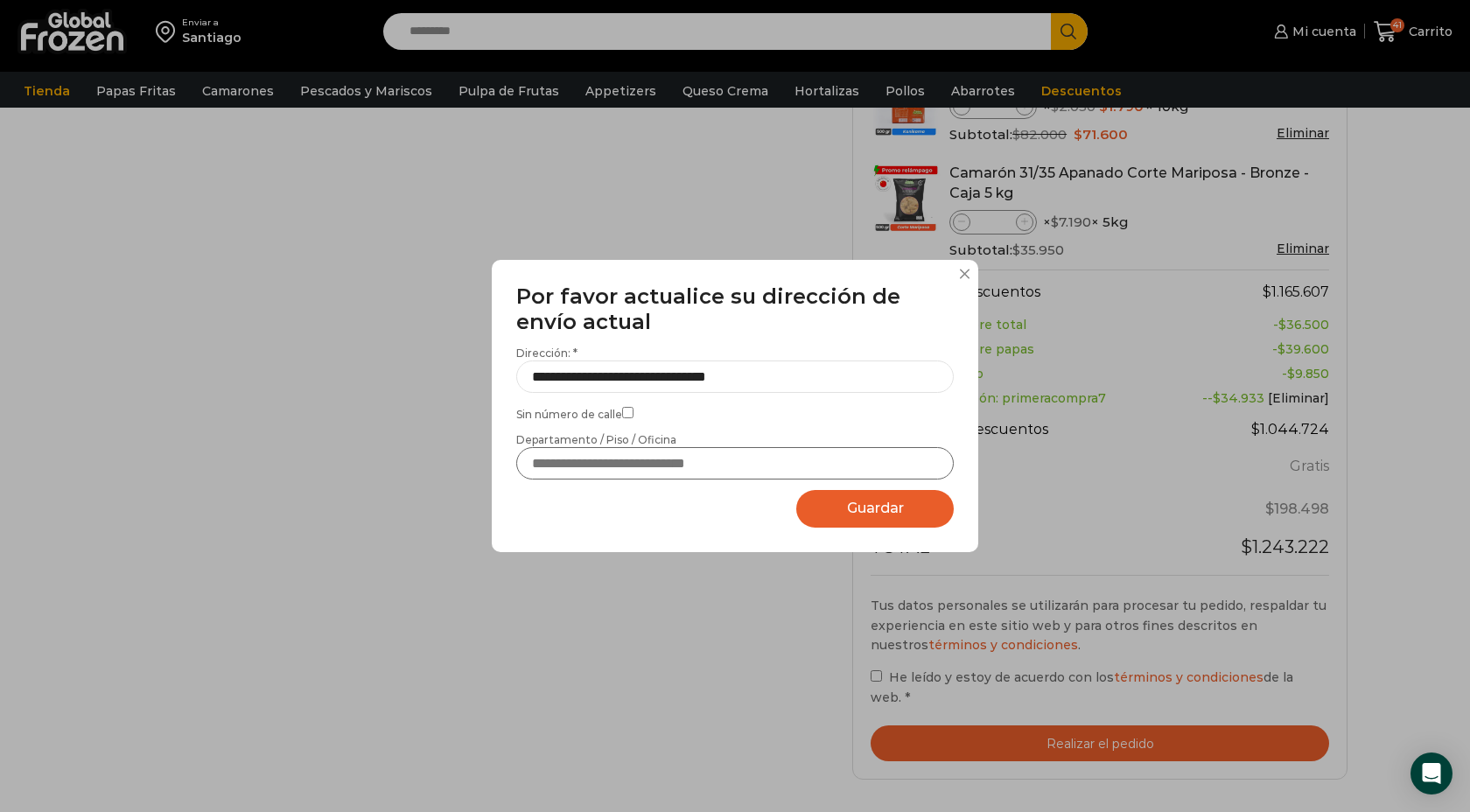
click at [656, 462] on input "Departamento / Piso / Oficina" at bounding box center [735, 463] width 437 height 32
type input "*******"
click at [865, 511] on span "Guardar" at bounding box center [875, 508] width 57 height 16
select select "*******"
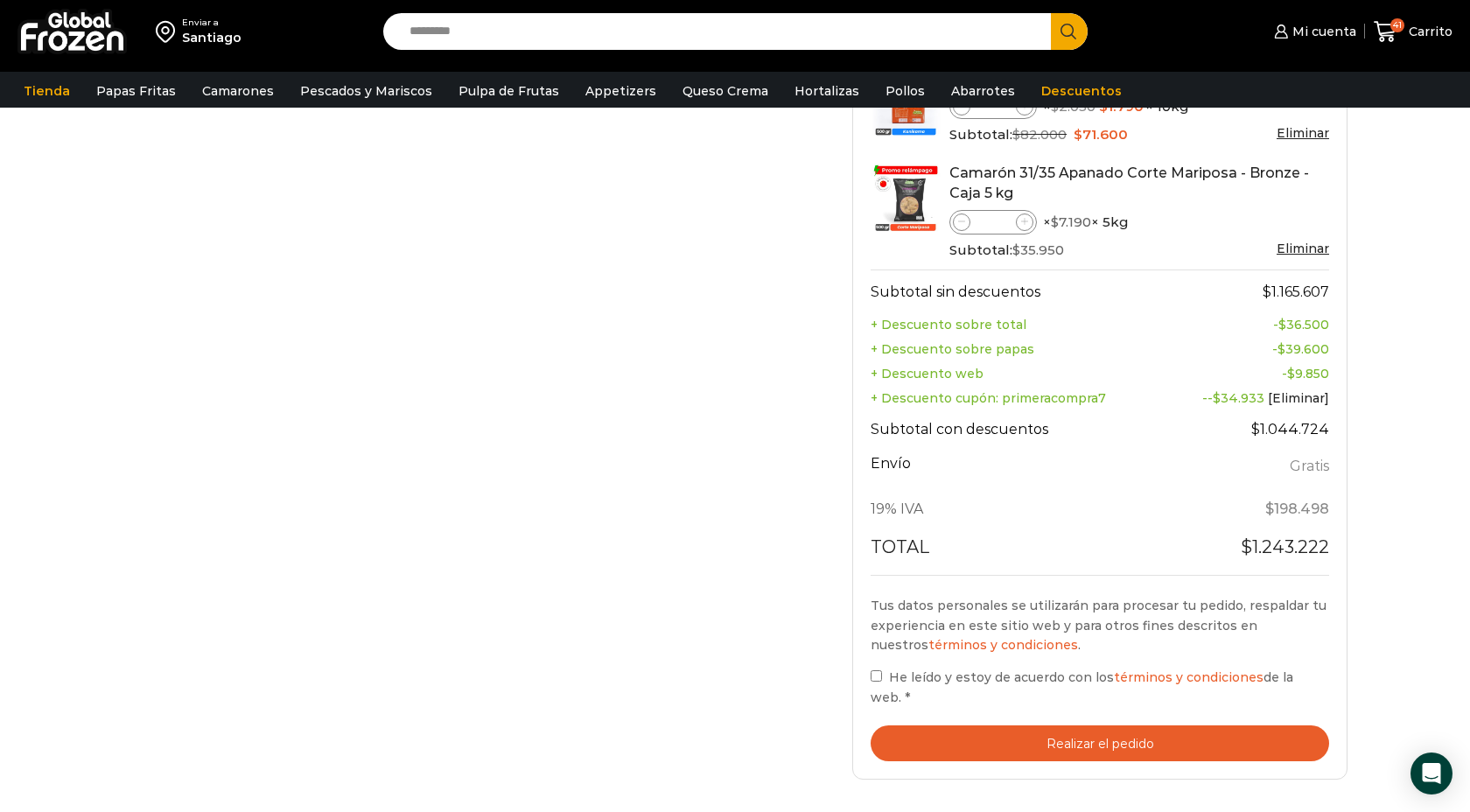
click at [1117, 725] on button "Realizar el pedido" at bounding box center [1100, 743] width 458 height 36
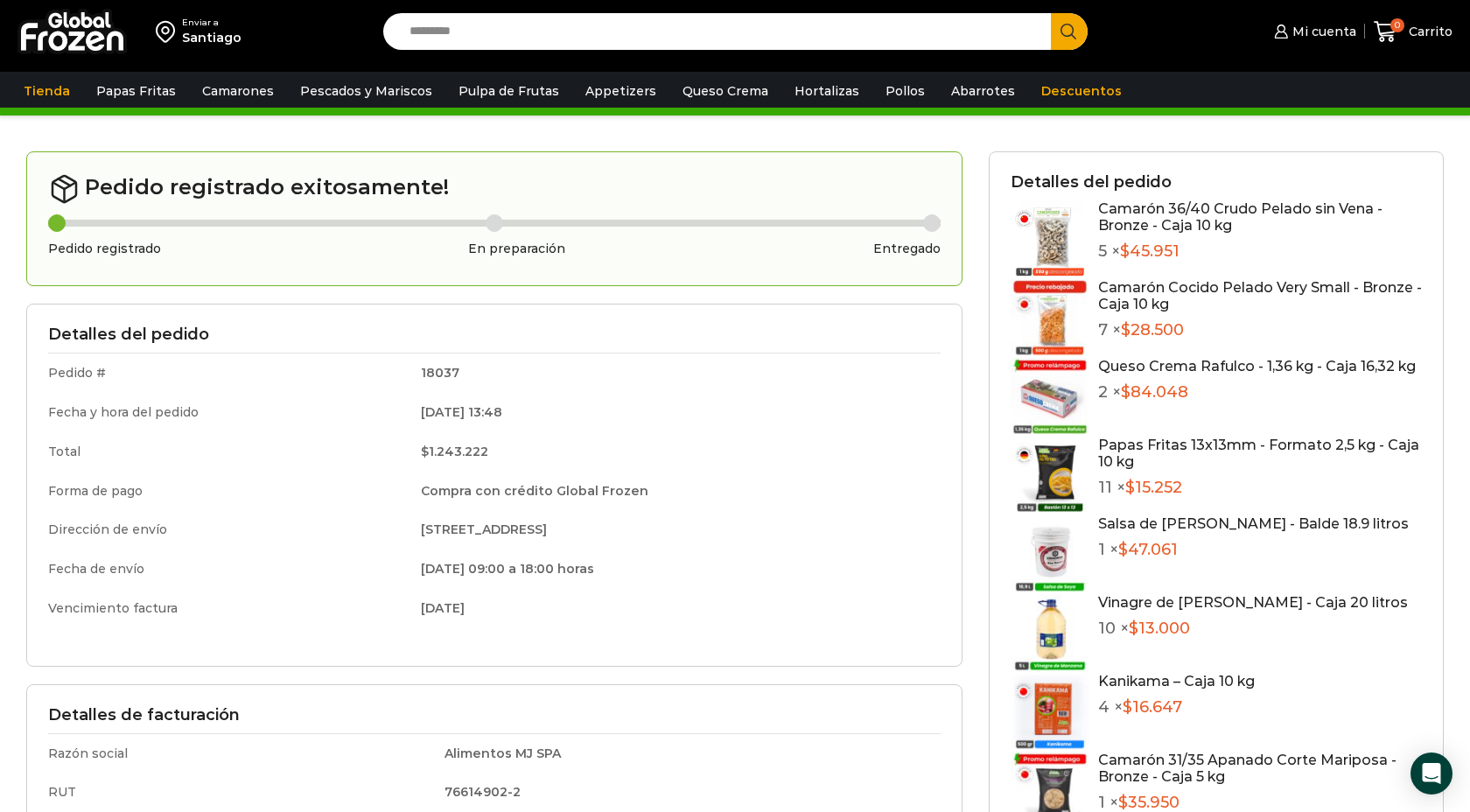
scroll to position [57, 0]
